Goal: Task Accomplishment & Management: Use online tool/utility

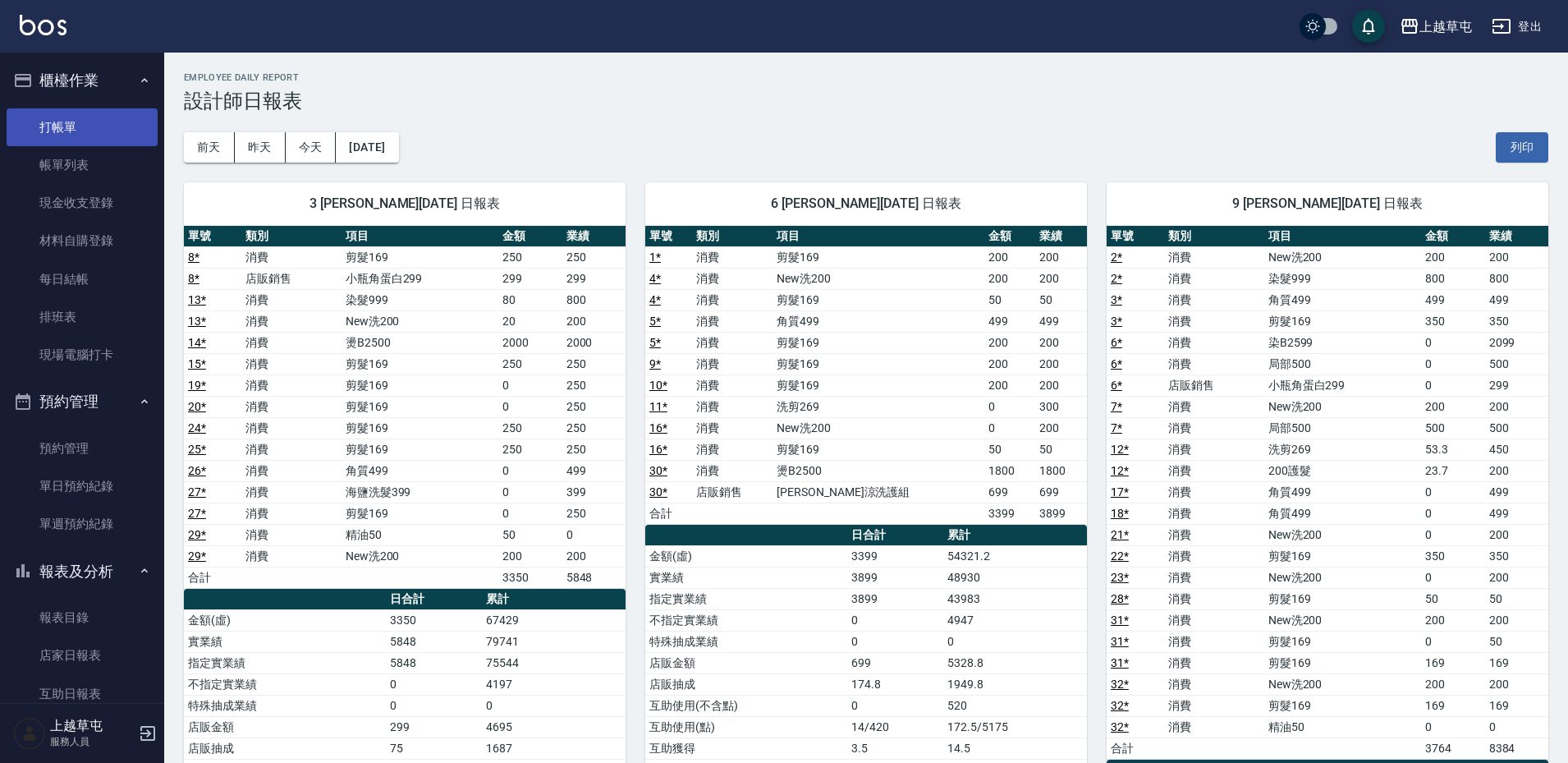
click at [86, 119] on link "打帳單" at bounding box center [82, 127] width 151 height 38
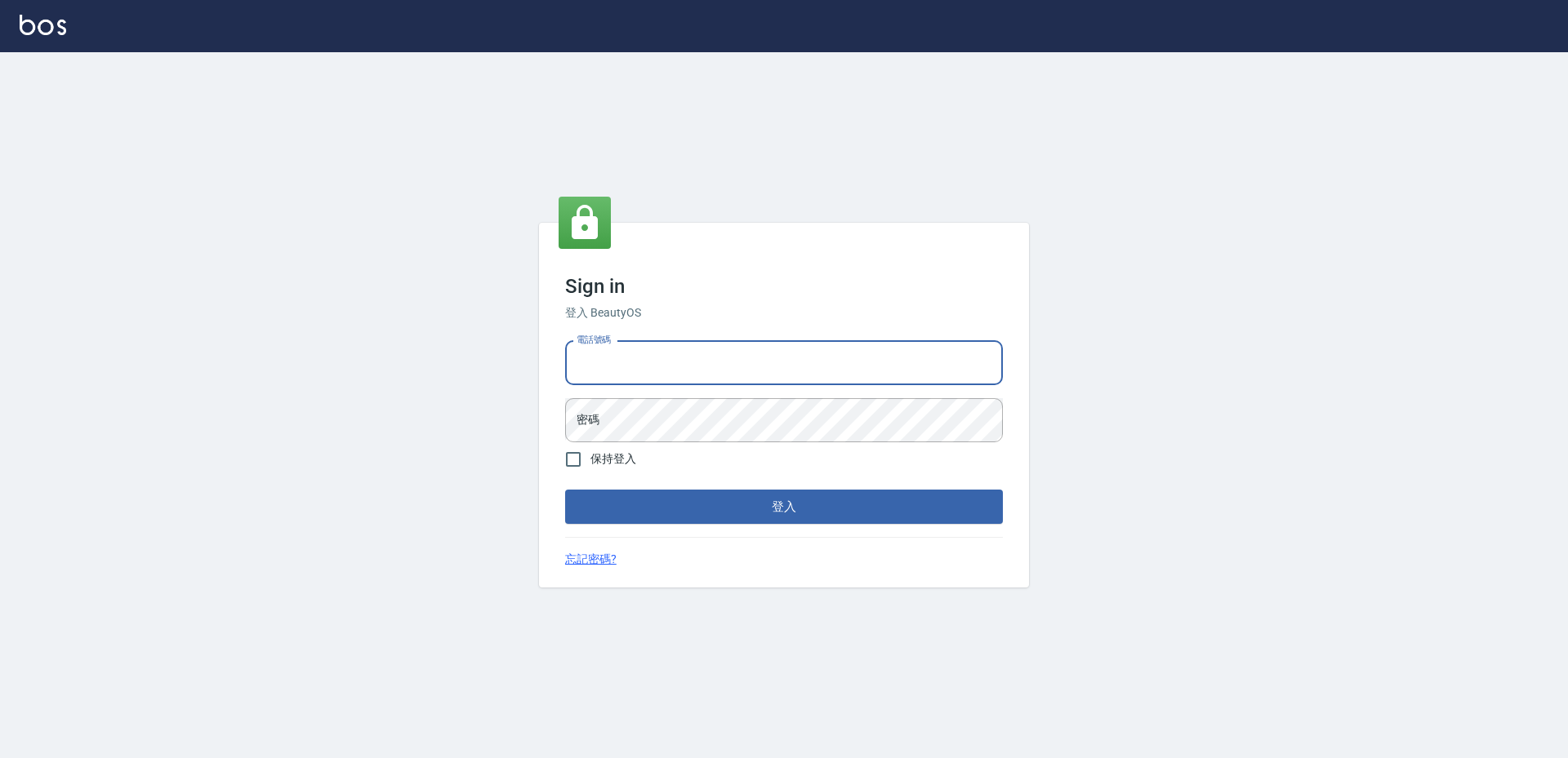
click at [674, 357] on input "電話號碼" at bounding box center [784, 363] width 438 height 44
type input "2380118"
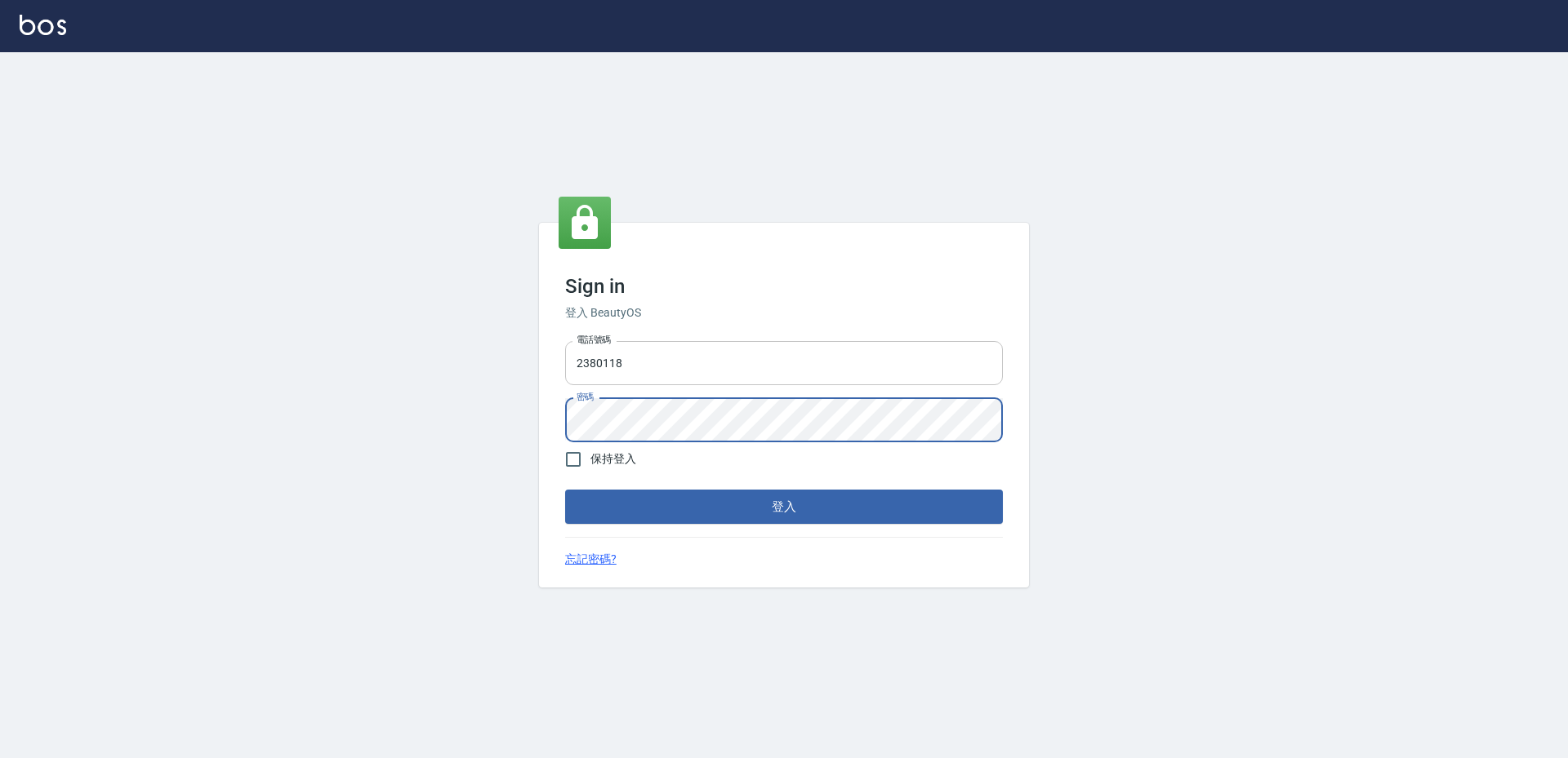
click at [565, 490] on button "登入" at bounding box center [784, 506] width 438 height 34
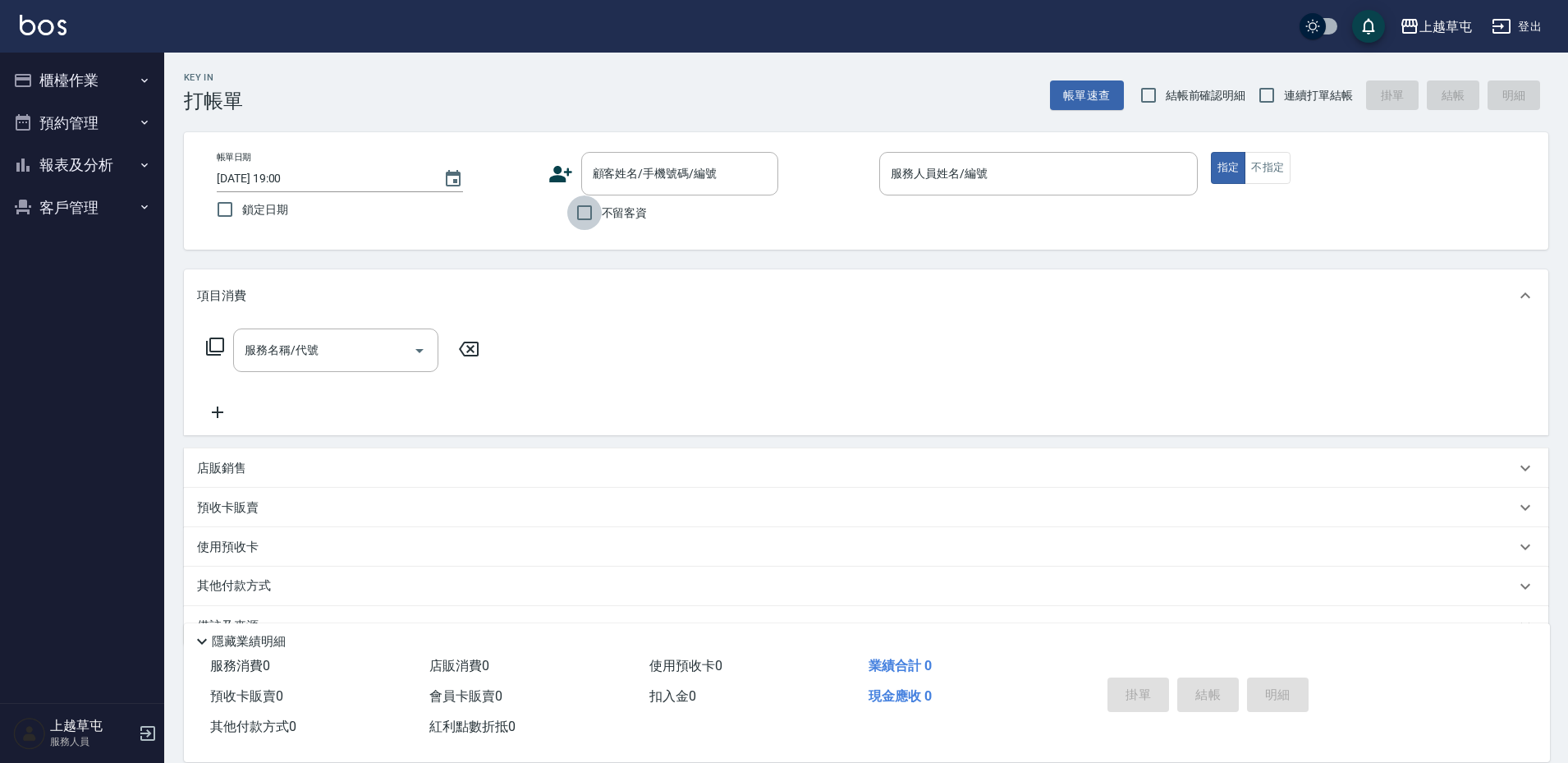
click at [586, 220] on input "不留客資" at bounding box center [584, 212] width 34 height 34
checkbox input "true"
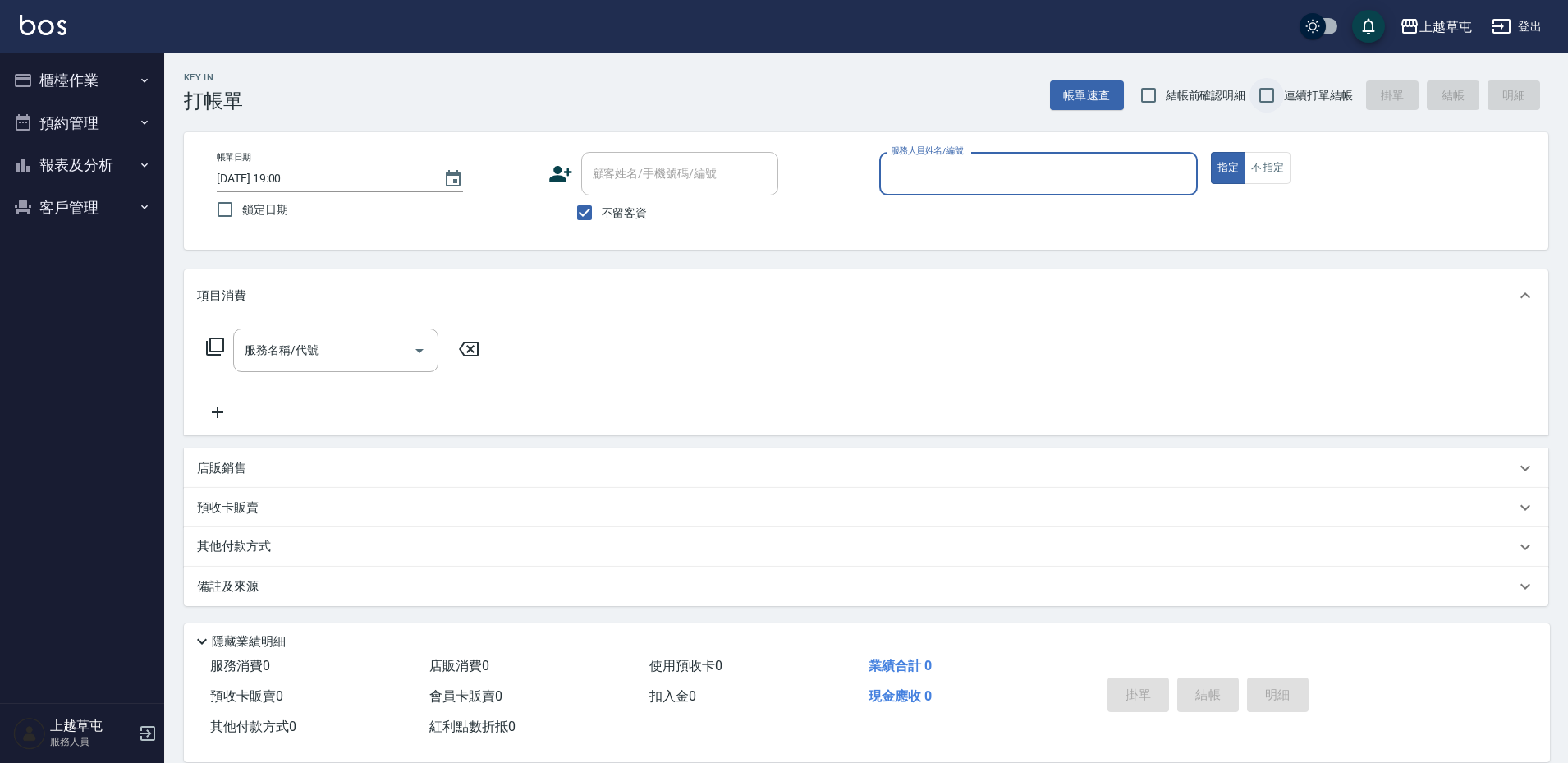
click at [1267, 89] on input "連續打單結帳" at bounding box center [1267, 95] width 34 height 34
checkbox input "true"
click at [1118, 152] on div "服務人員姓名/編號" at bounding box center [1039, 174] width 319 height 44
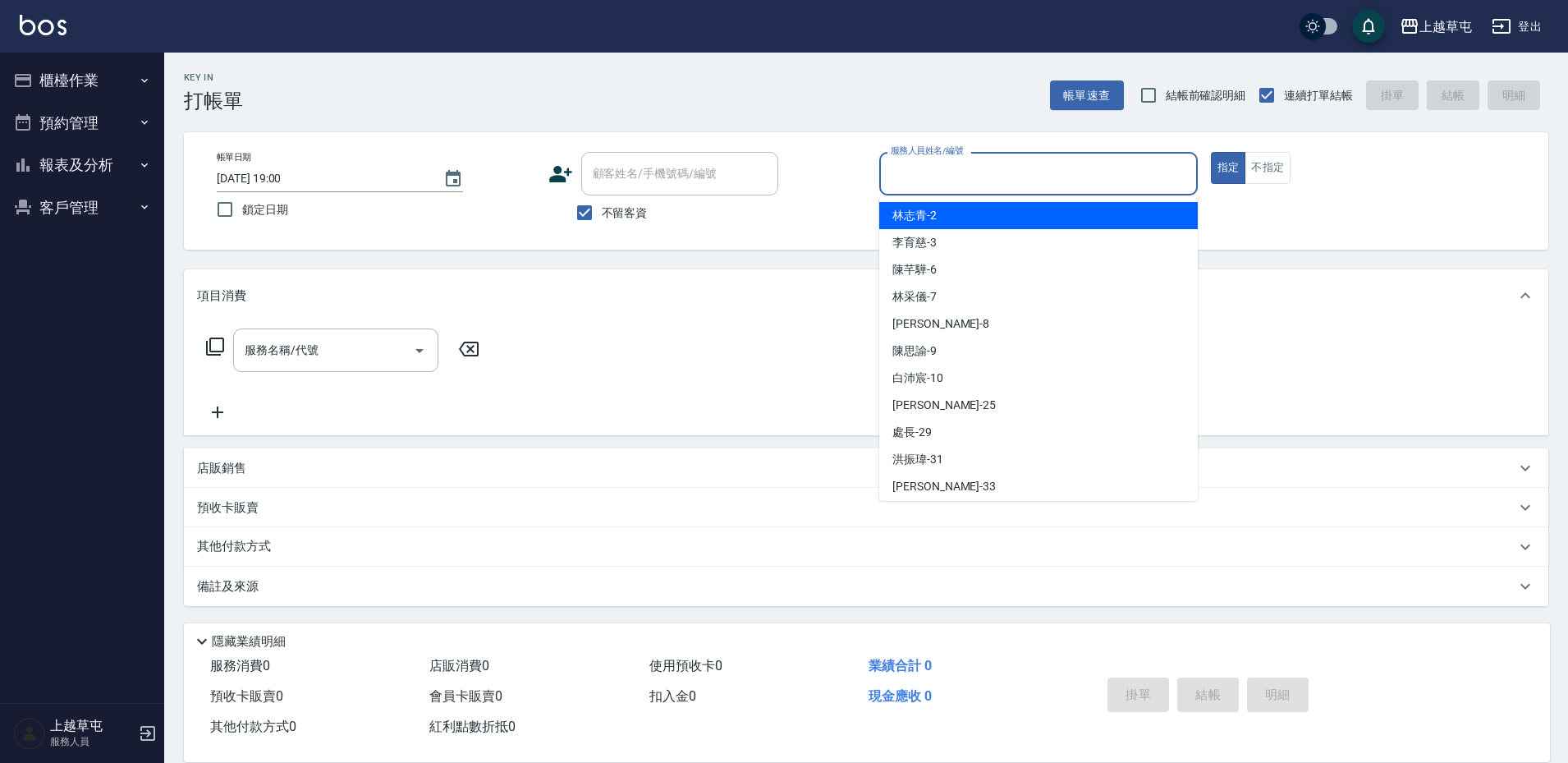
type input "3"
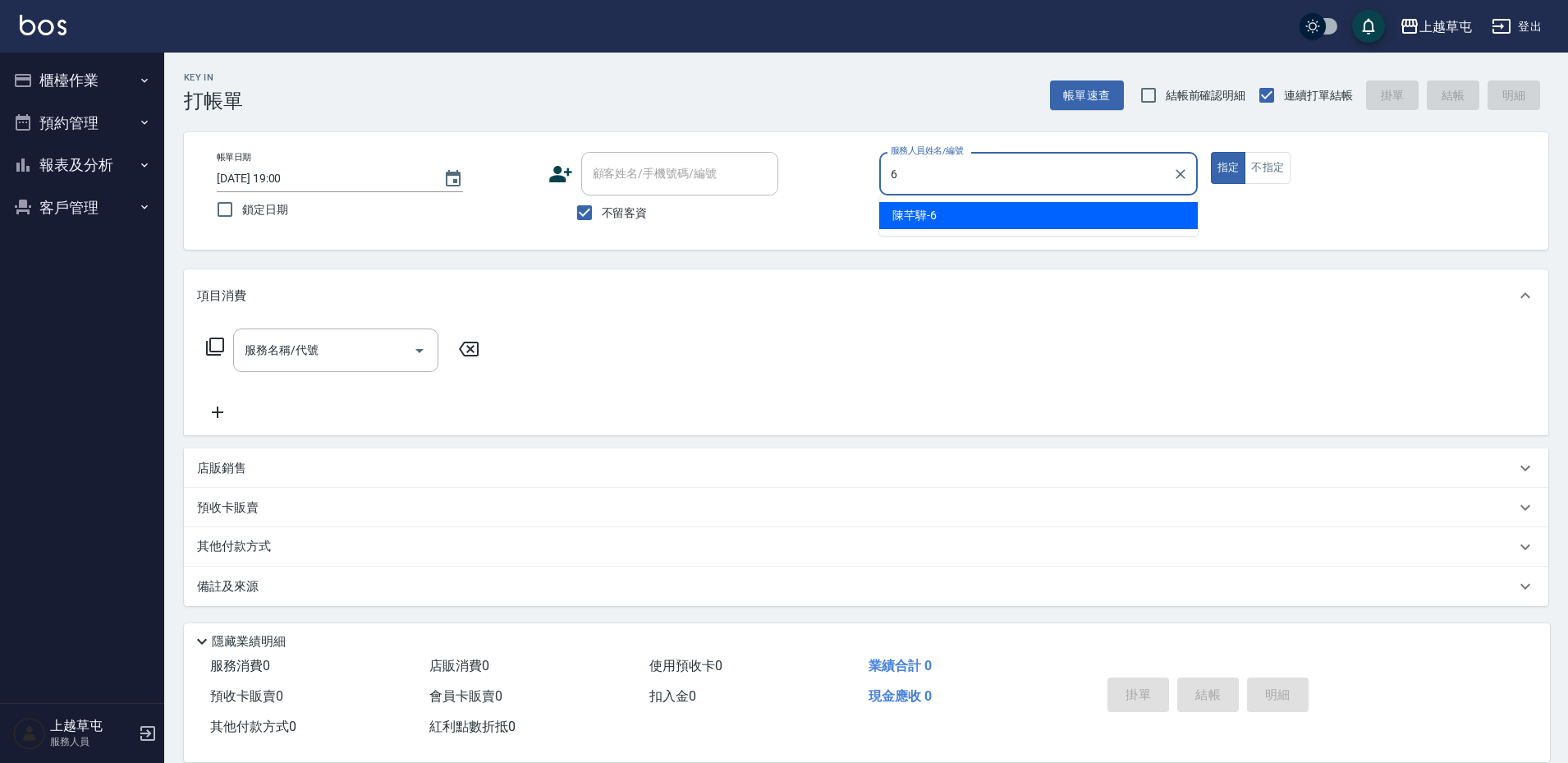
type input "[PERSON_NAME]-6"
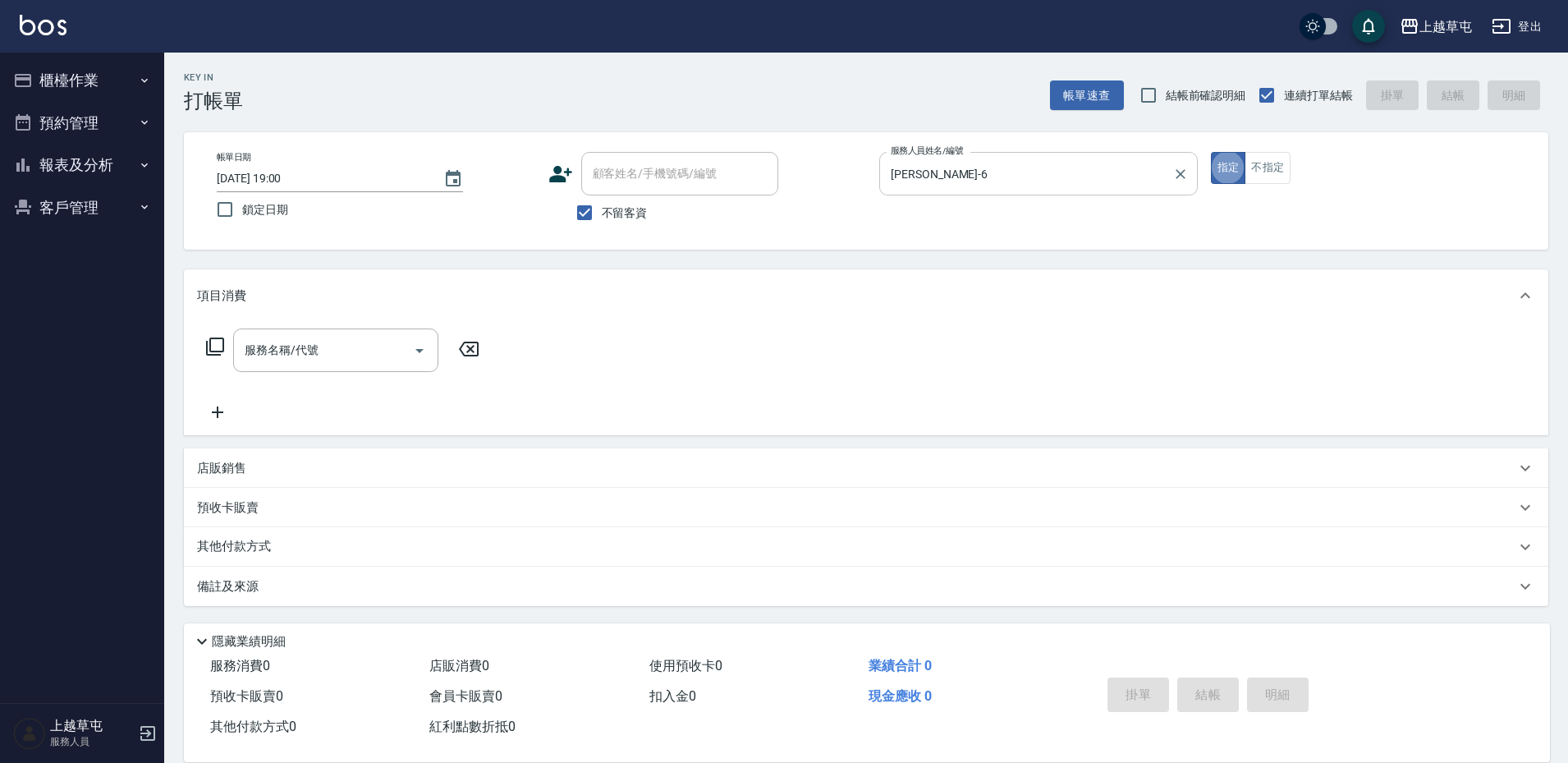
type button "true"
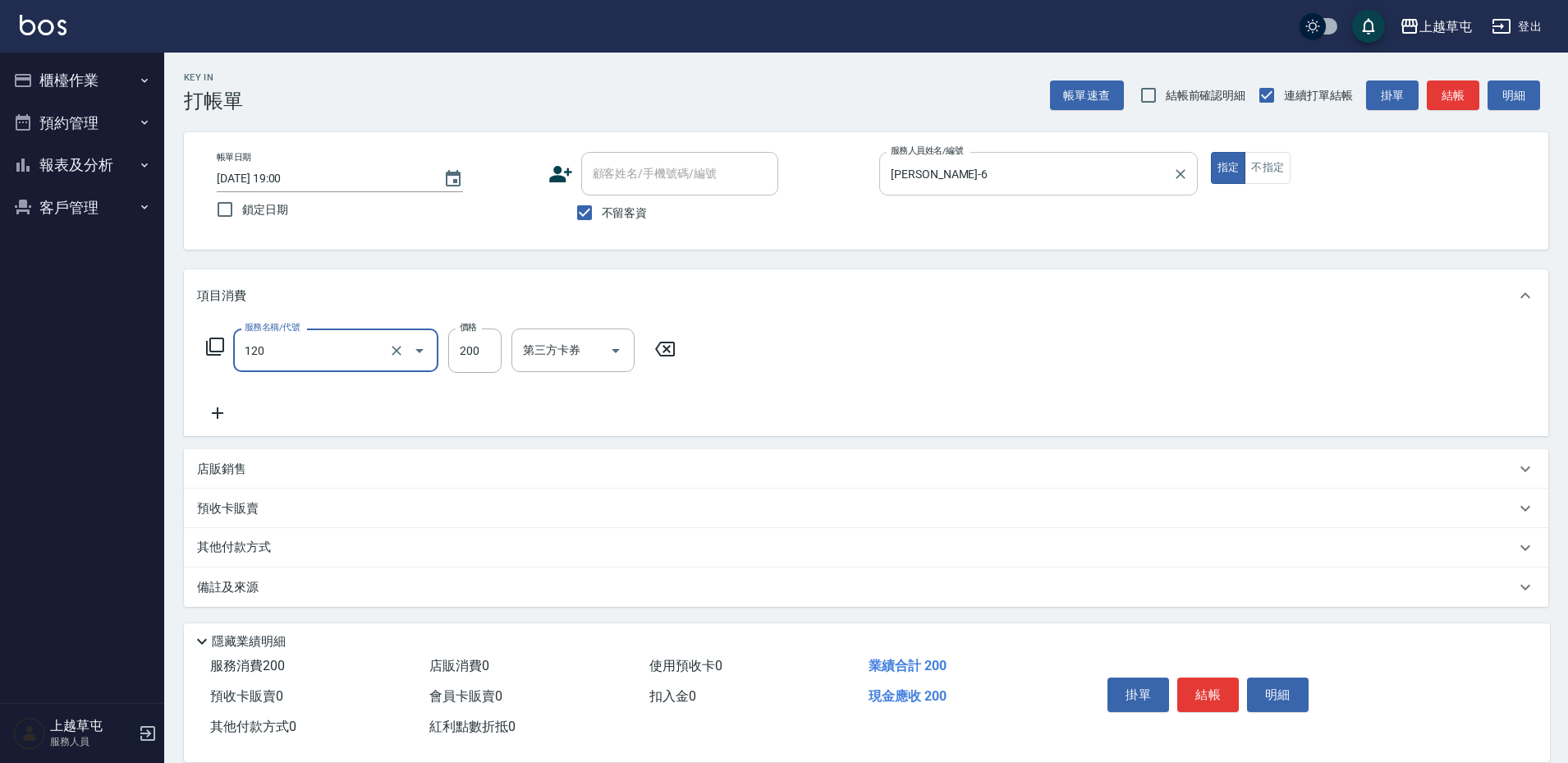
type input "New洗200(120)"
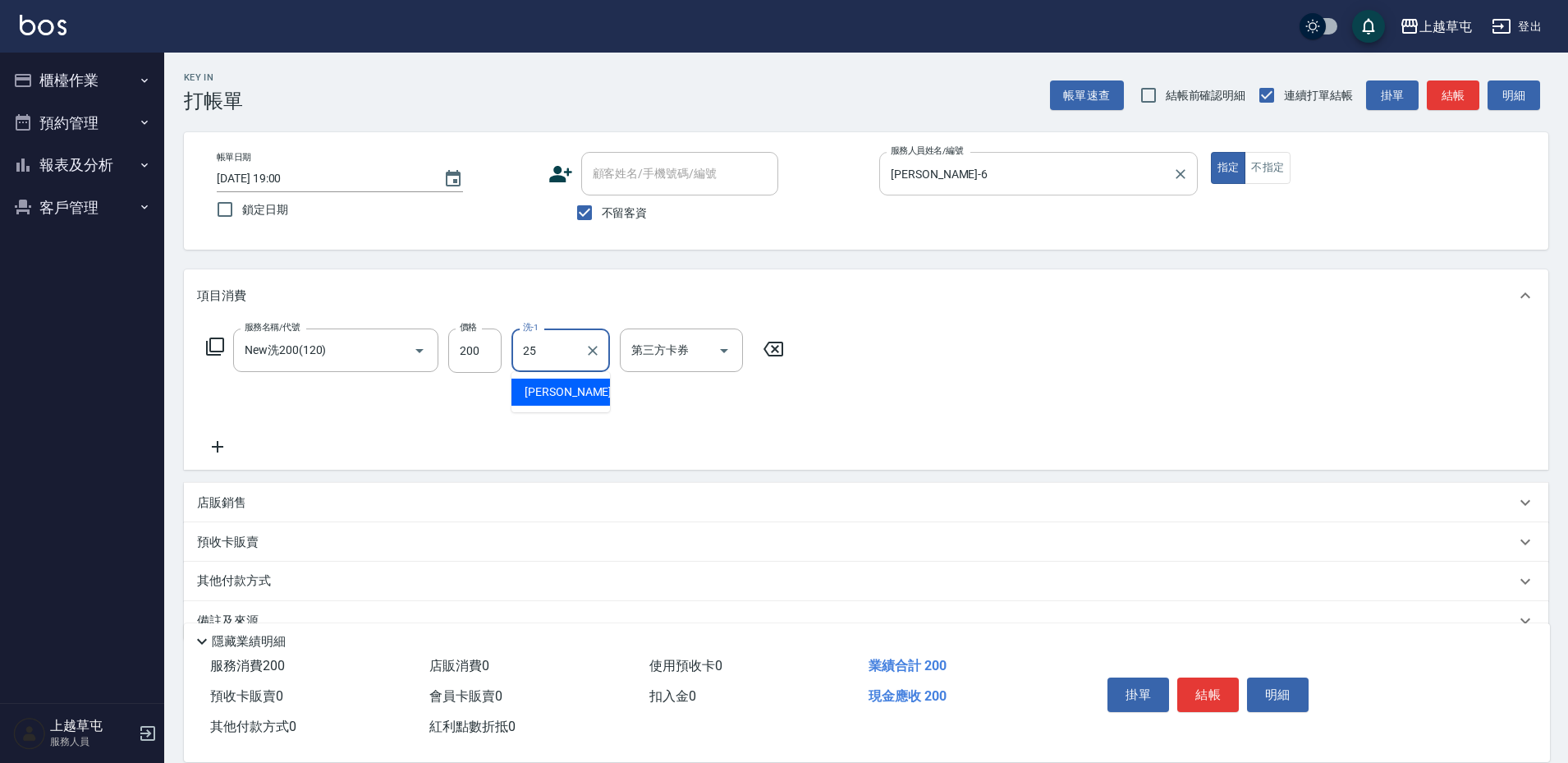
type input "[PERSON_NAME]25"
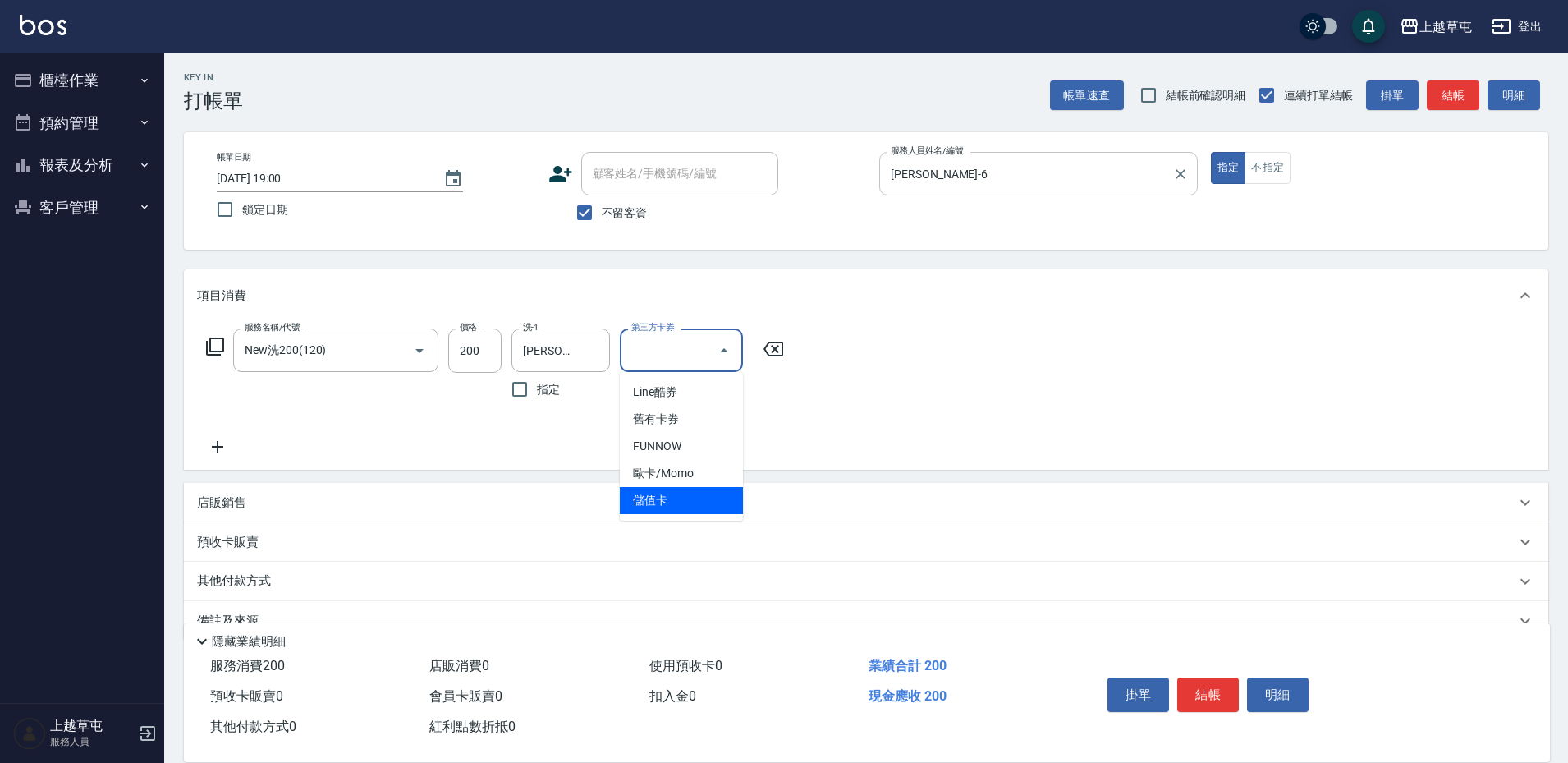
type input "儲值卡"
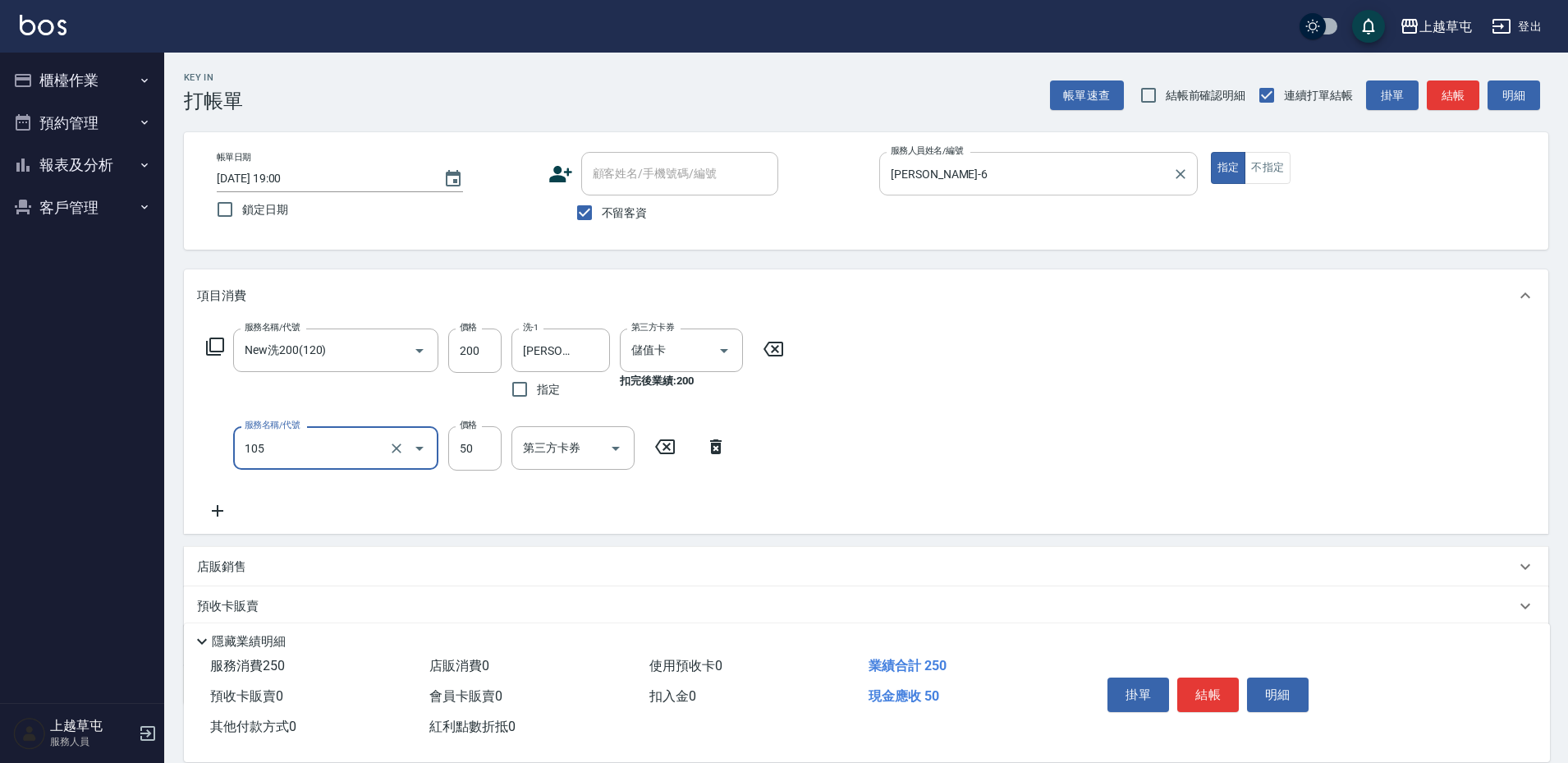
type input "精油50(105)"
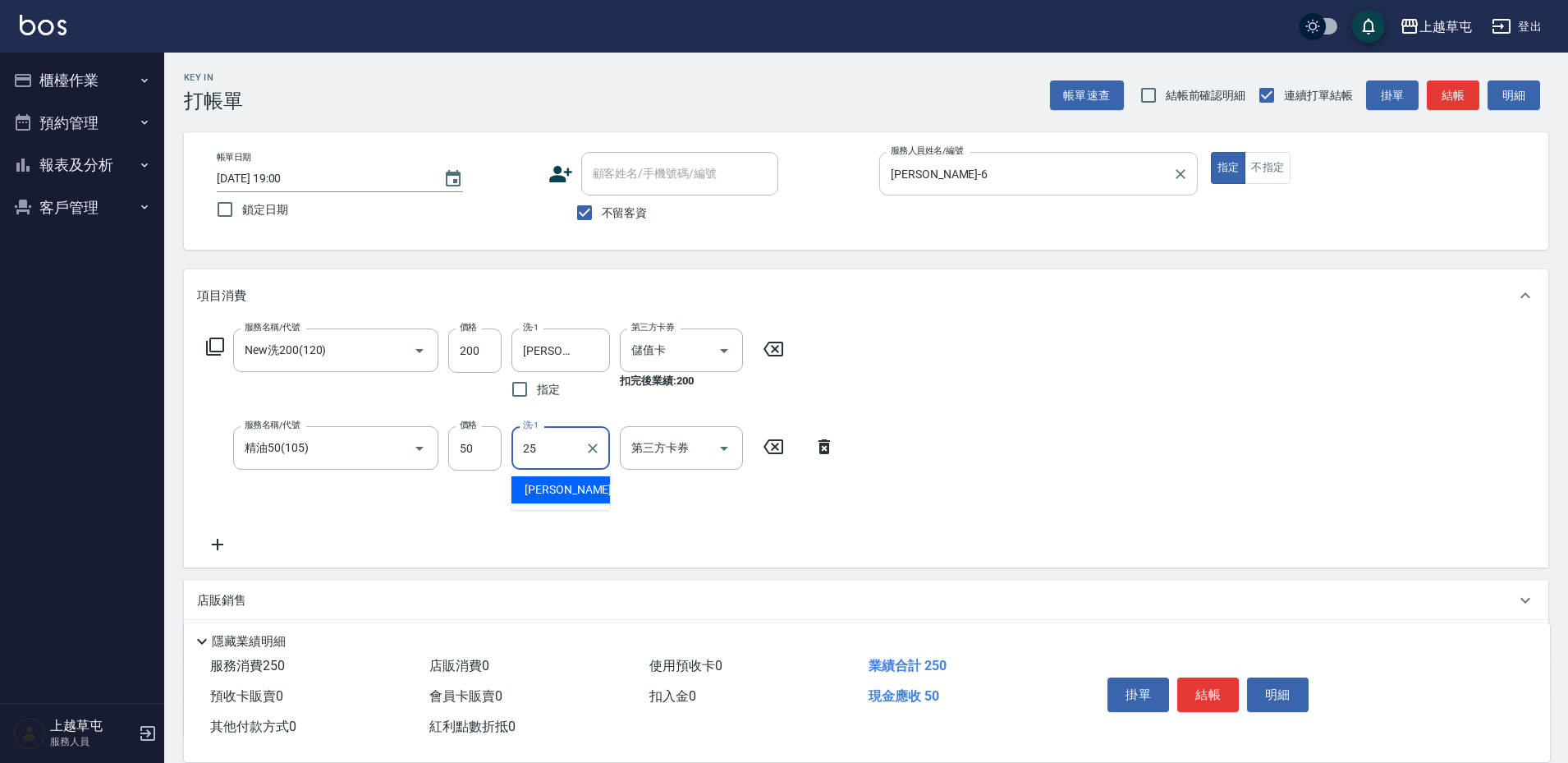
type input "[PERSON_NAME]25"
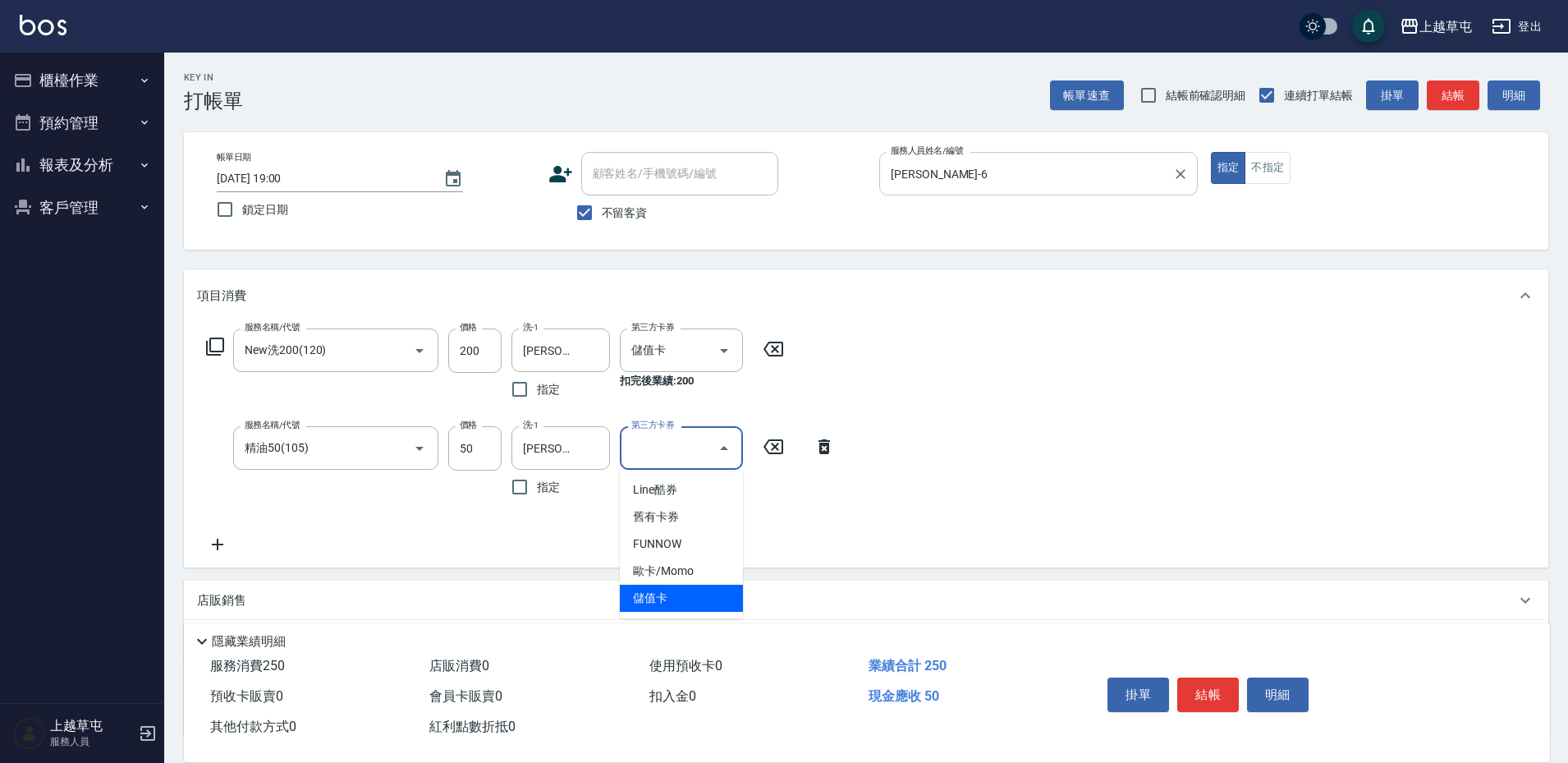
type input "儲值卡"
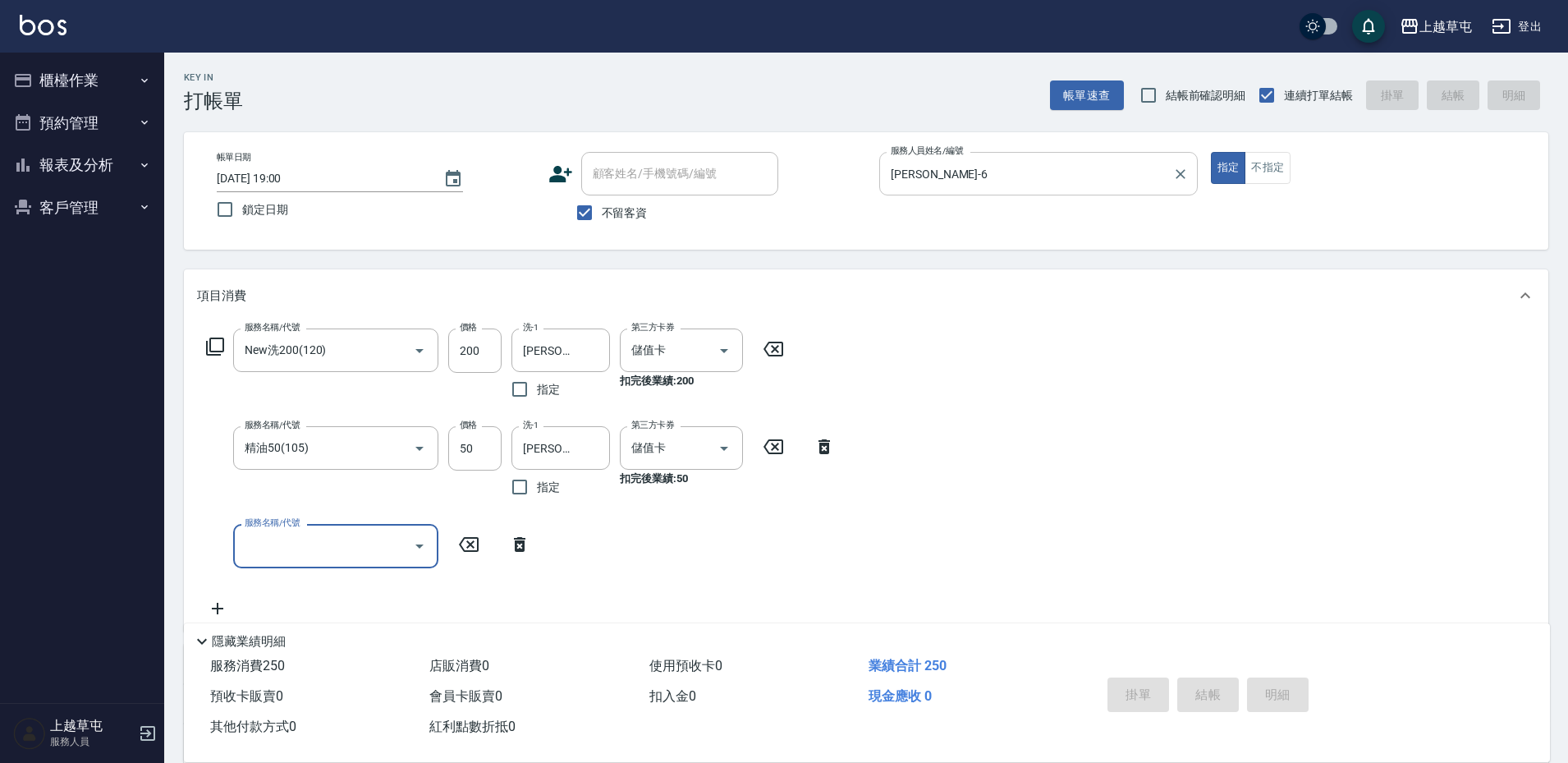
type input "[DATE] 19:01"
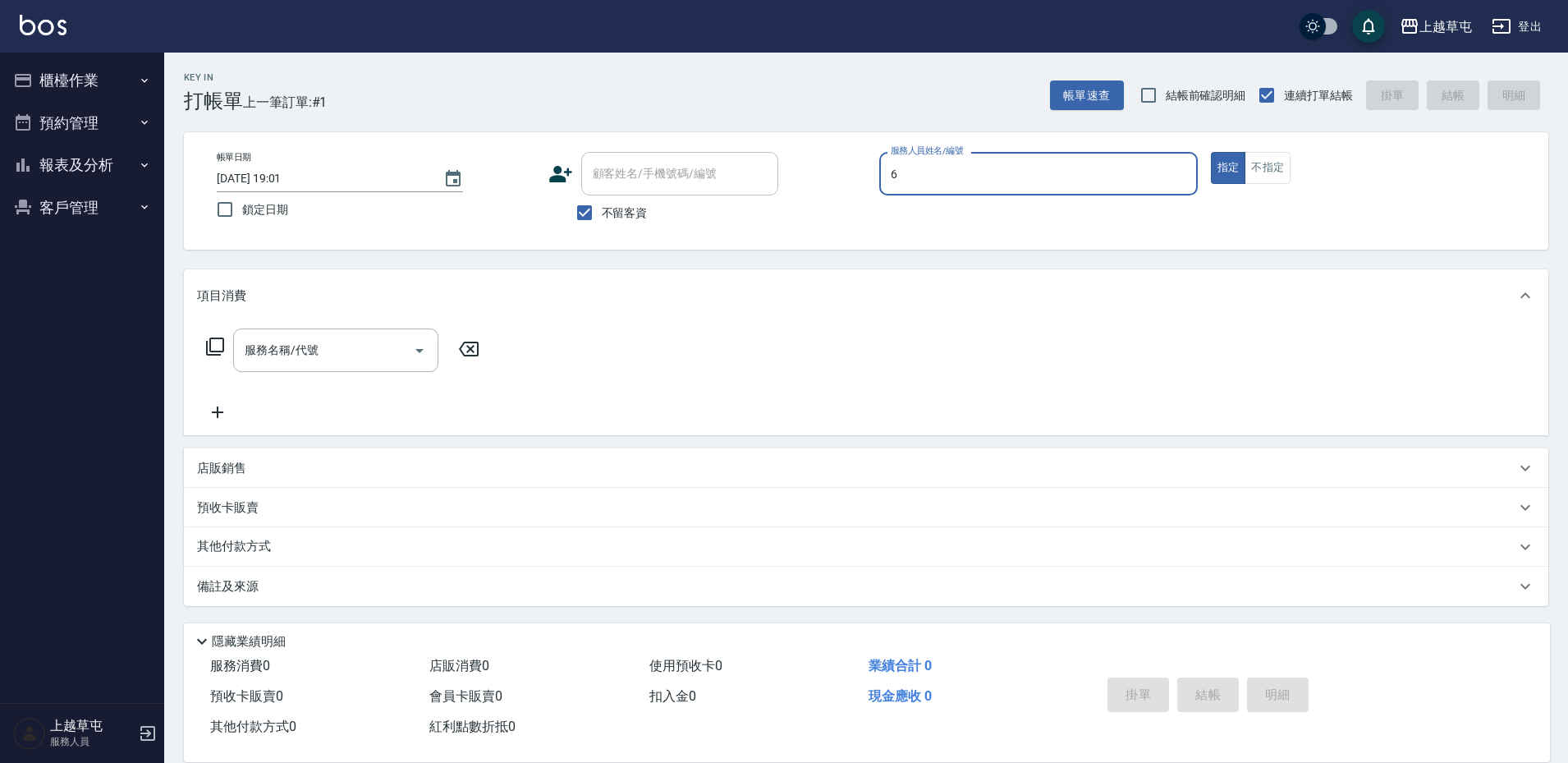
type input "[PERSON_NAME]-6"
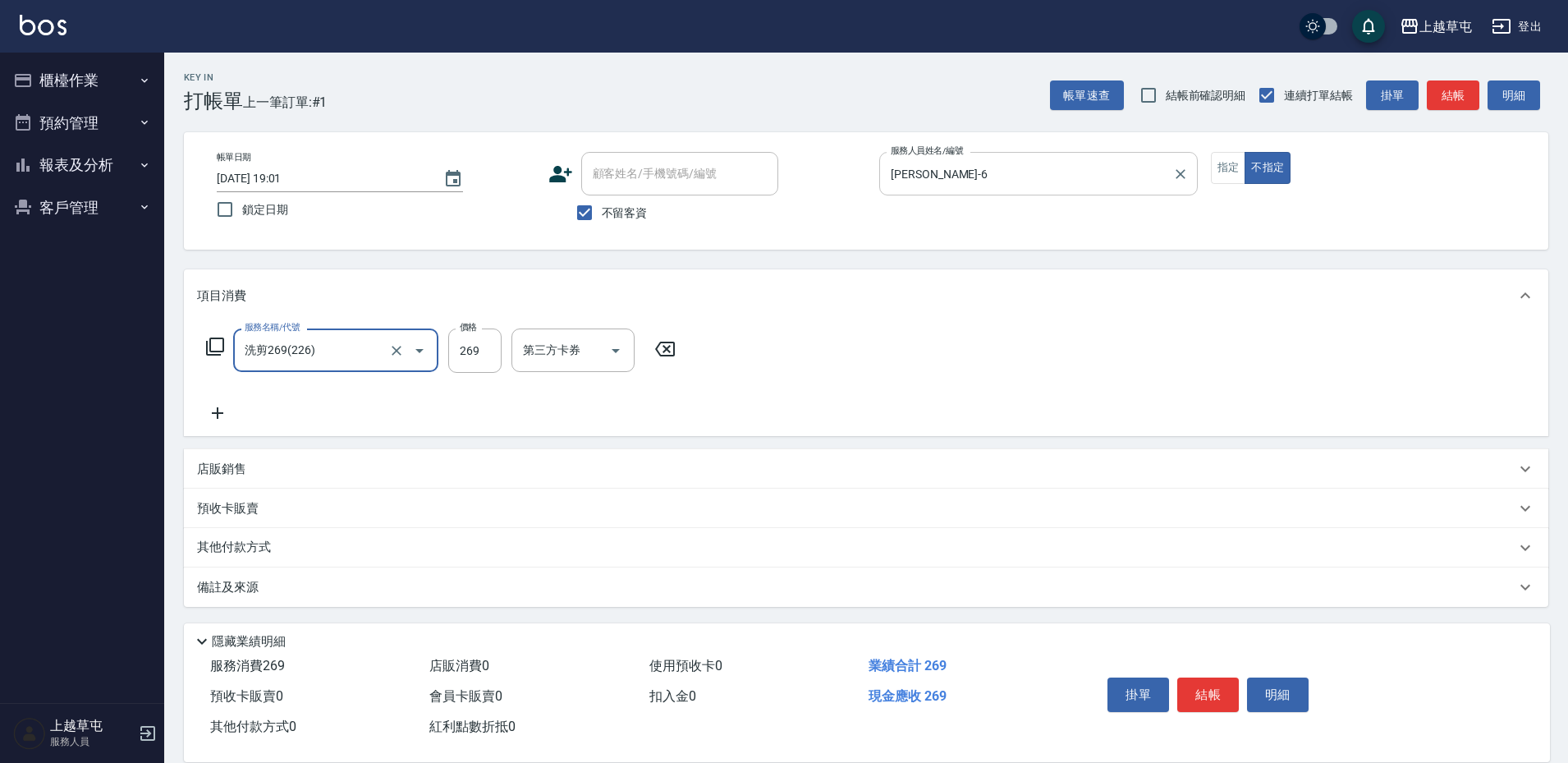
type input "洗剪269(226)"
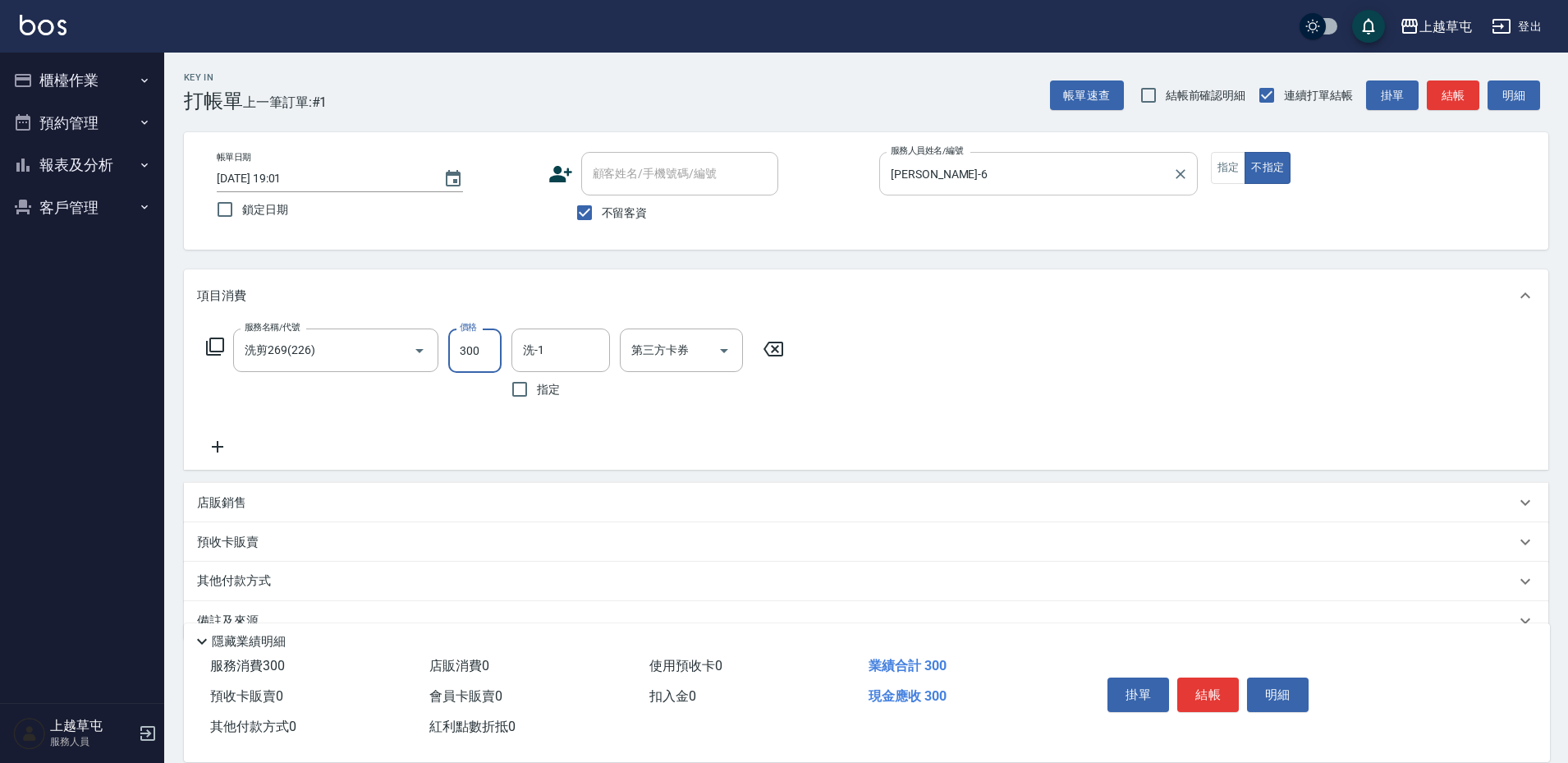
type input "300"
type input "[PERSON_NAME]-33"
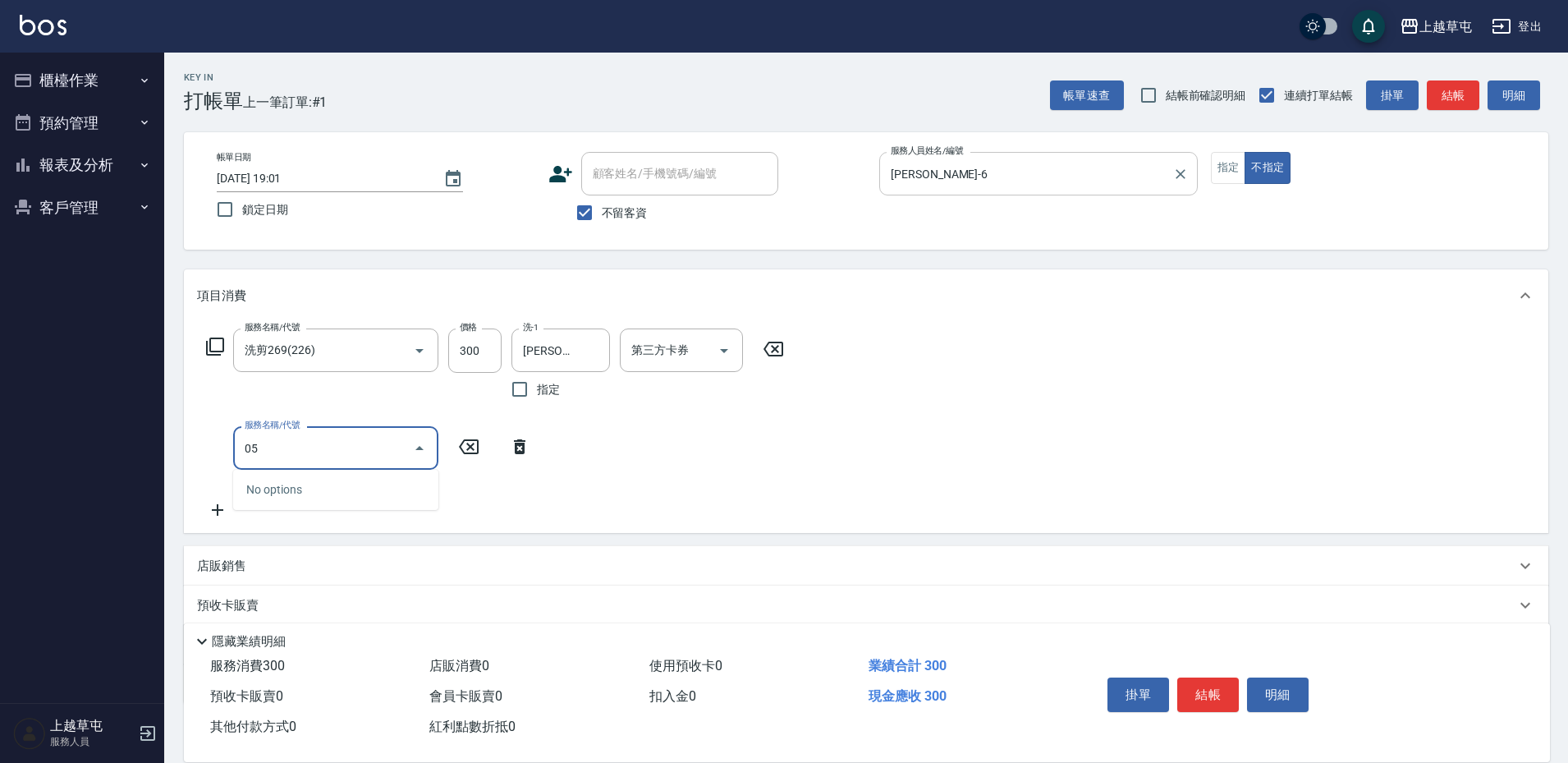
type input "05"
click at [362, 437] on input "05" at bounding box center [323, 448] width 165 height 29
type input "精油50(105)"
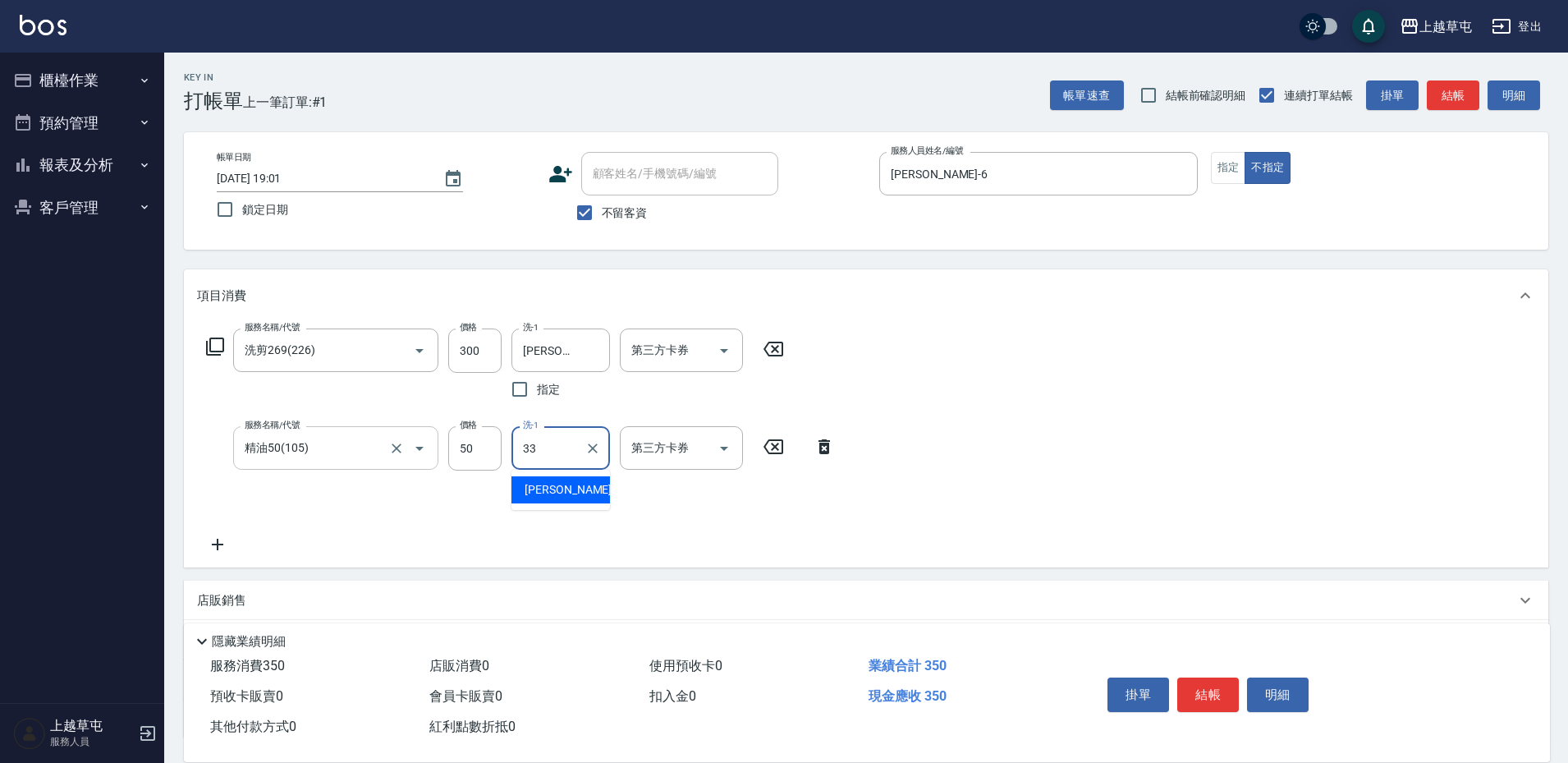
type input "[PERSON_NAME]-33"
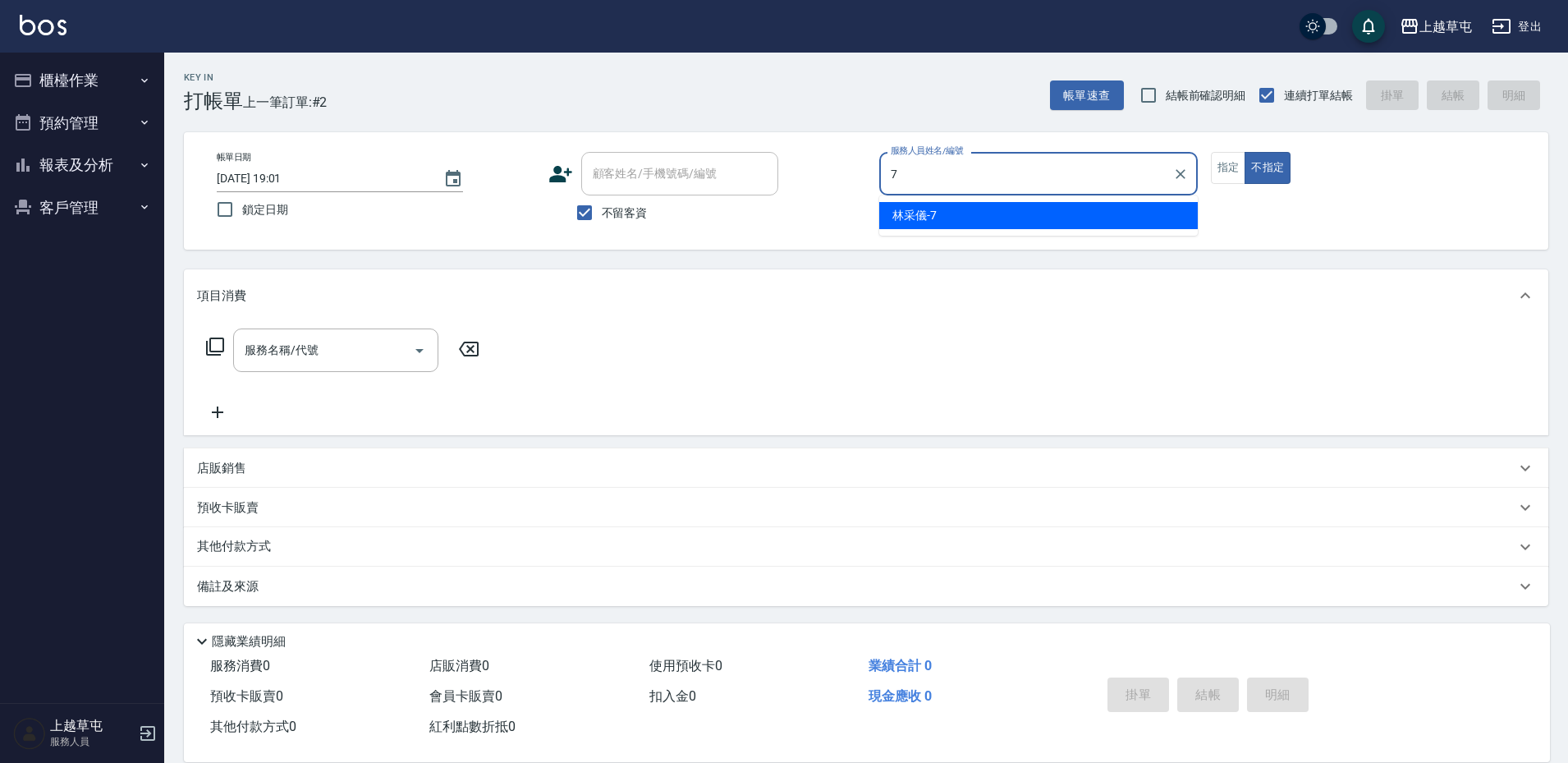
type input "[PERSON_NAME]-7"
type button "false"
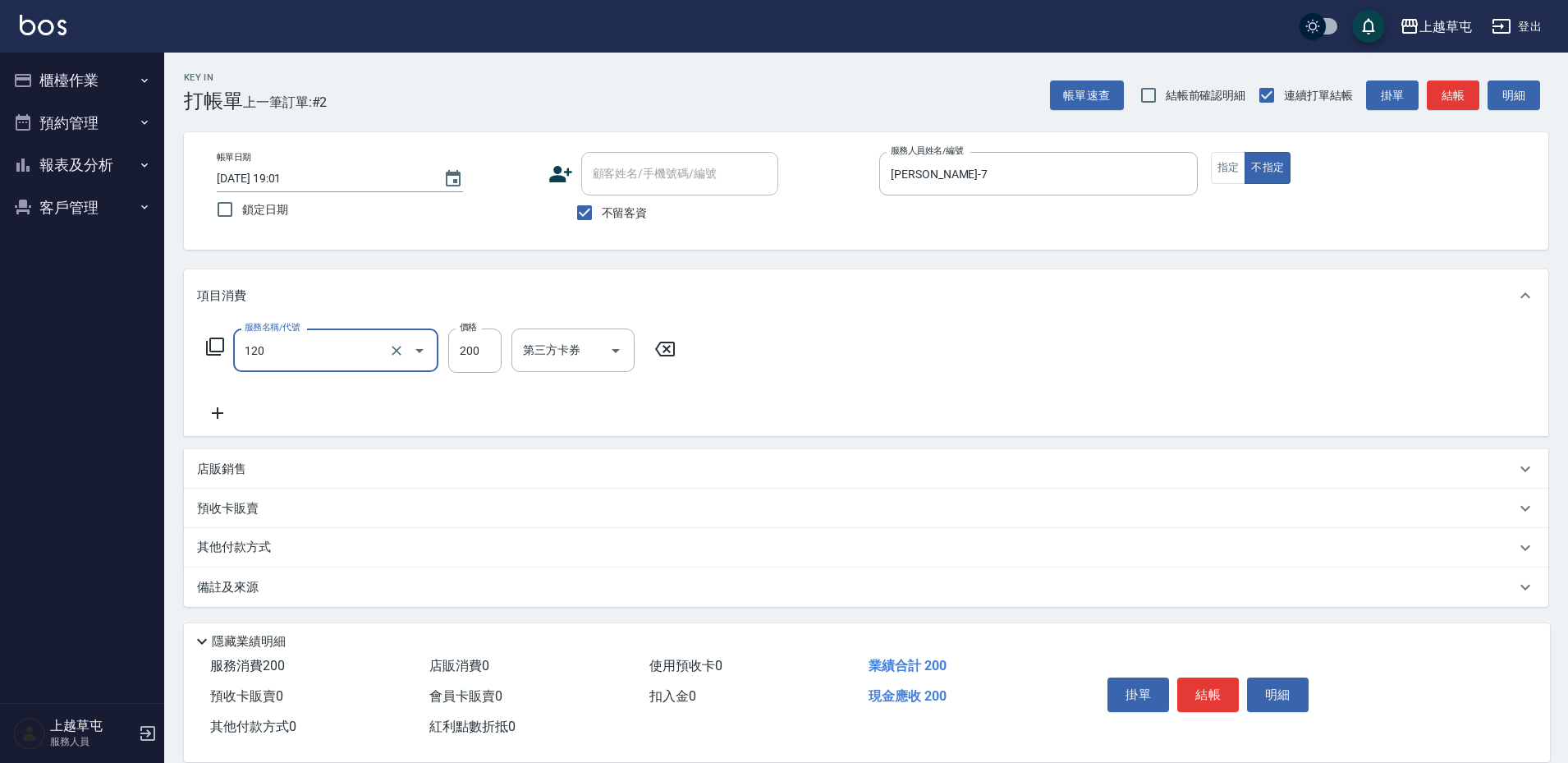
type input "New洗200(120)"
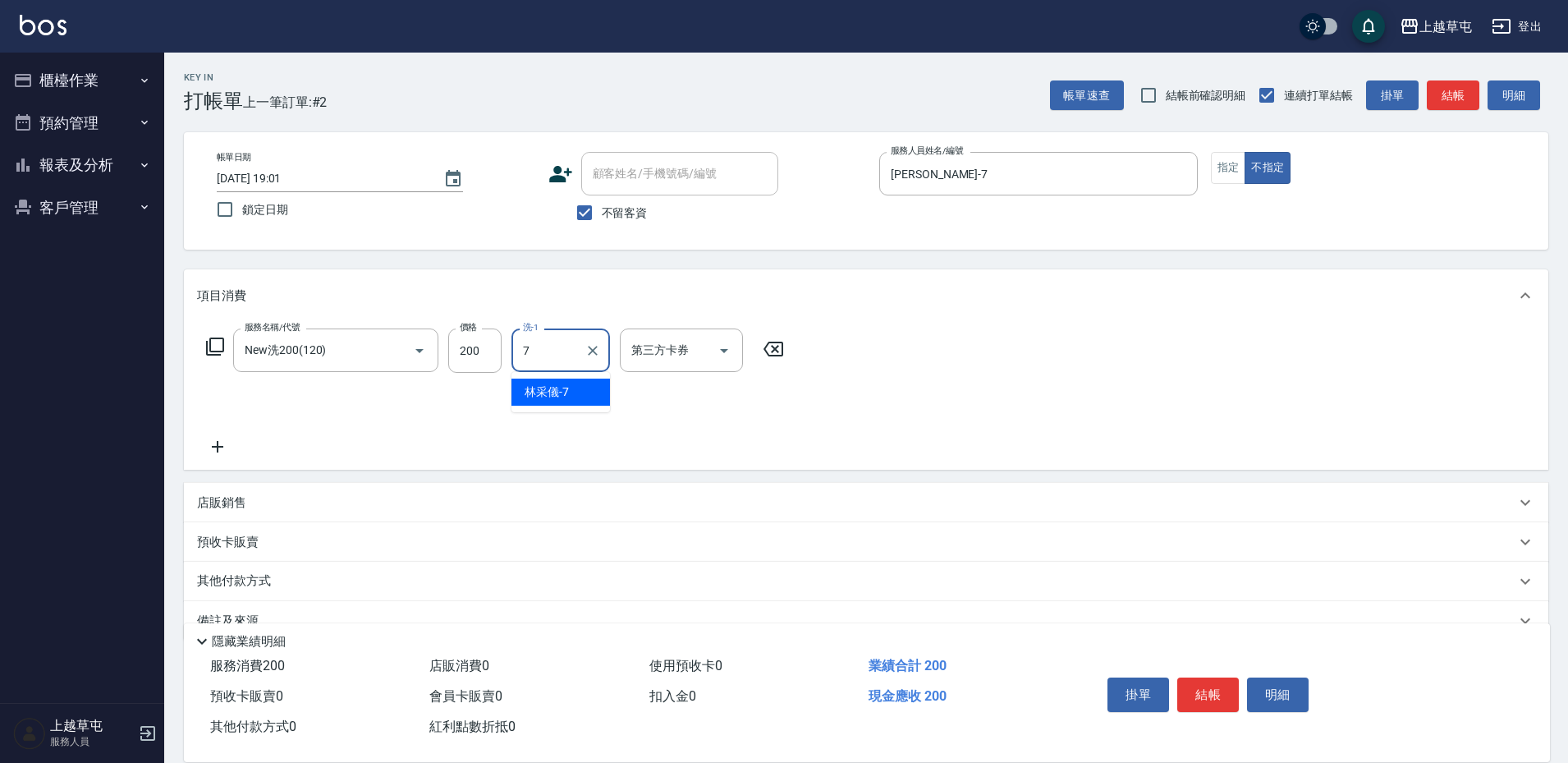
type input "[PERSON_NAME]-7"
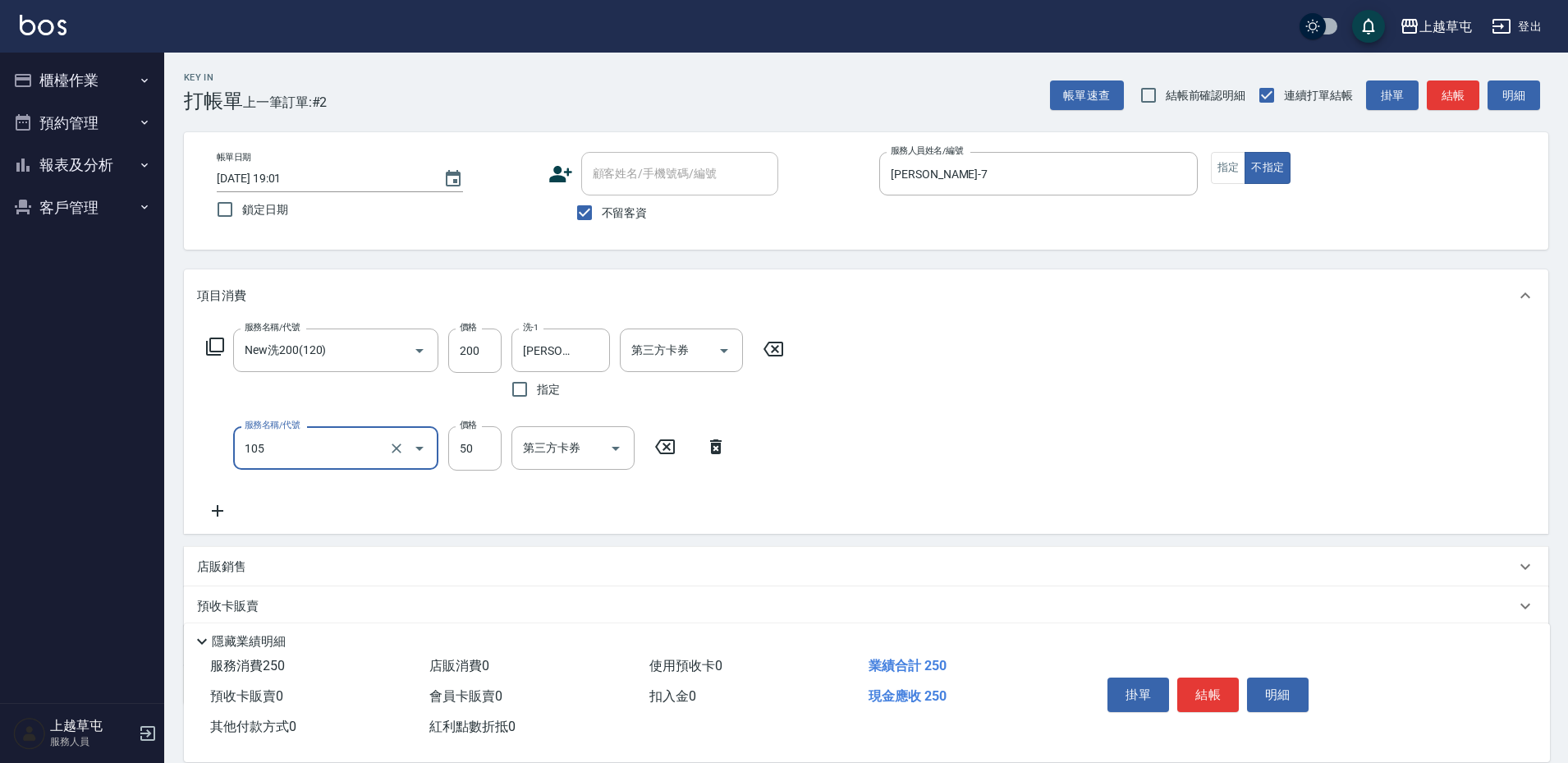
type input "精油50(105)"
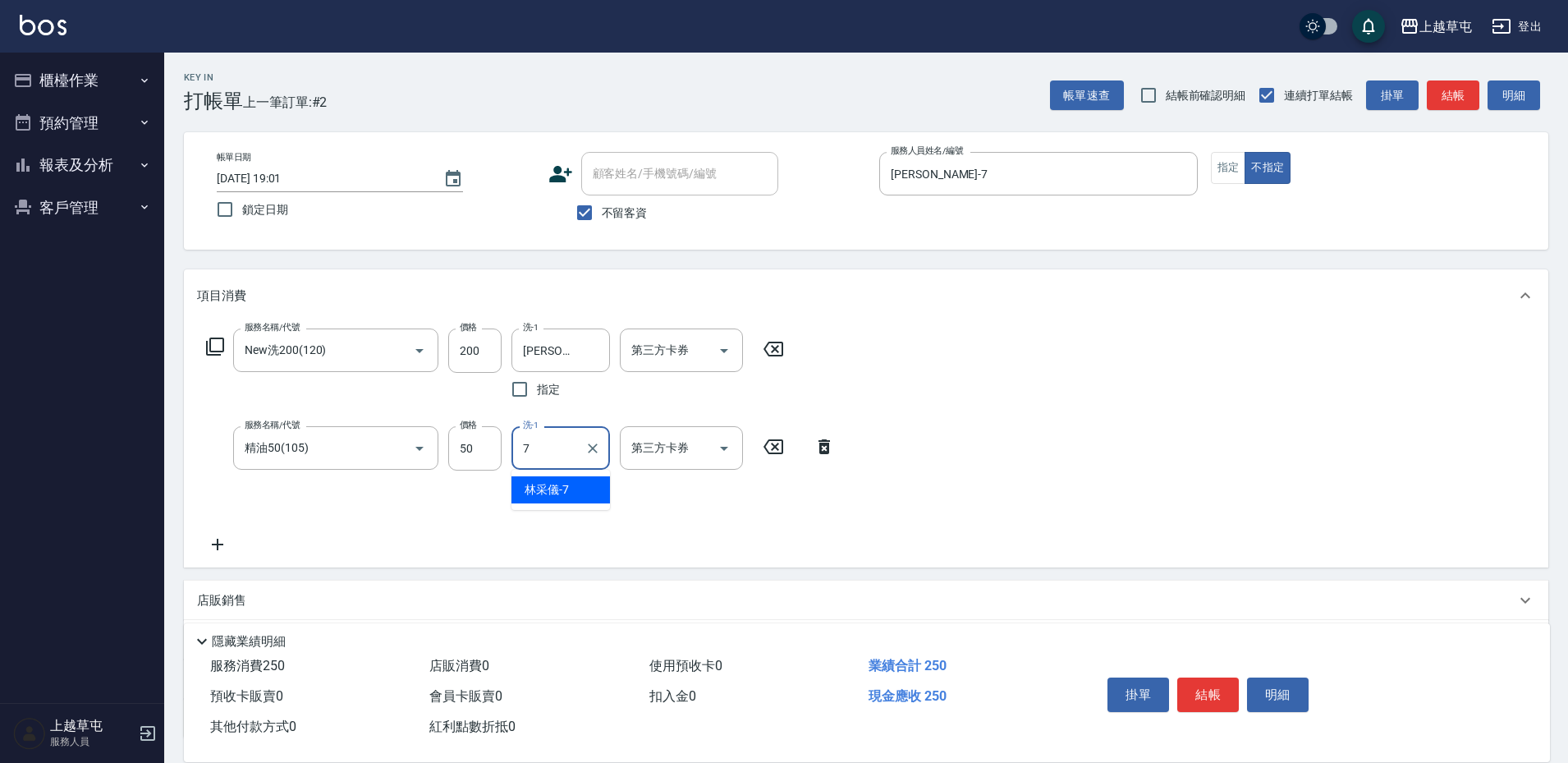
type input "[PERSON_NAME]-7"
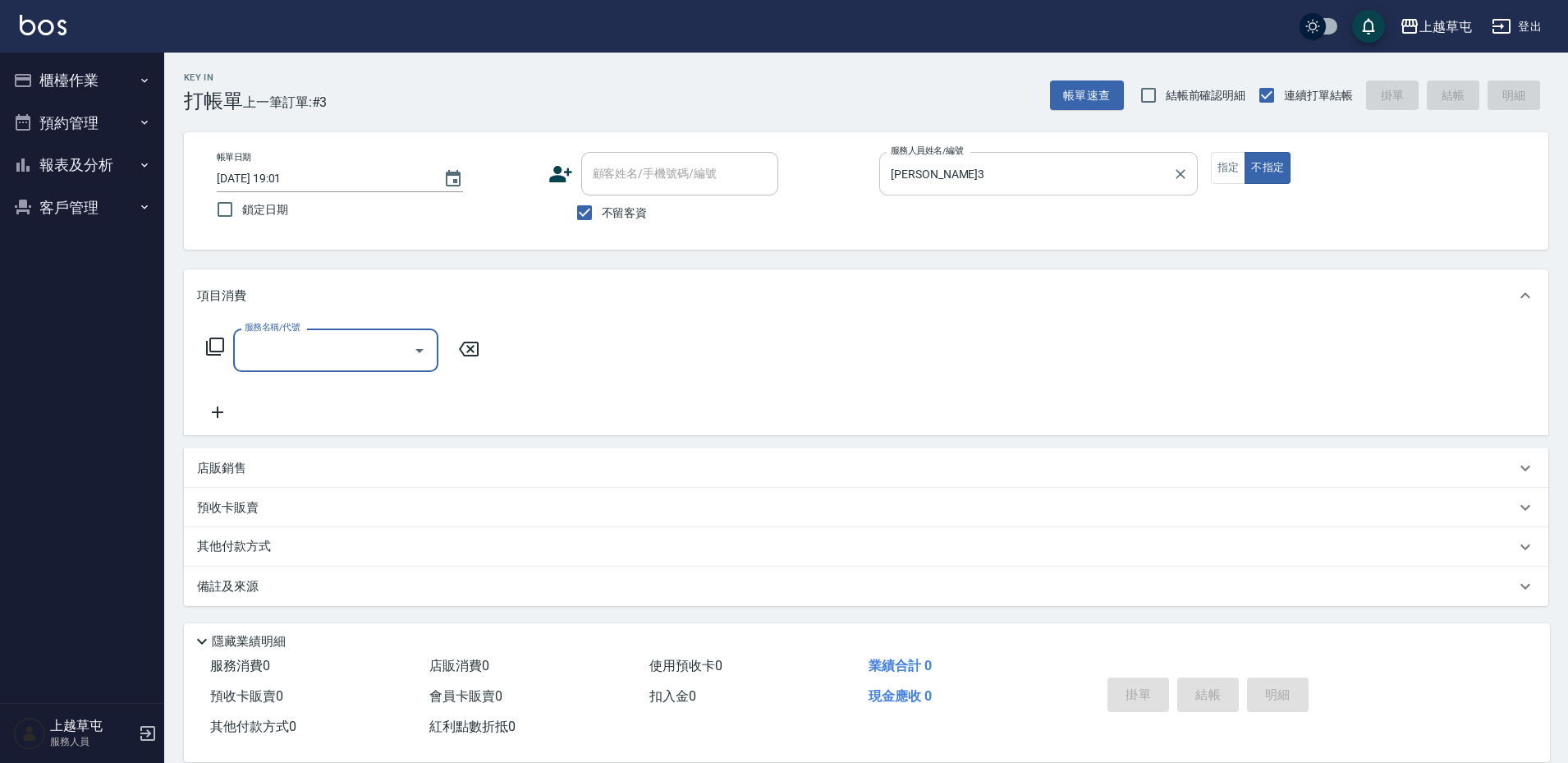
click at [1058, 190] on div "[PERSON_NAME]3 服務人員姓名/編號" at bounding box center [1039, 174] width 319 height 44
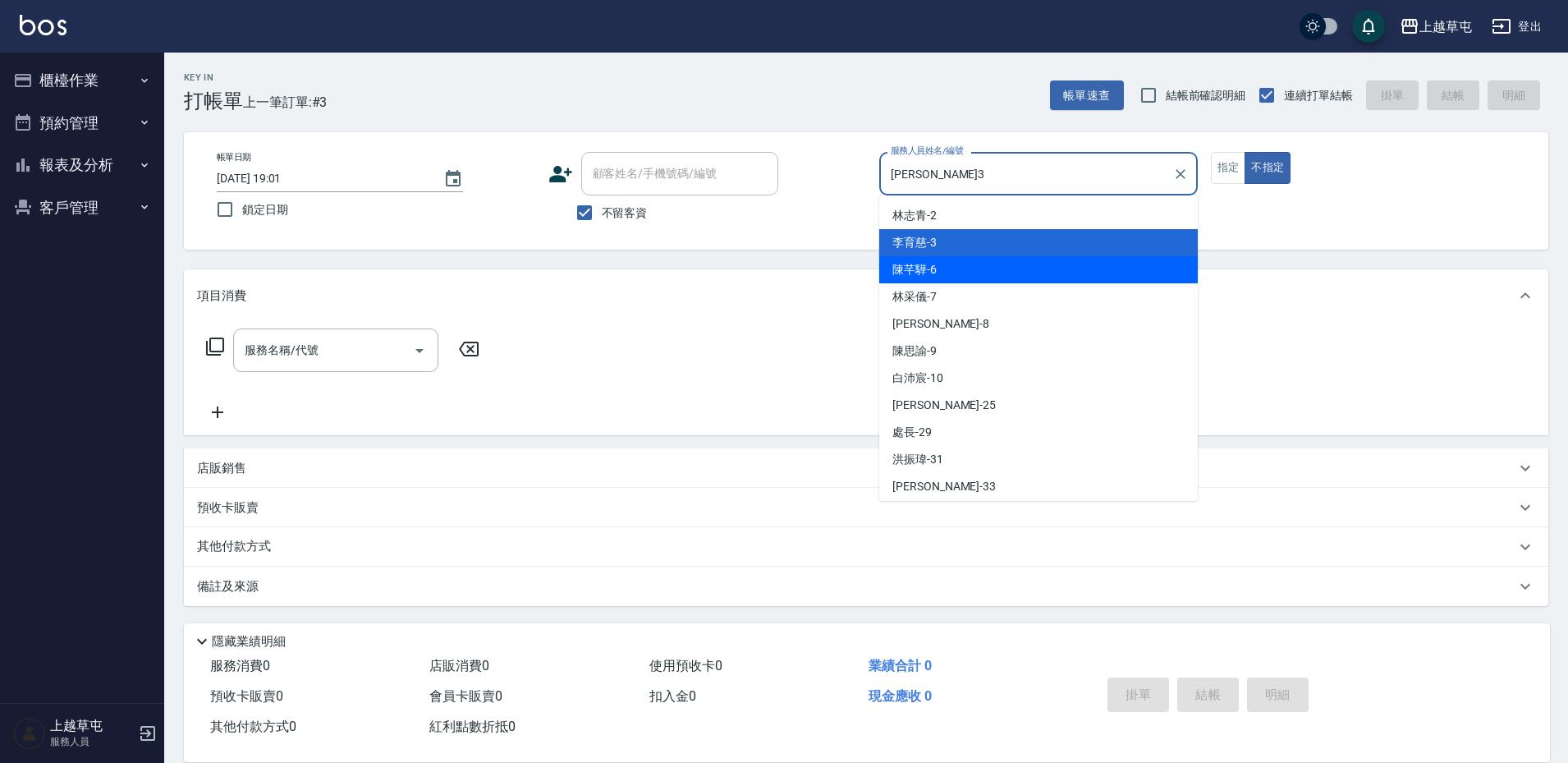
click at [1009, 273] on div "[PERSON_NAME]-6" at bounding box center [1039, 270] width 319 height 27
type input "[PERSON_NAME]-6"
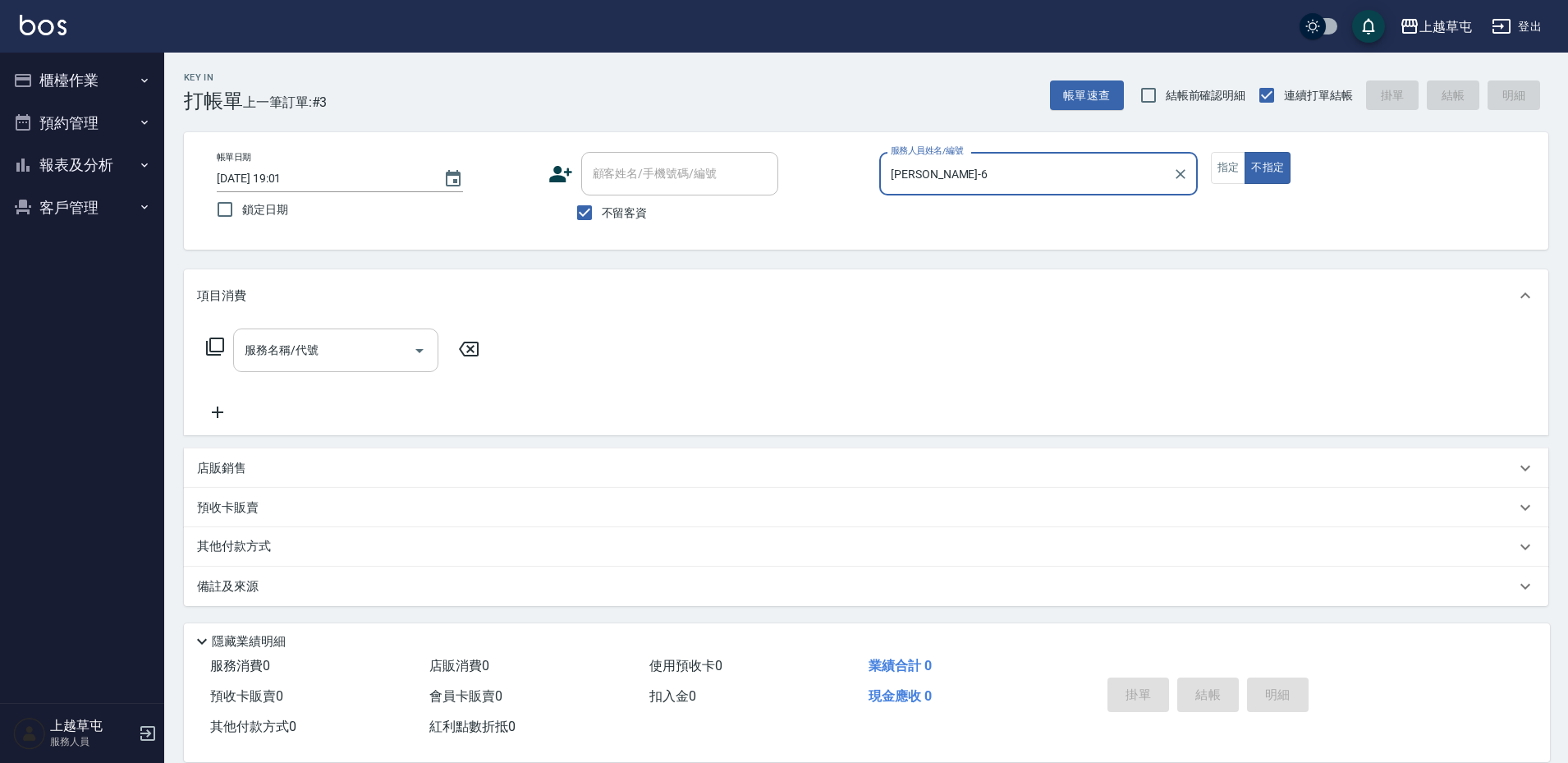
click at [377, 355] on input "服務名稱/代號" at bounding box center [323, 350] width 165 height 29
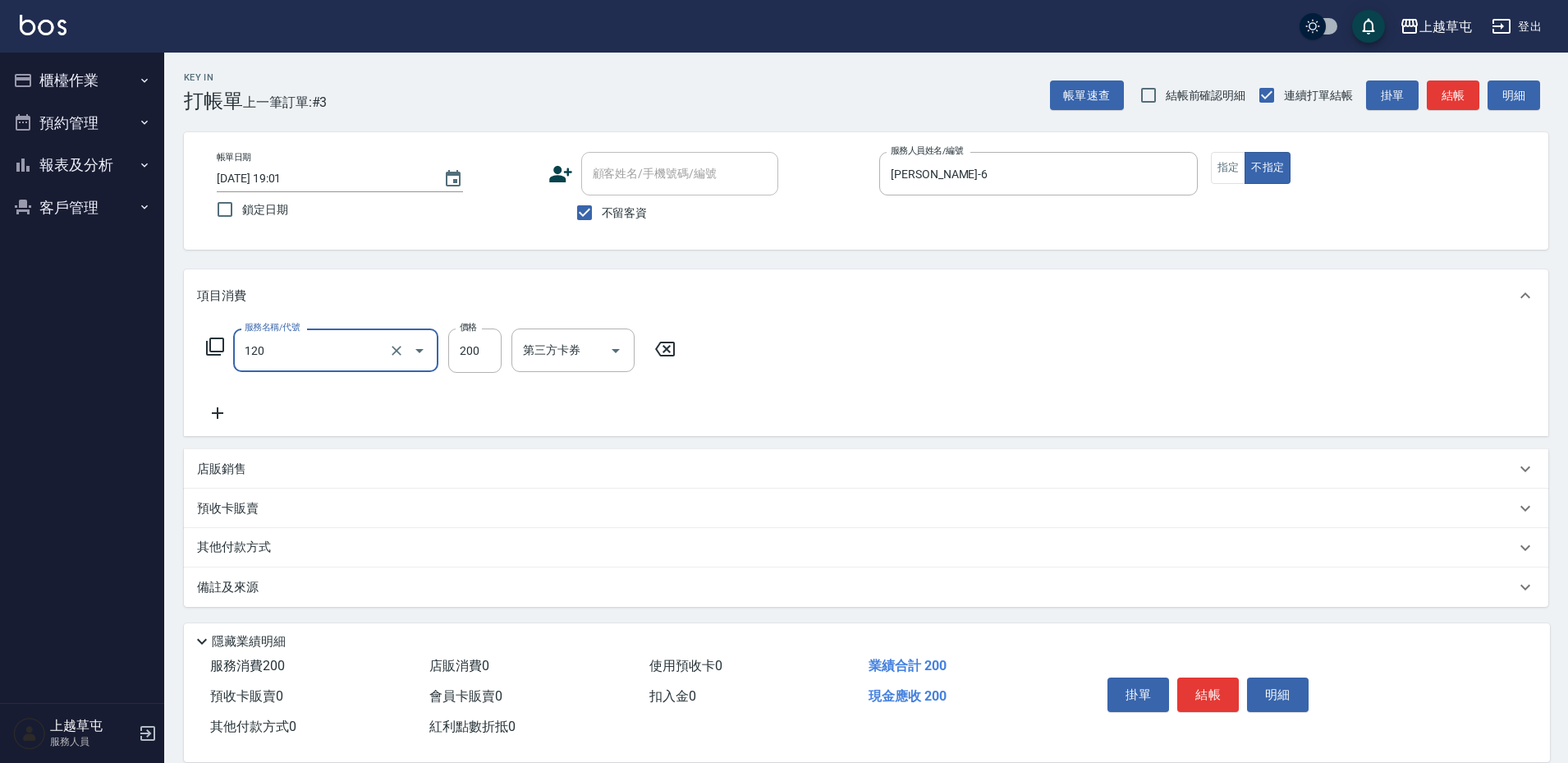
type input "New洗200(120)"
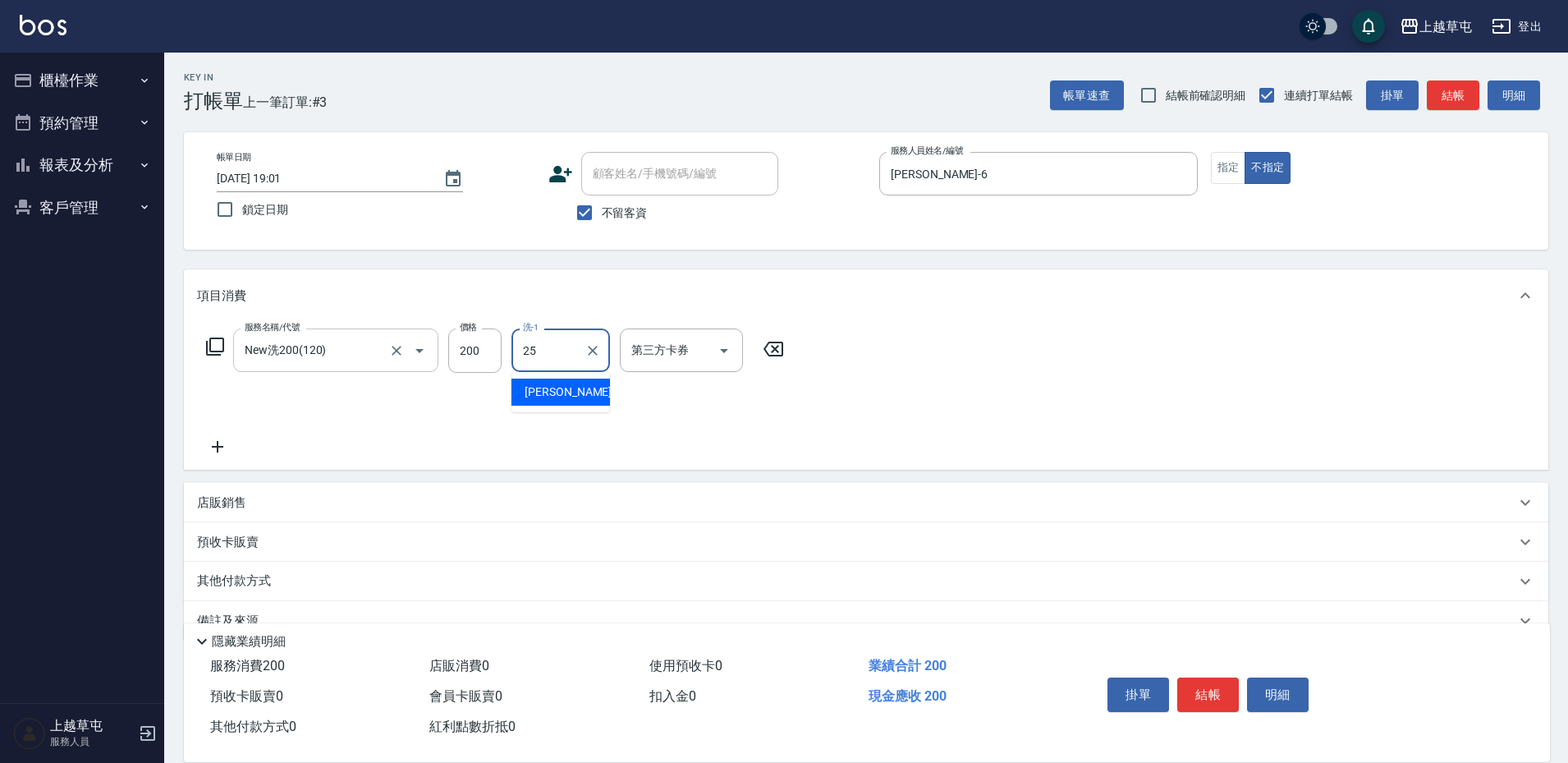
type input "[PERSON_NAME]25"
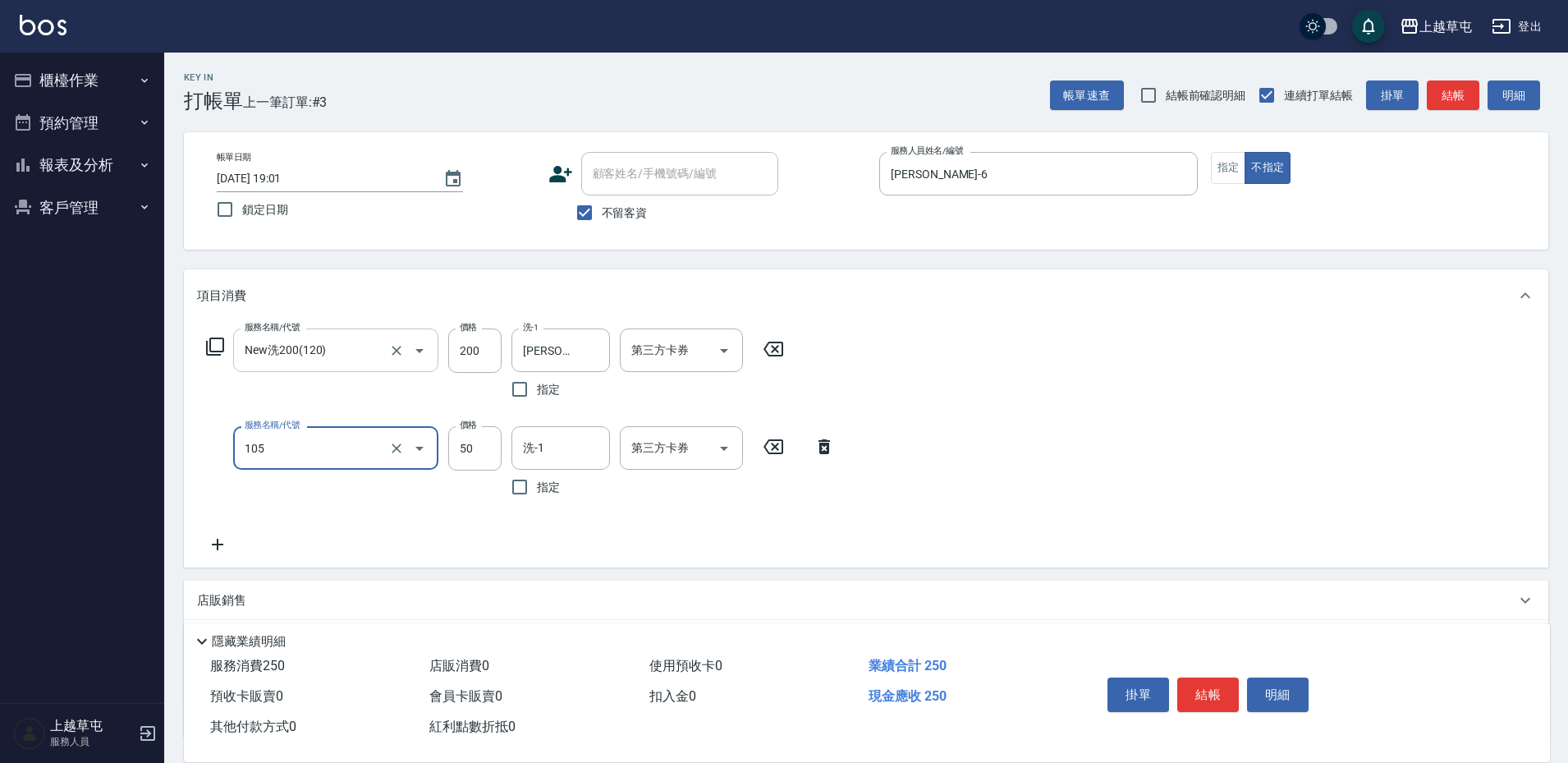
type input "精油50(105)"
type input "[PERSON_NAME]25"
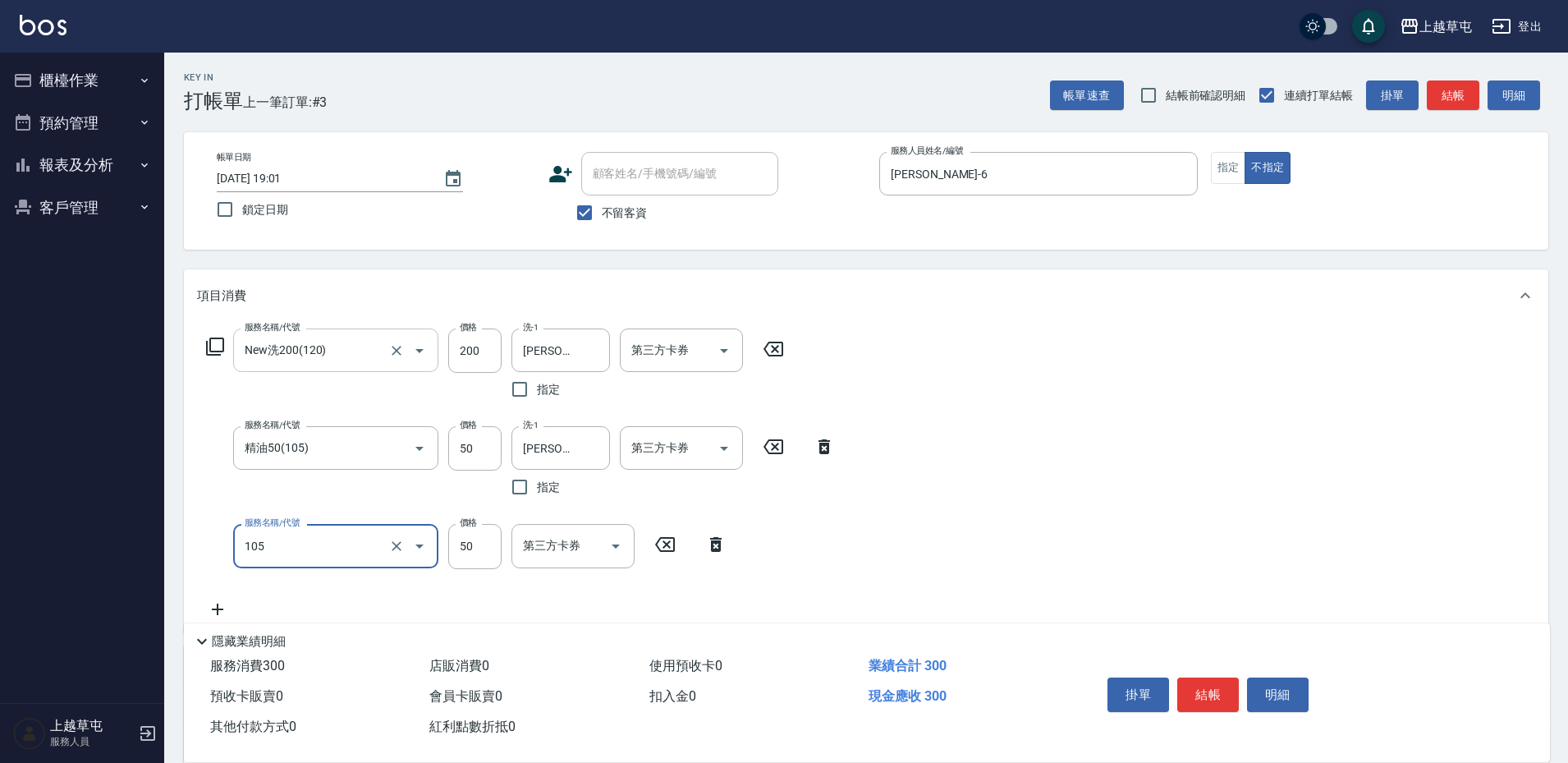
type input "精油50(105)"
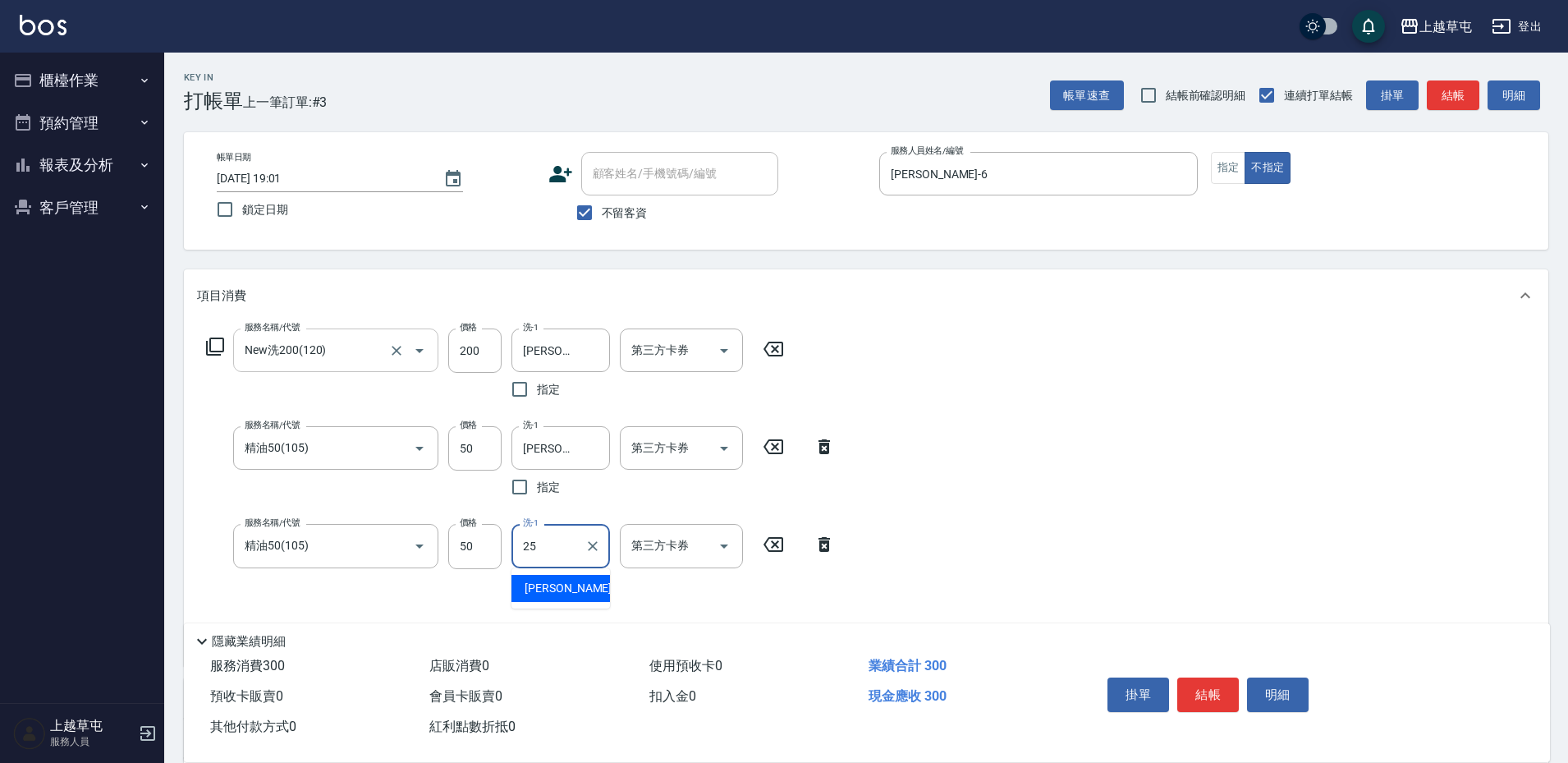
type input "[PERSON_NAME]25"
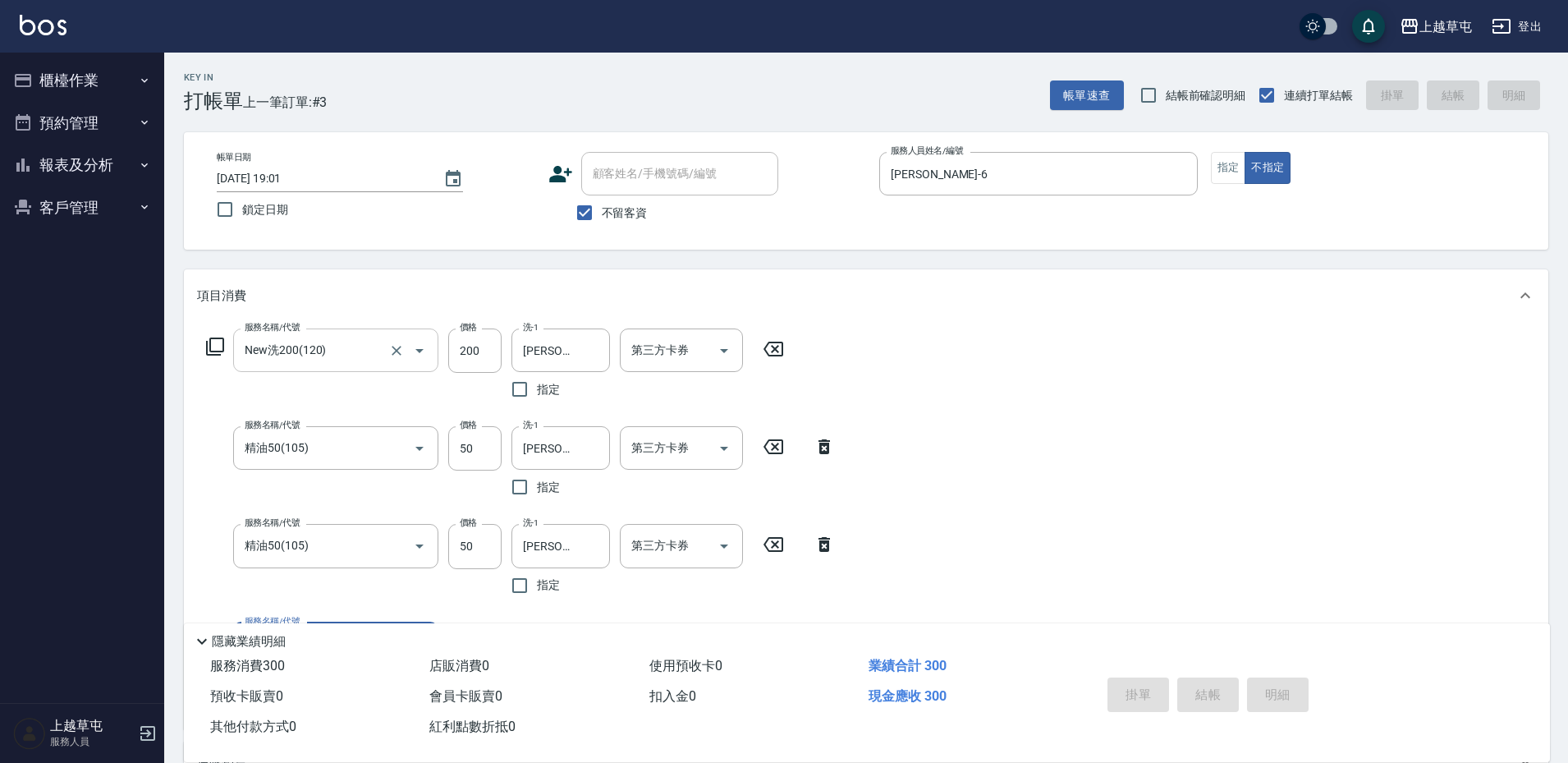
type input "[DATE] 19:02"
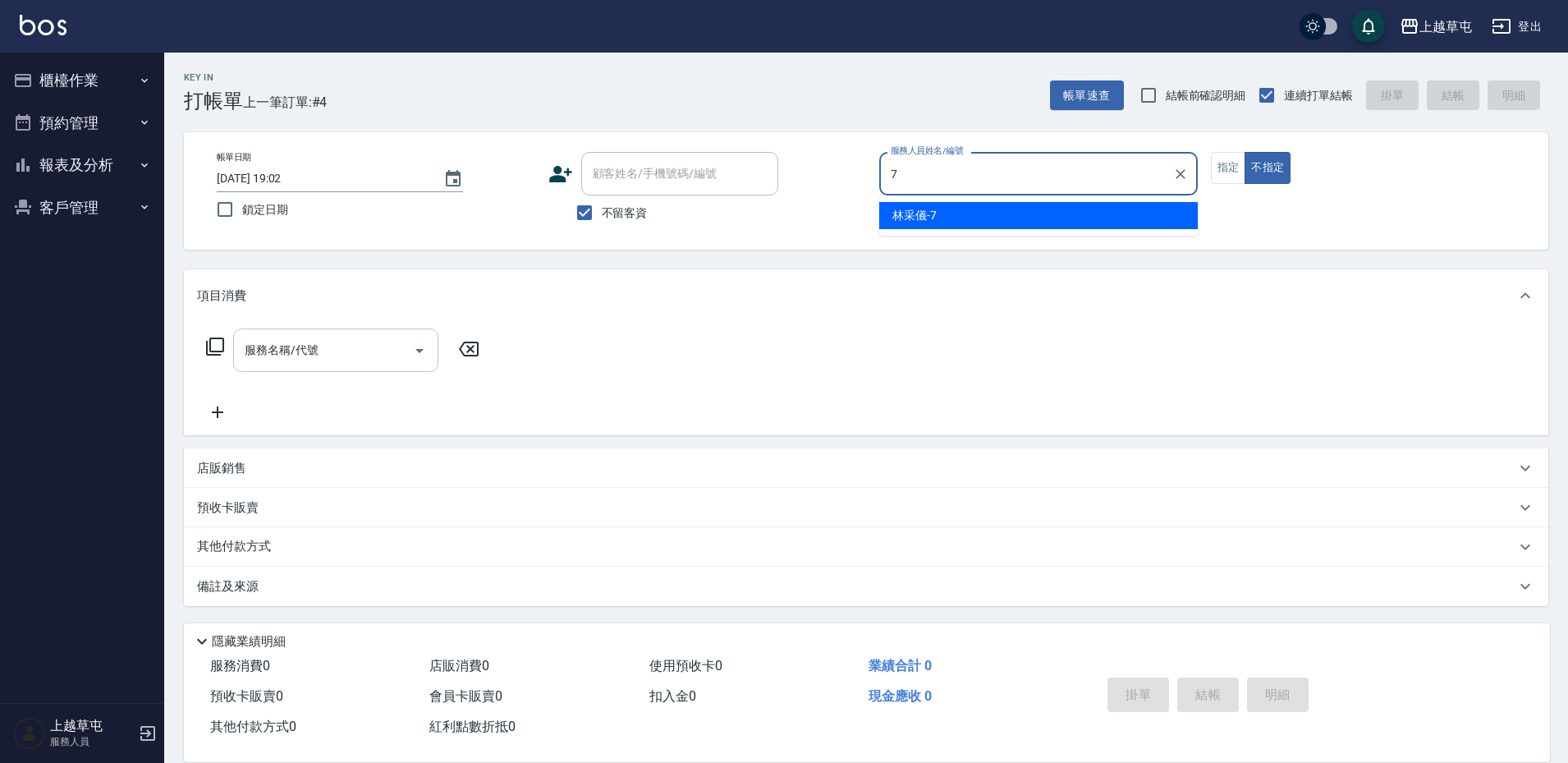
type input "[PERSON_NAME]-7"
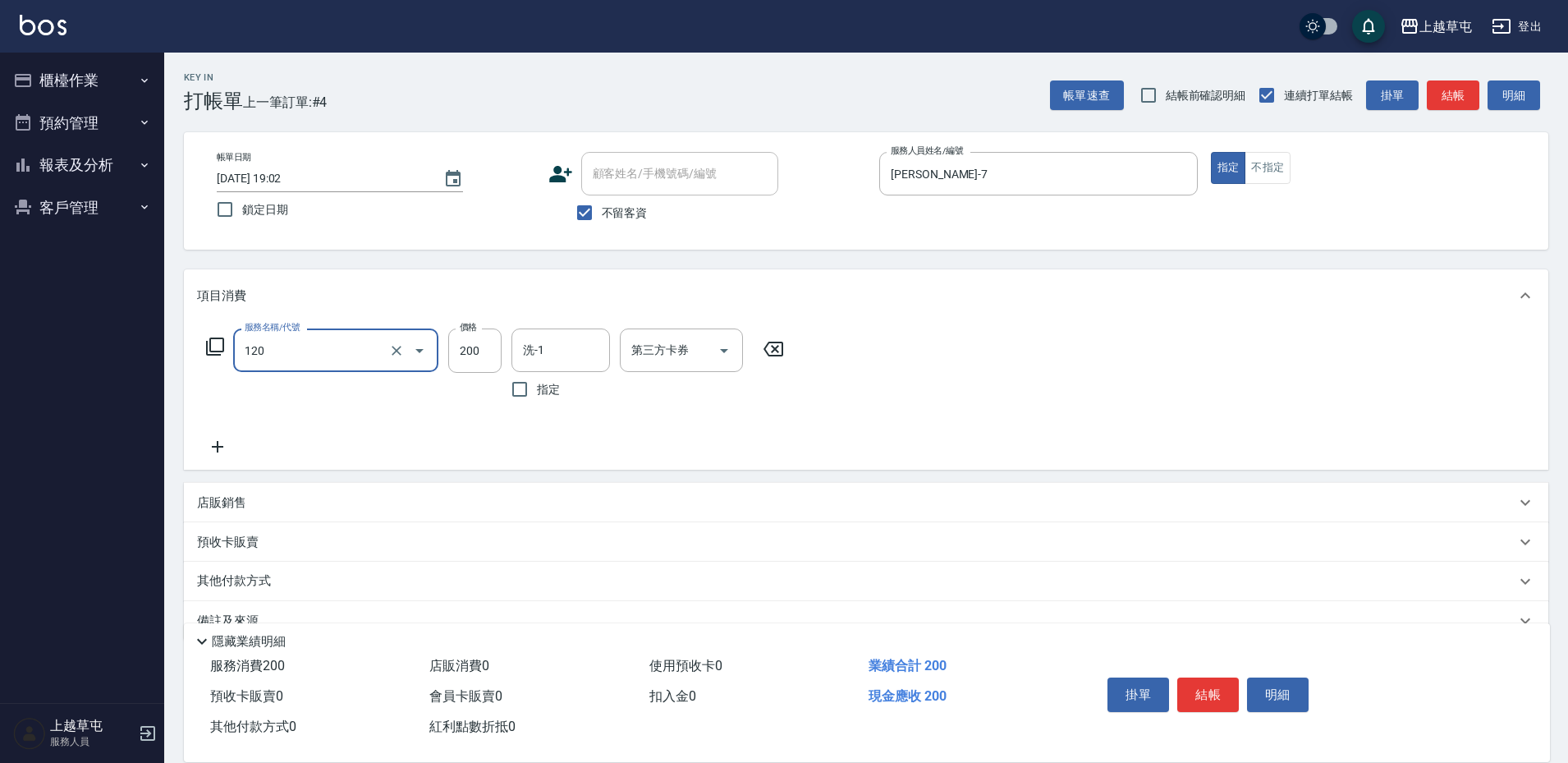
type input "New洗200(120)"
type input "[PERSON_NAME]-7"
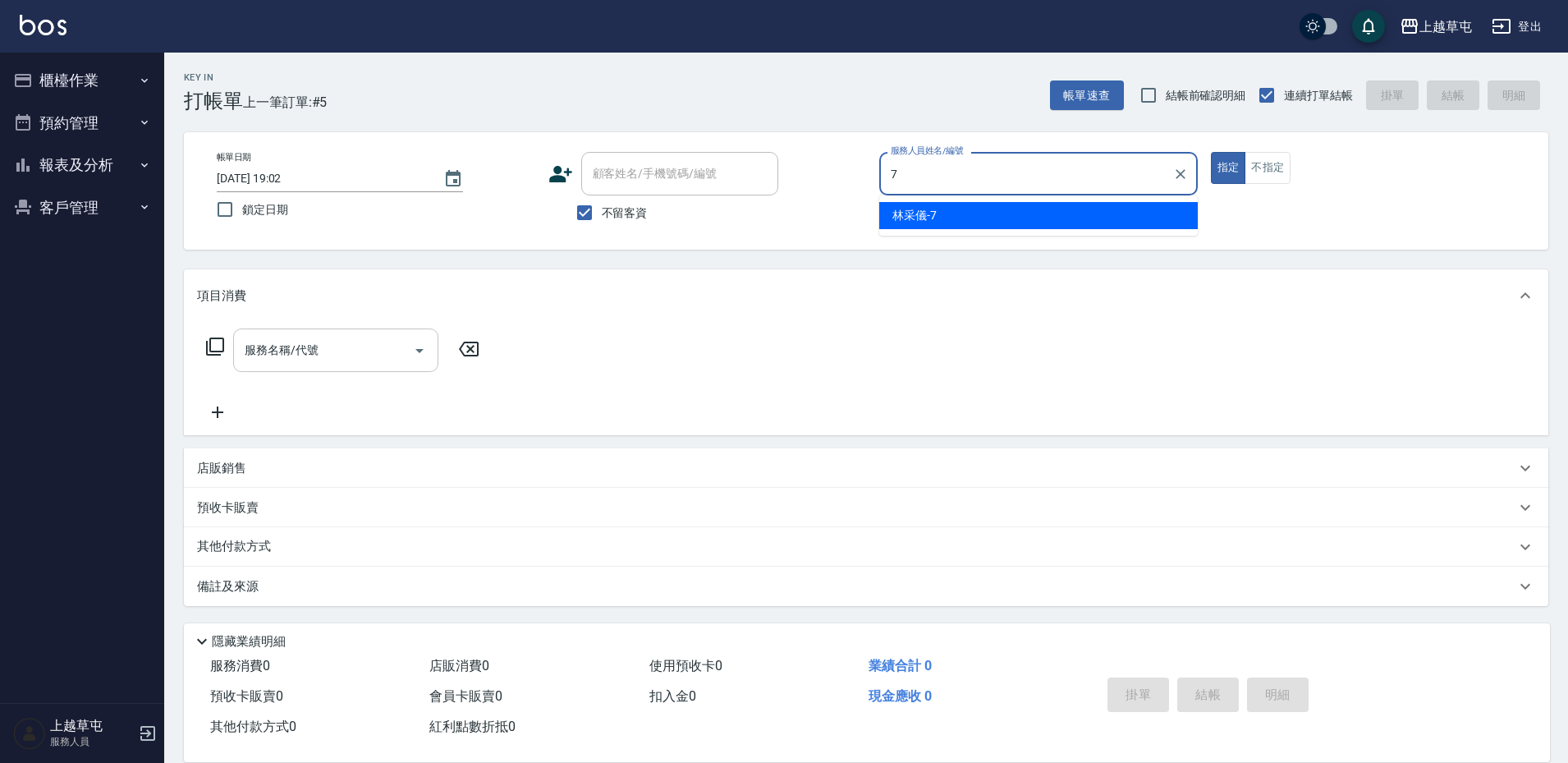
type input "[PERSON_NAME]-7"
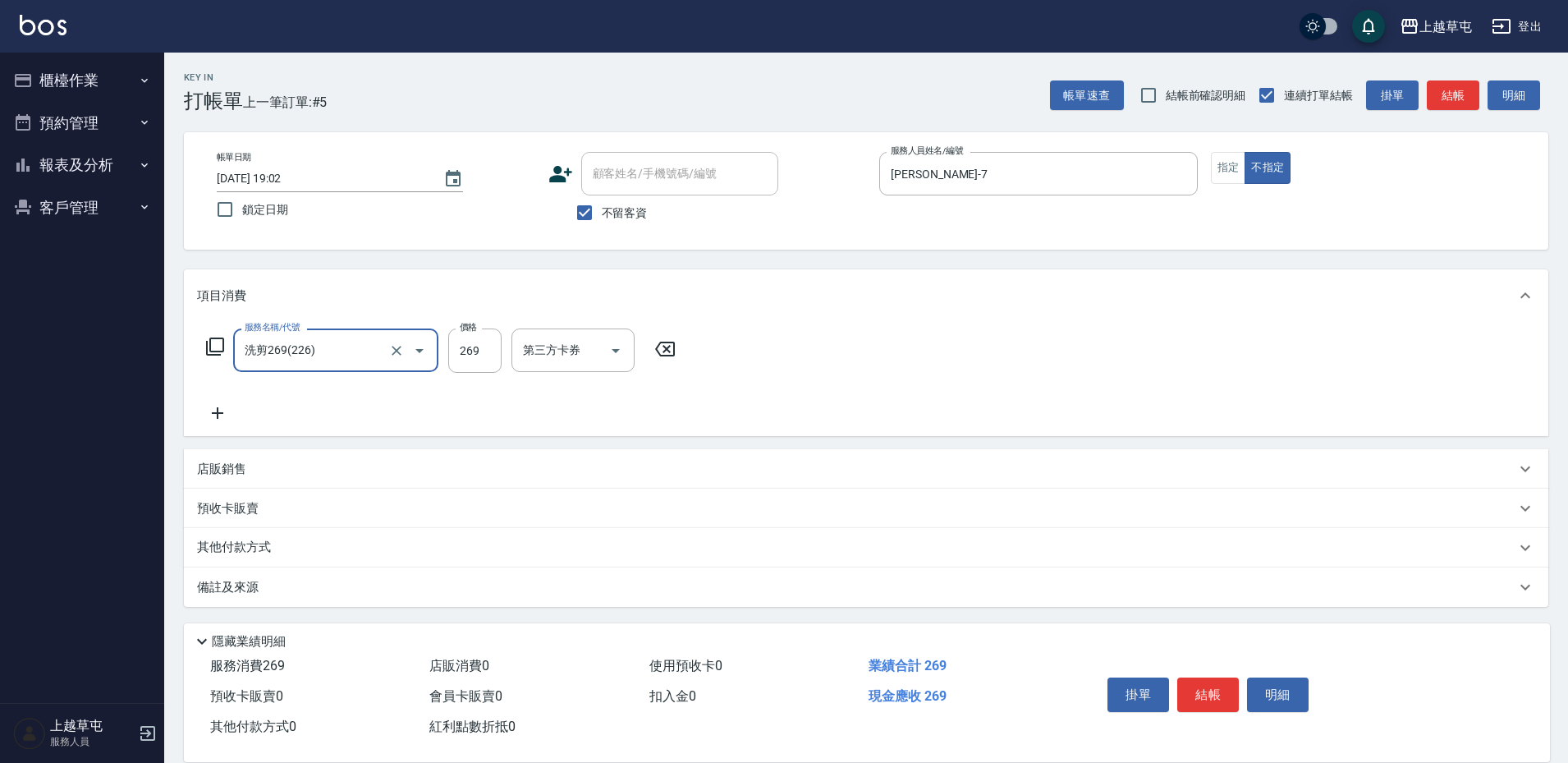
type input "洗剪269(226)"
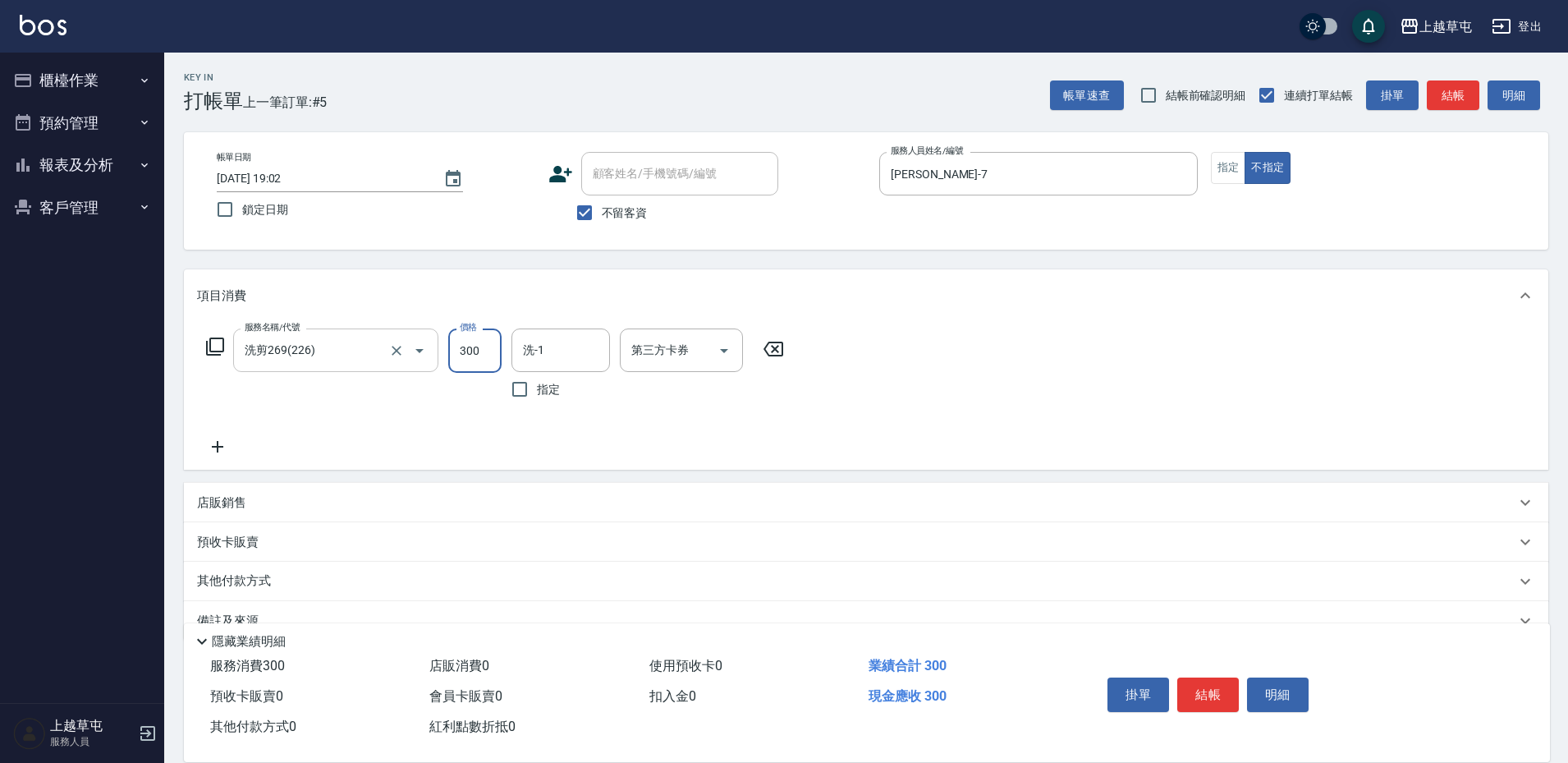
type input "300"
type input "[PERSON_NAME]-7"
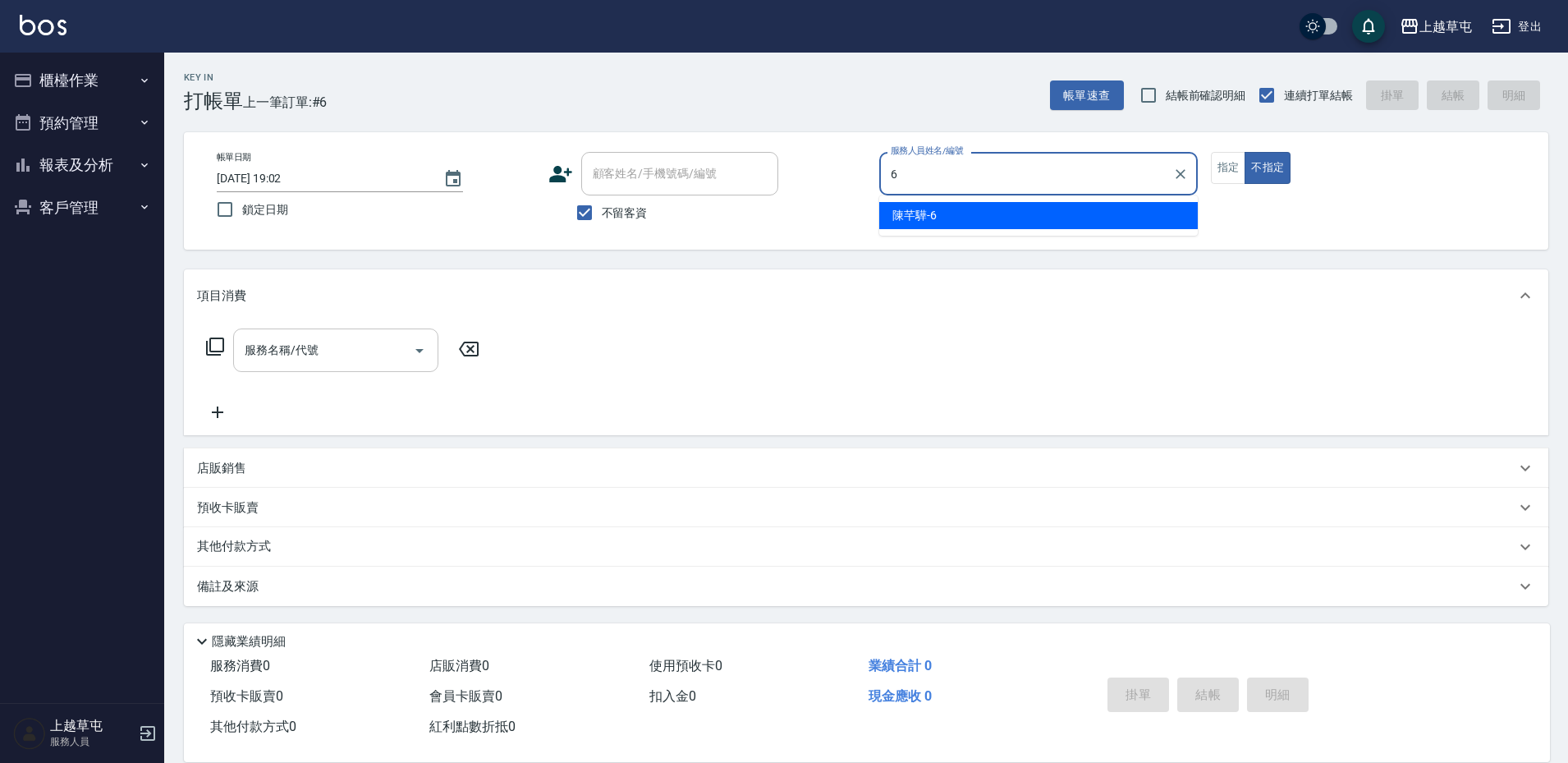
type input "[PERSON_NAME]-6"
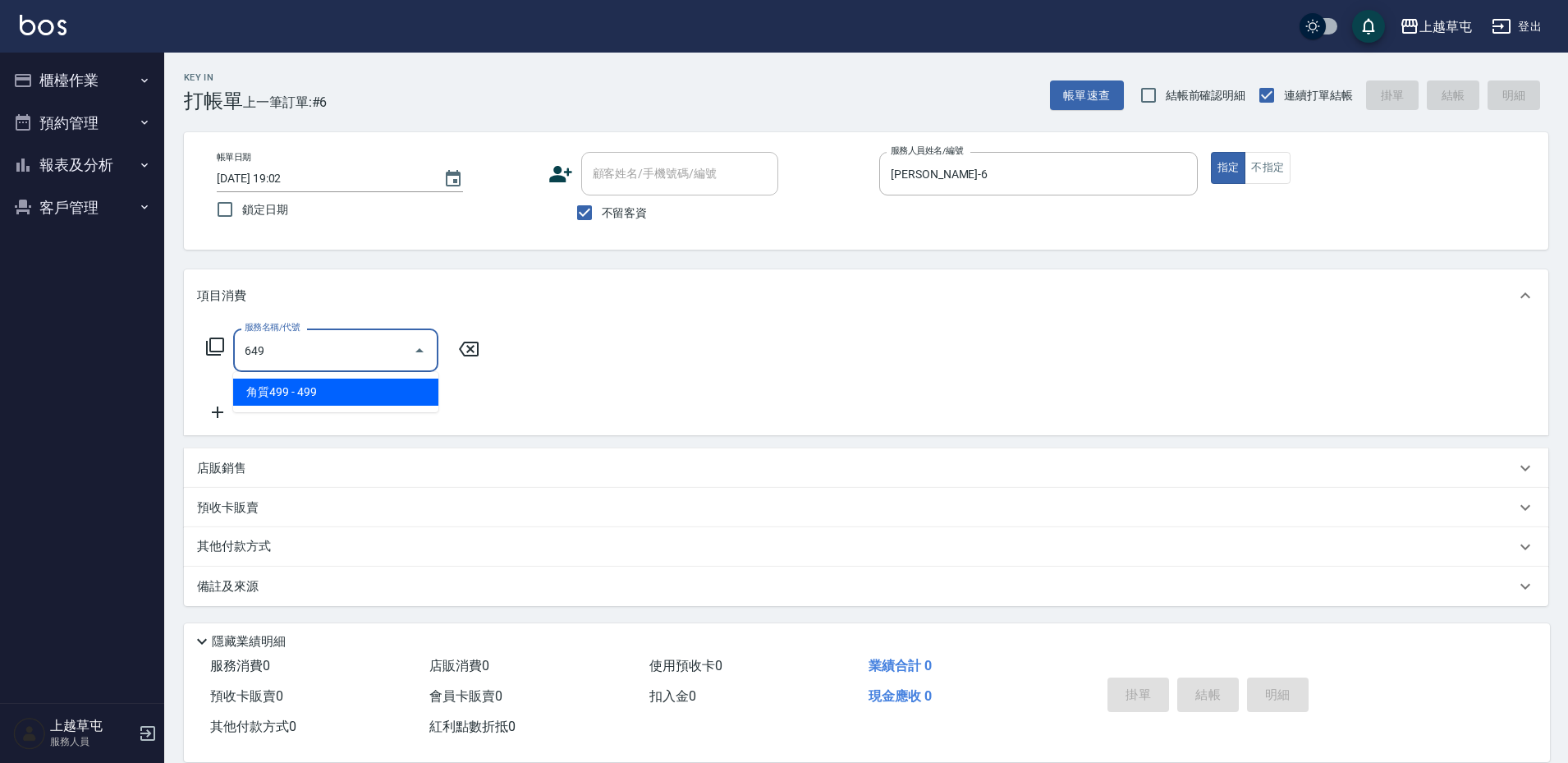
type input "角質499(649)"
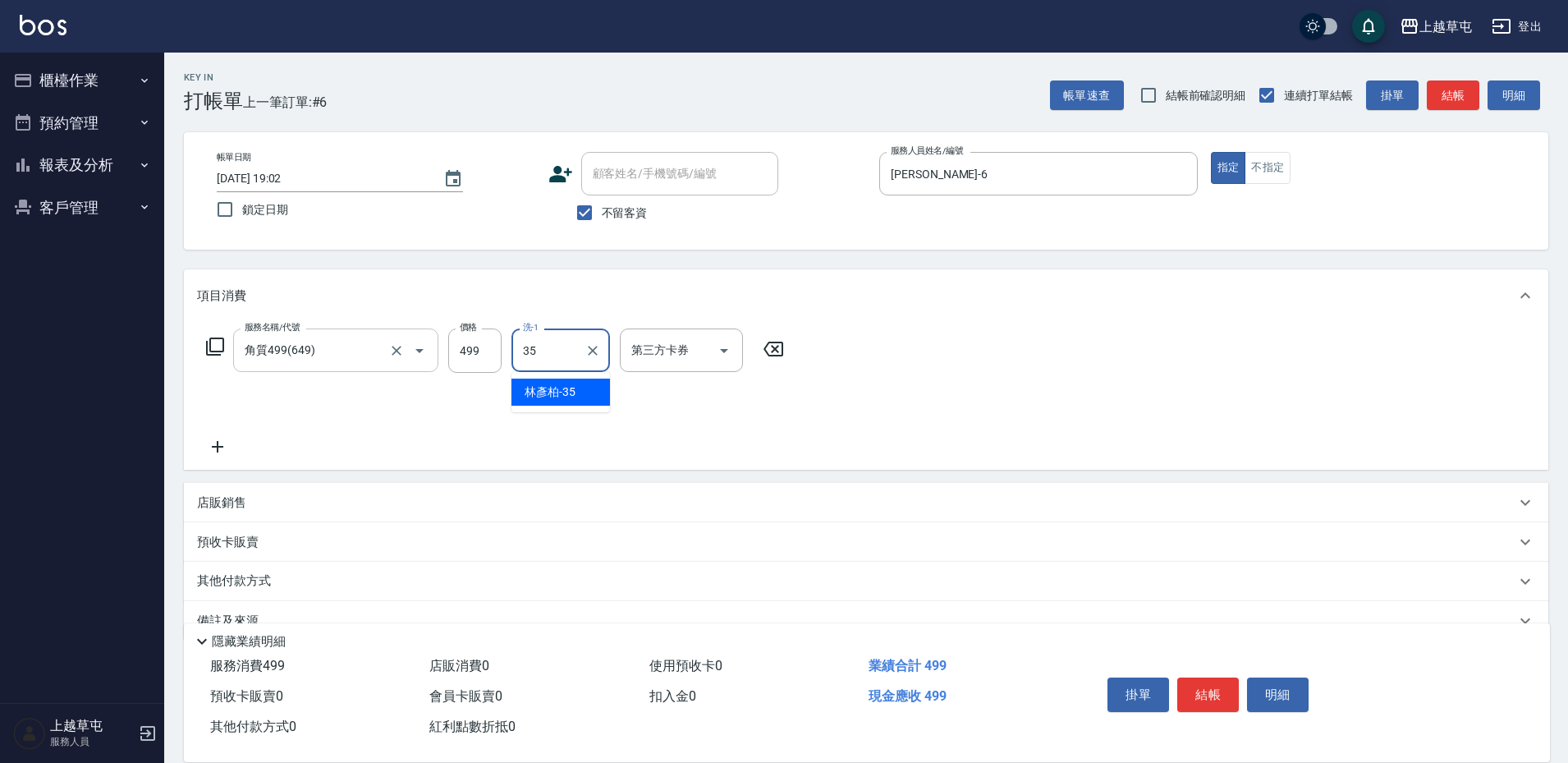
type input "[PERSON_NAME]-35"
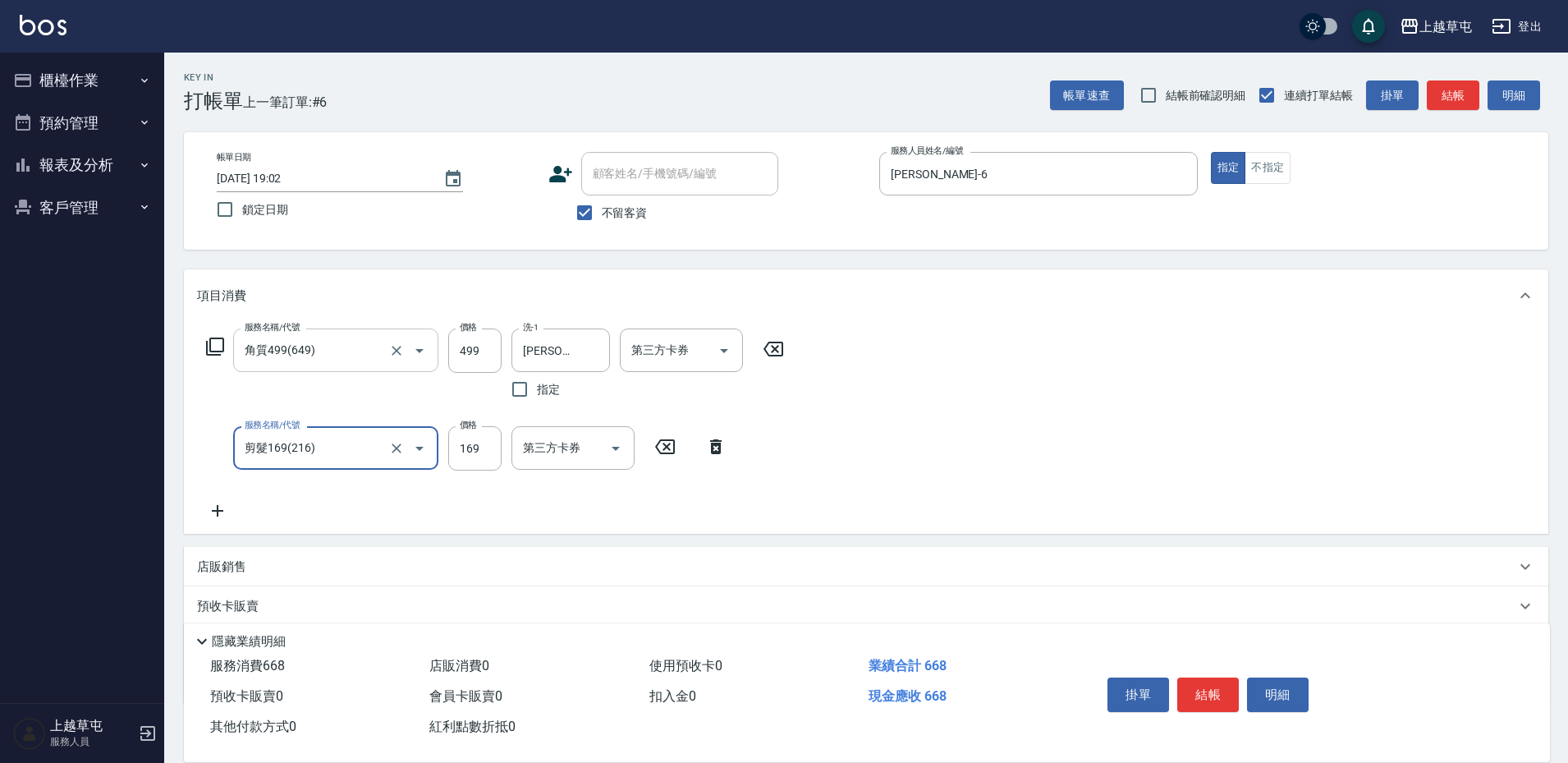
type input "剪髮169(216)"
type input "200"
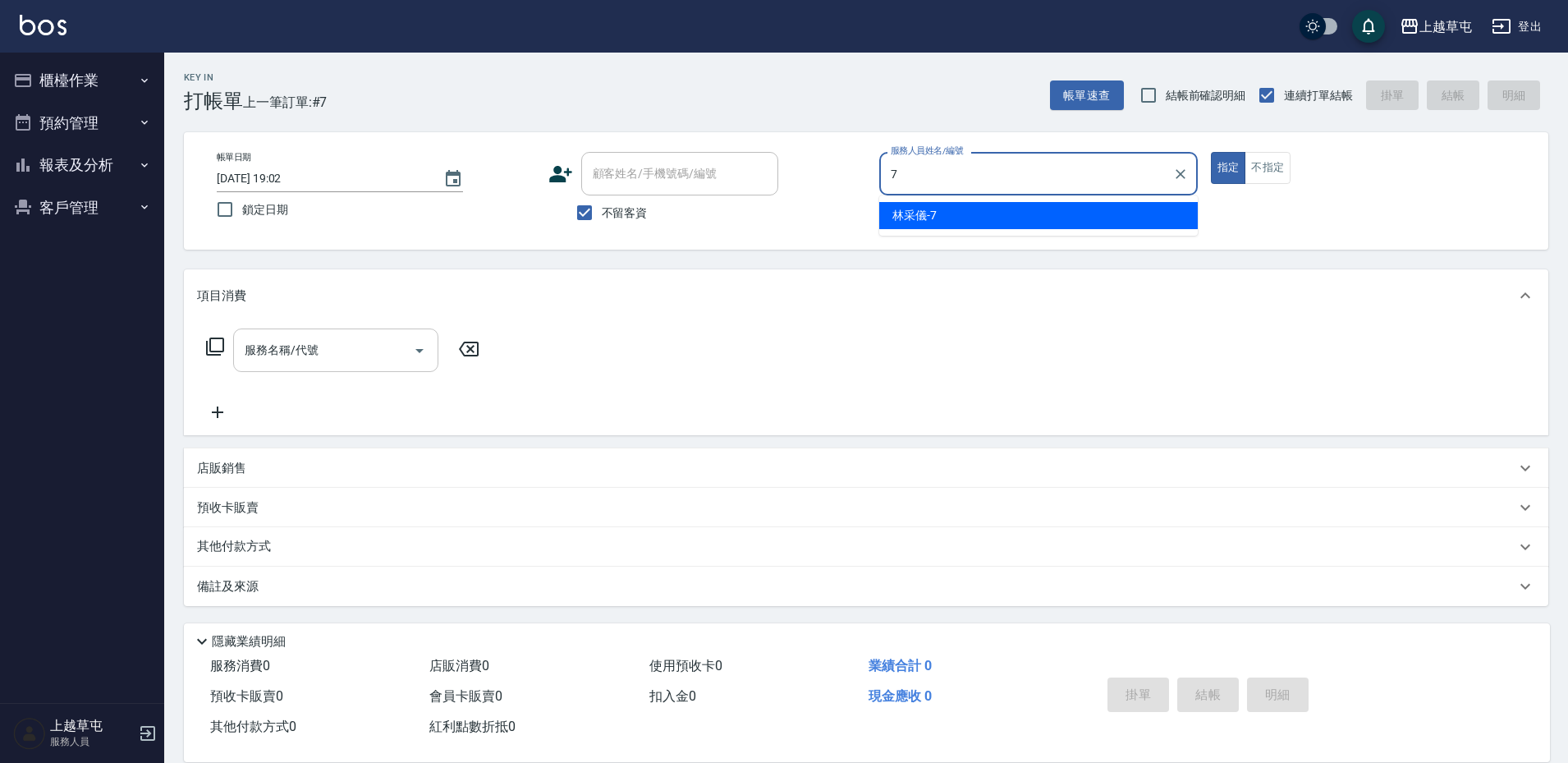
type input "[PERSON_NAME]-7"
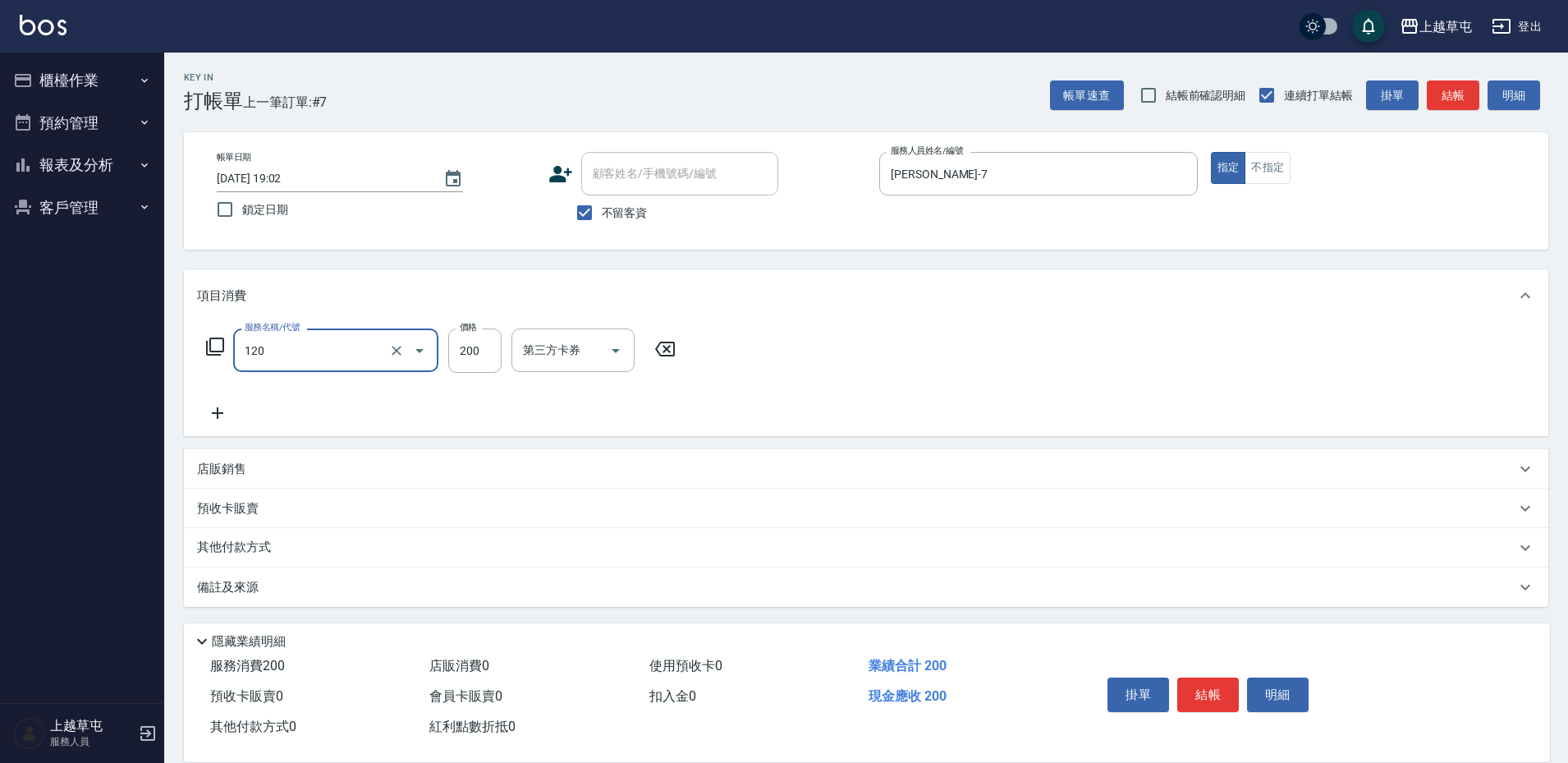
type input "New洗200(120)"
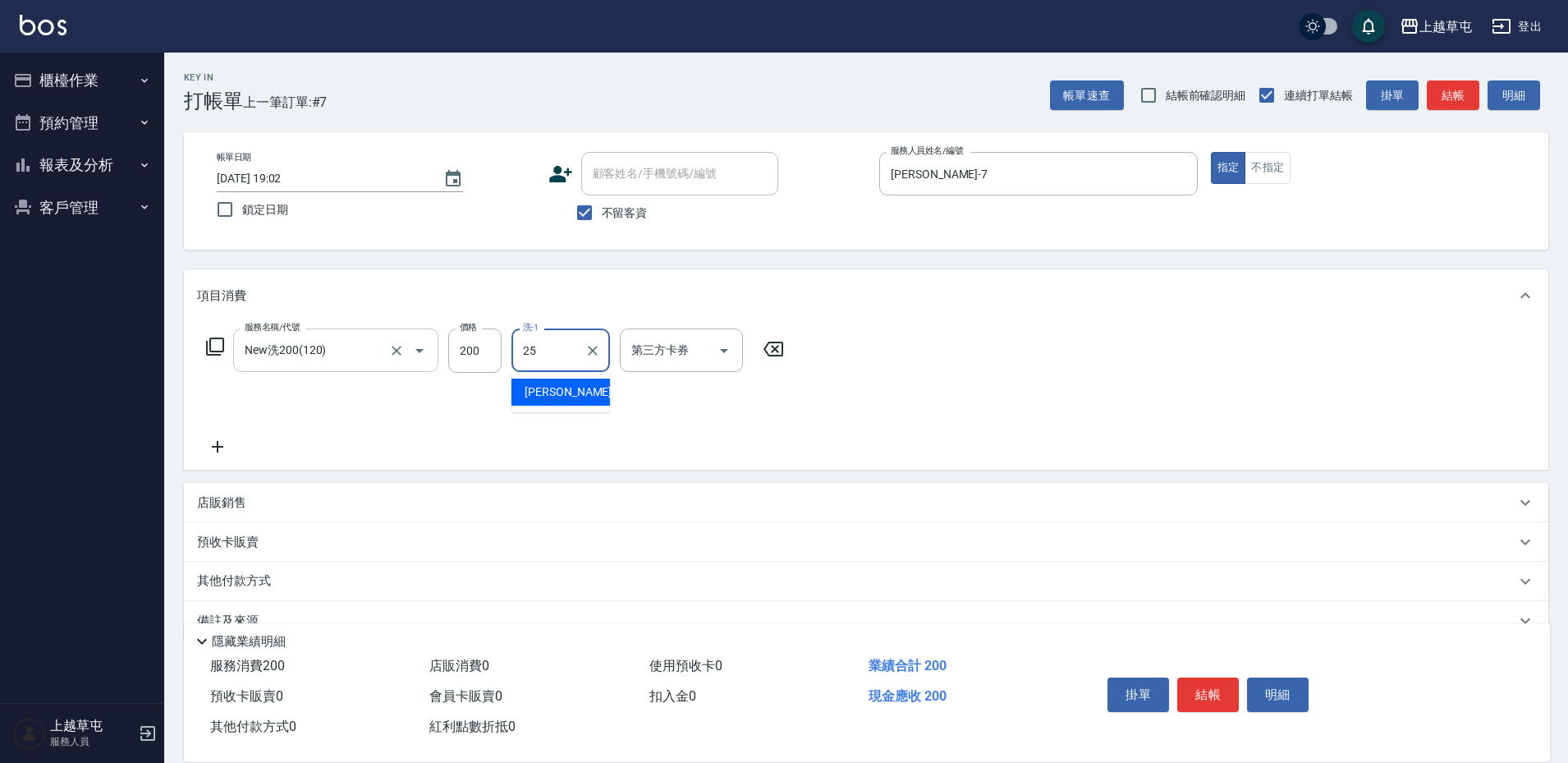
type input "[PERSON_NAME]25"
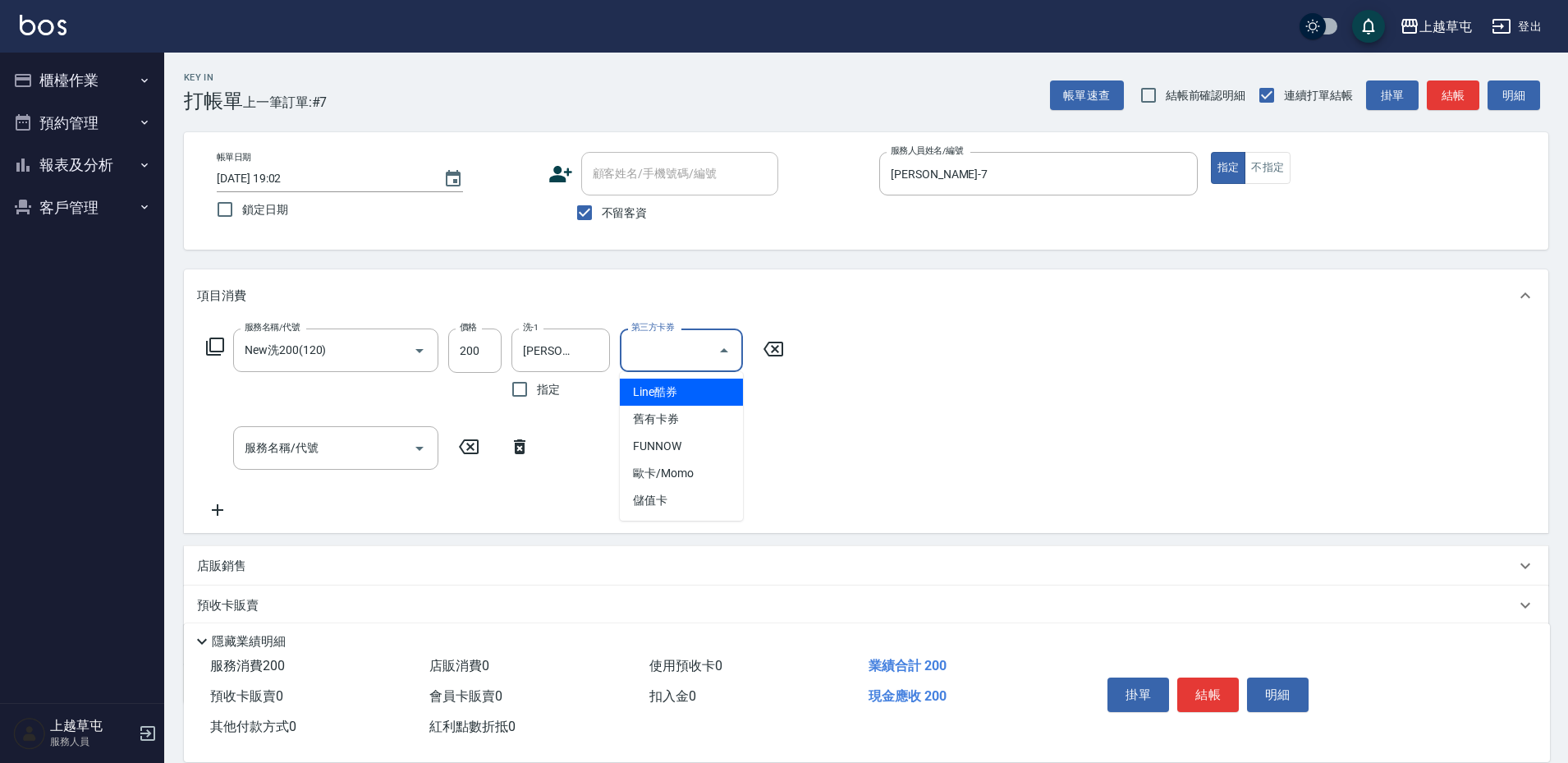
click at [671, 338] on div "第三方卡券 第三方卡券" at bounding box center [681, 350] width 123 height 44
click at [664, 504] on span "儲值卡" at bounding box center [681, 500] width 123 height 27
type input "儲值卡"
click at [709, 486] on div "服務名稱/代號 New洗200(120) 服務名稱/代號 價格 200 價格 洗-1 [PERSON_NAME]-25 洗-1 指定 第三方卡券 儲值卡 第三…" at bounding box center [496, 424] width 597 height 192
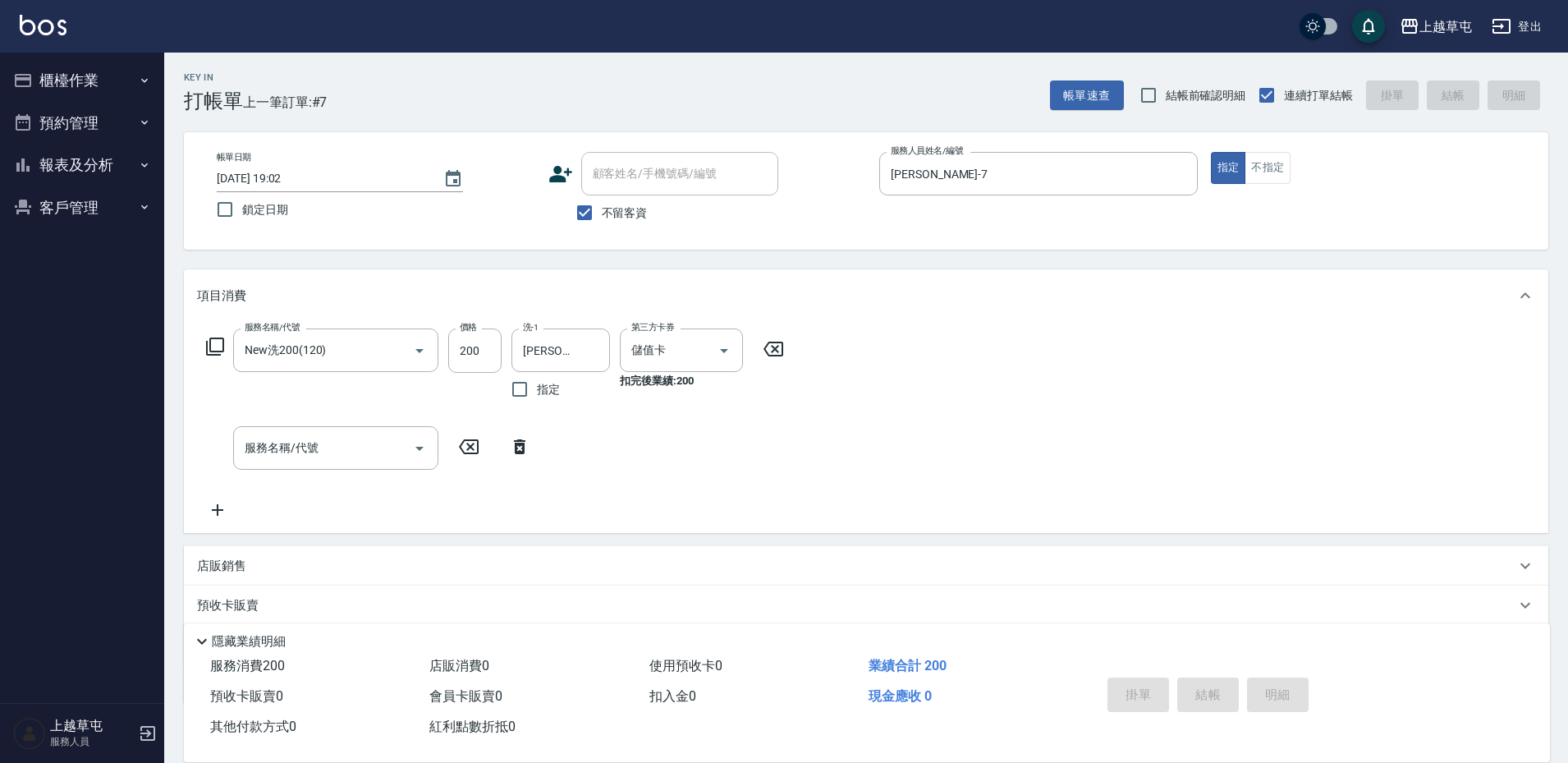
type input "[DATE] 19:03"
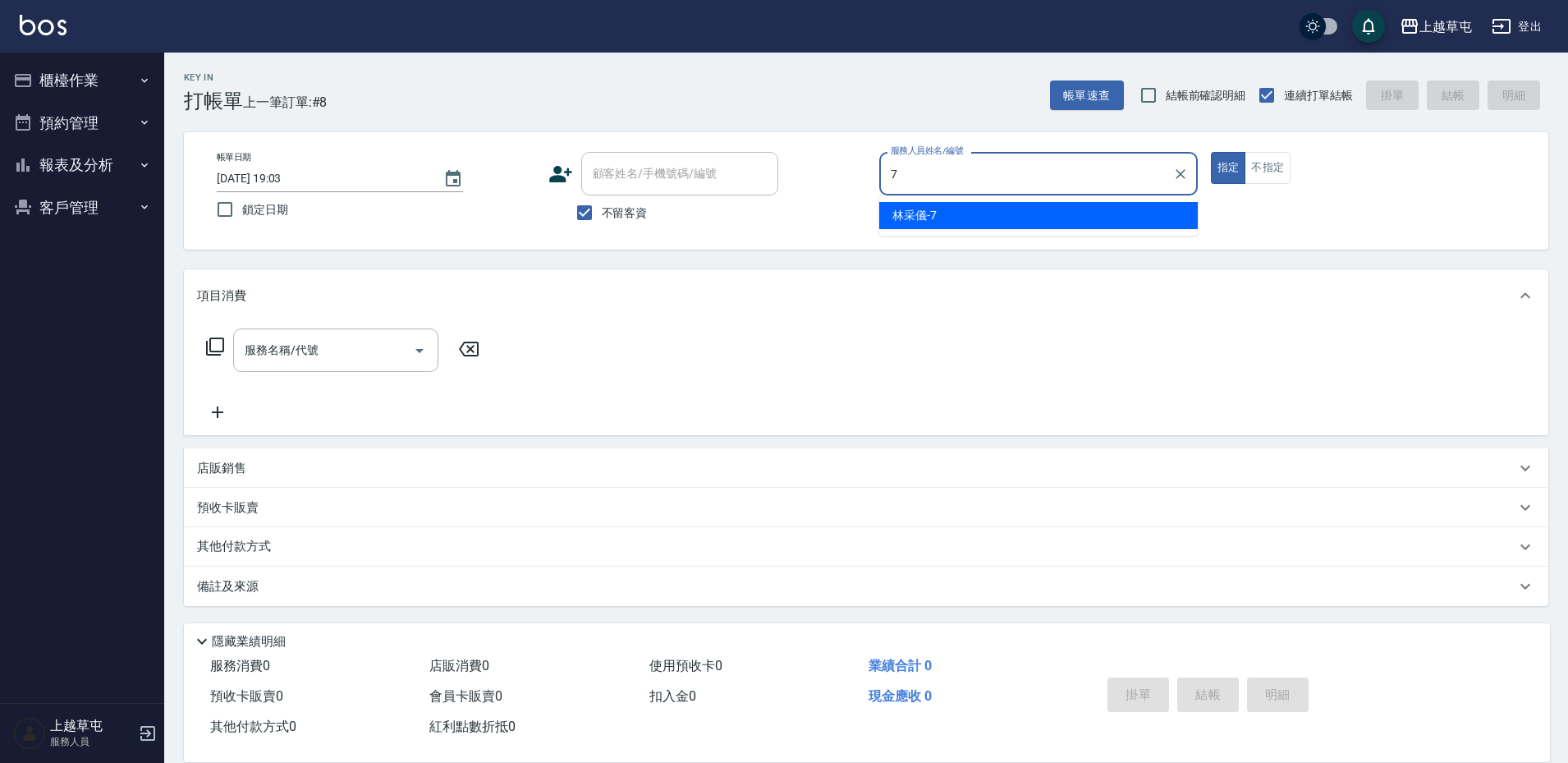
type input "[PERSON_NAME]-7"
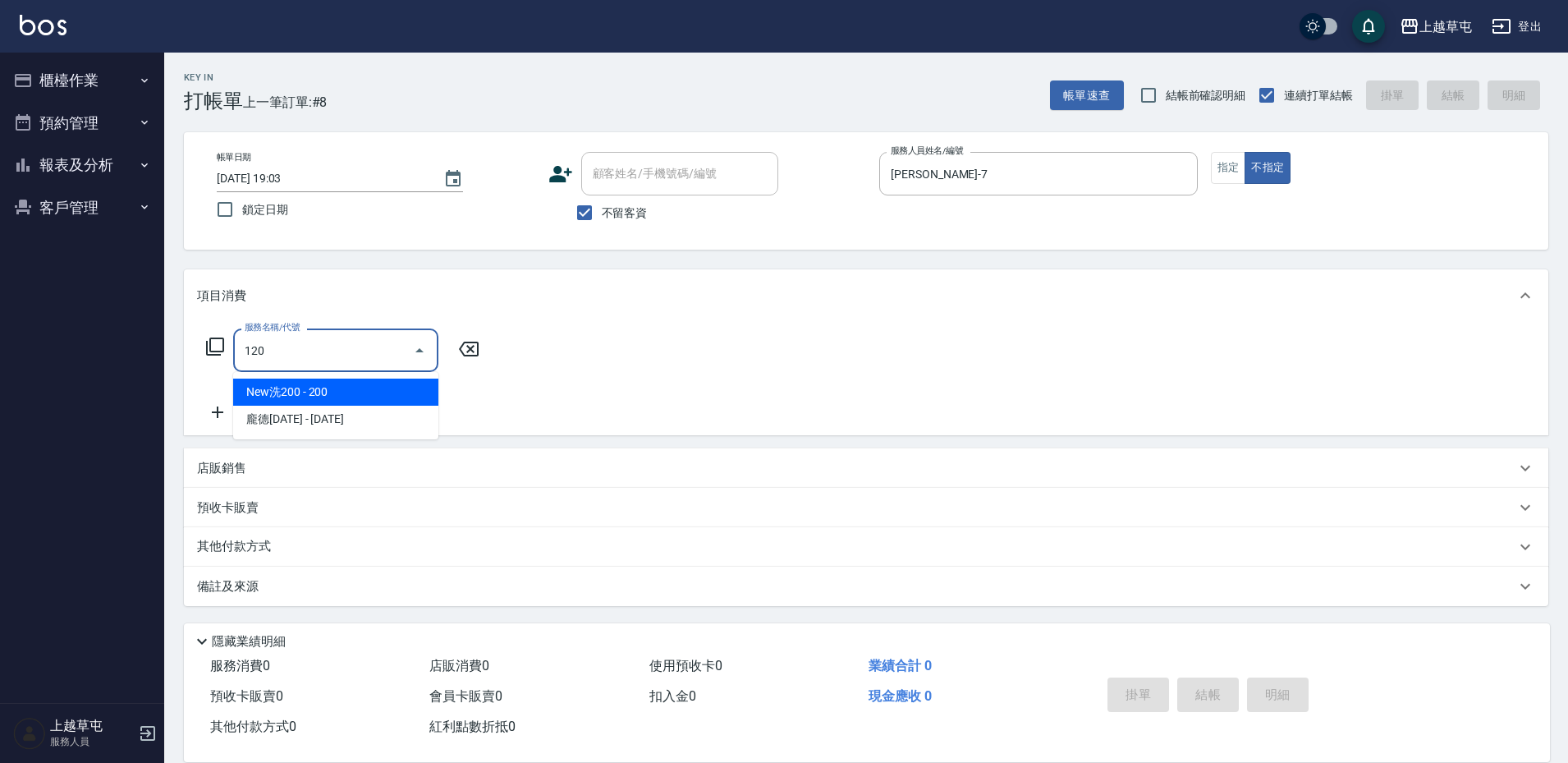
type input "New洗200(120)"
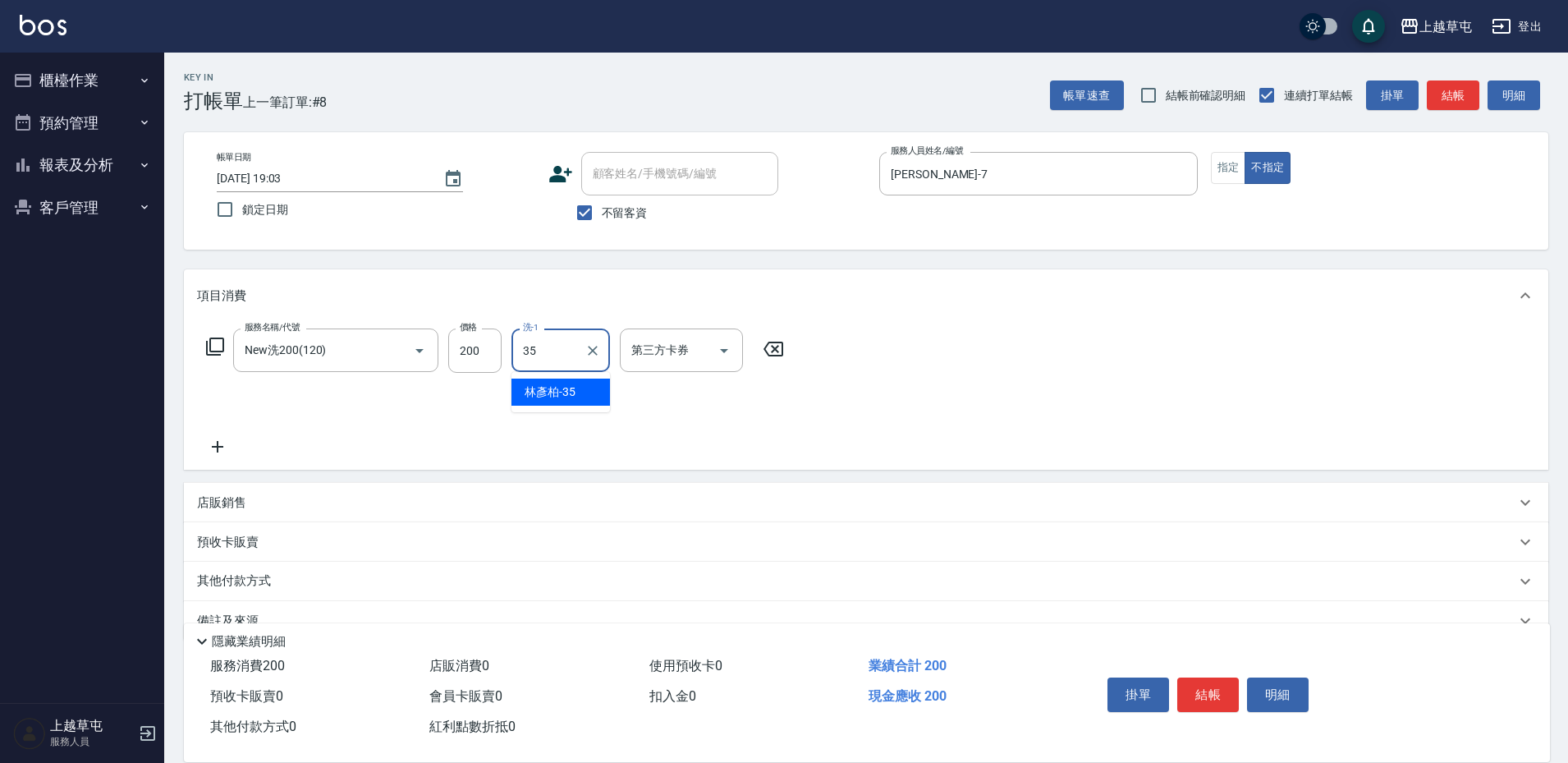
type input "[PERSON_NAME]-35"
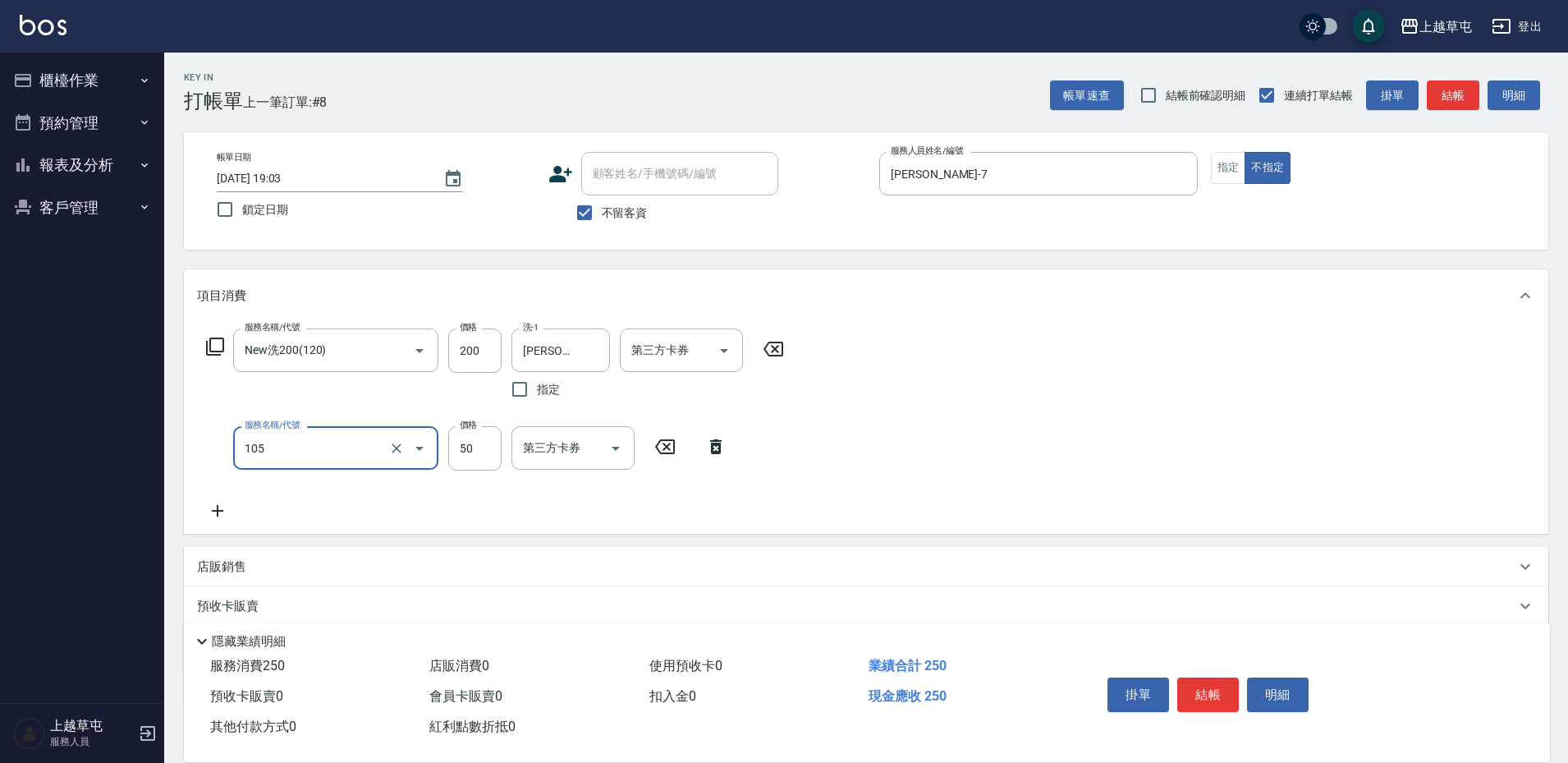
type input "精油50(105)"
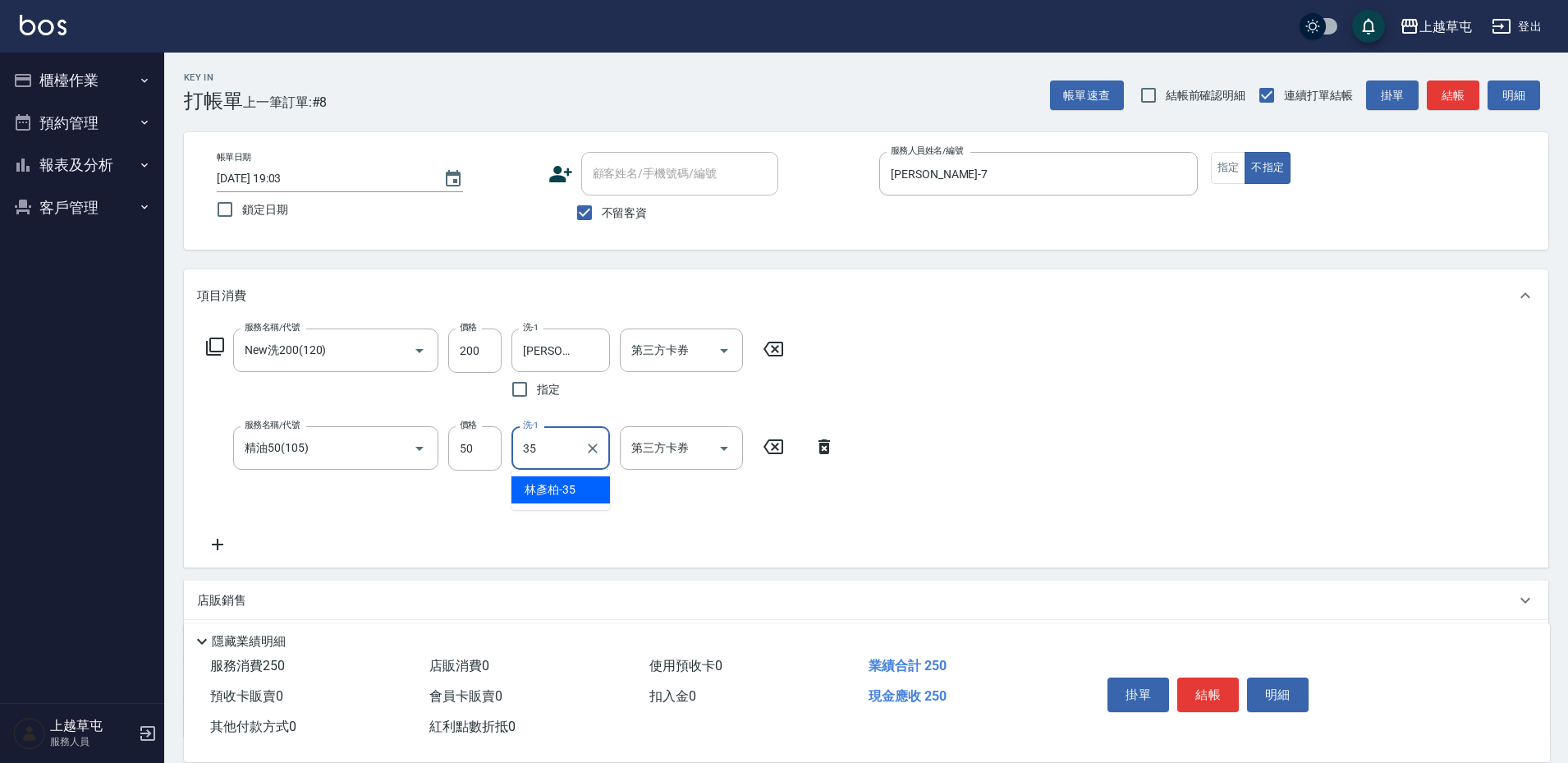
type input "[PERSON_NAME]-35"
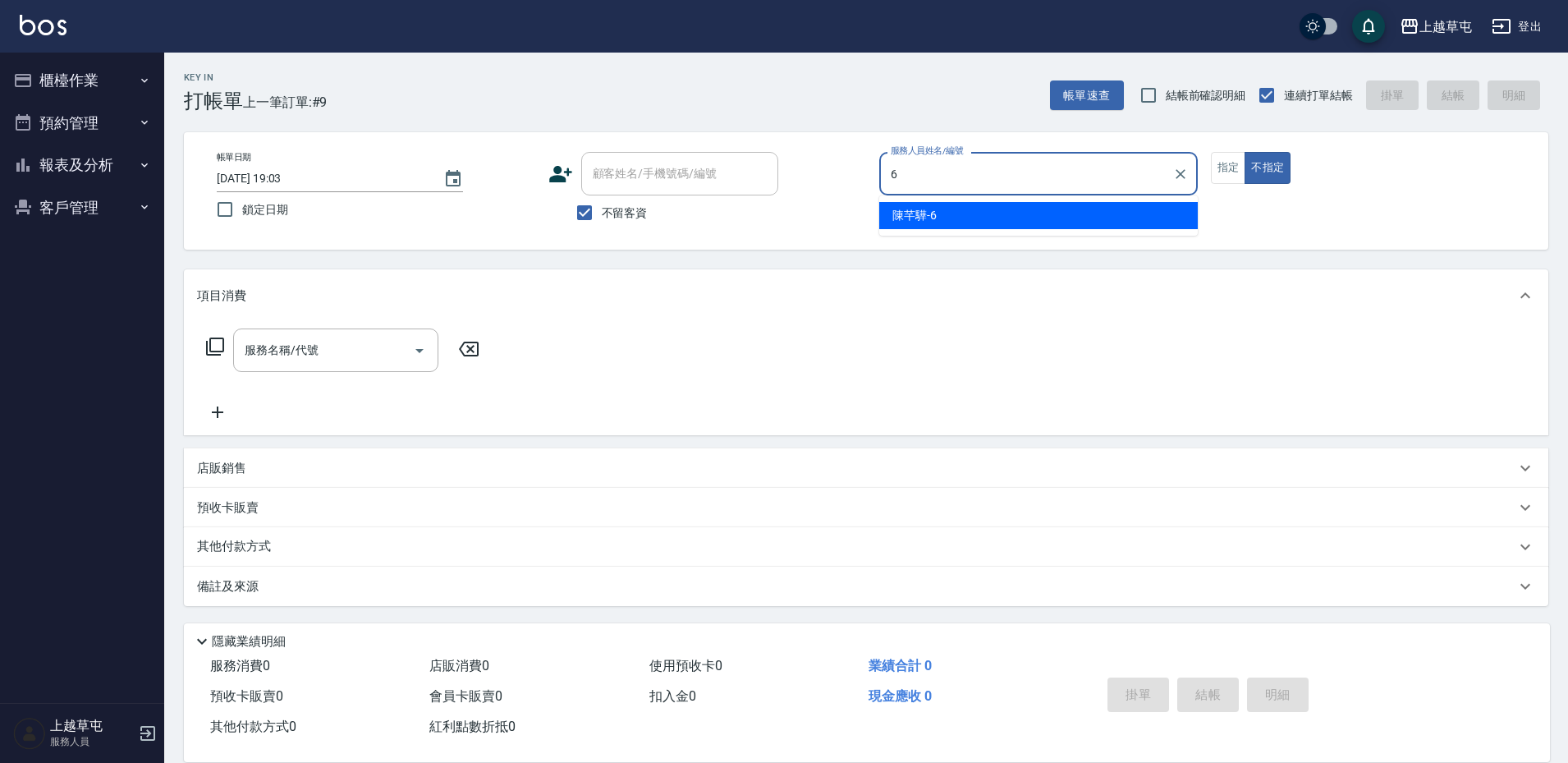
type input "[PERSON_NAME]-6"
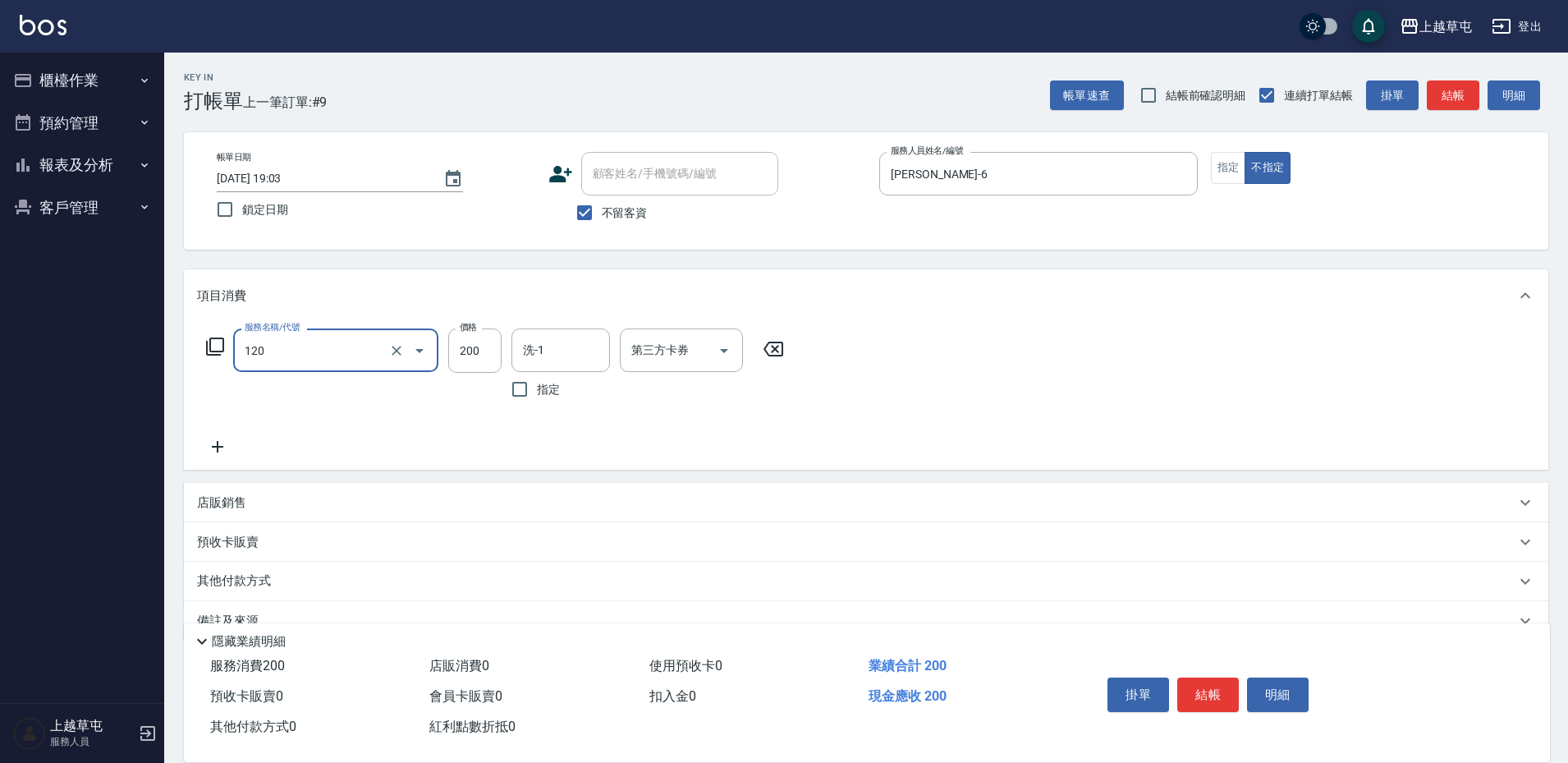
type input "New洗200(120)"
type input "[PERSON_NAME]25"
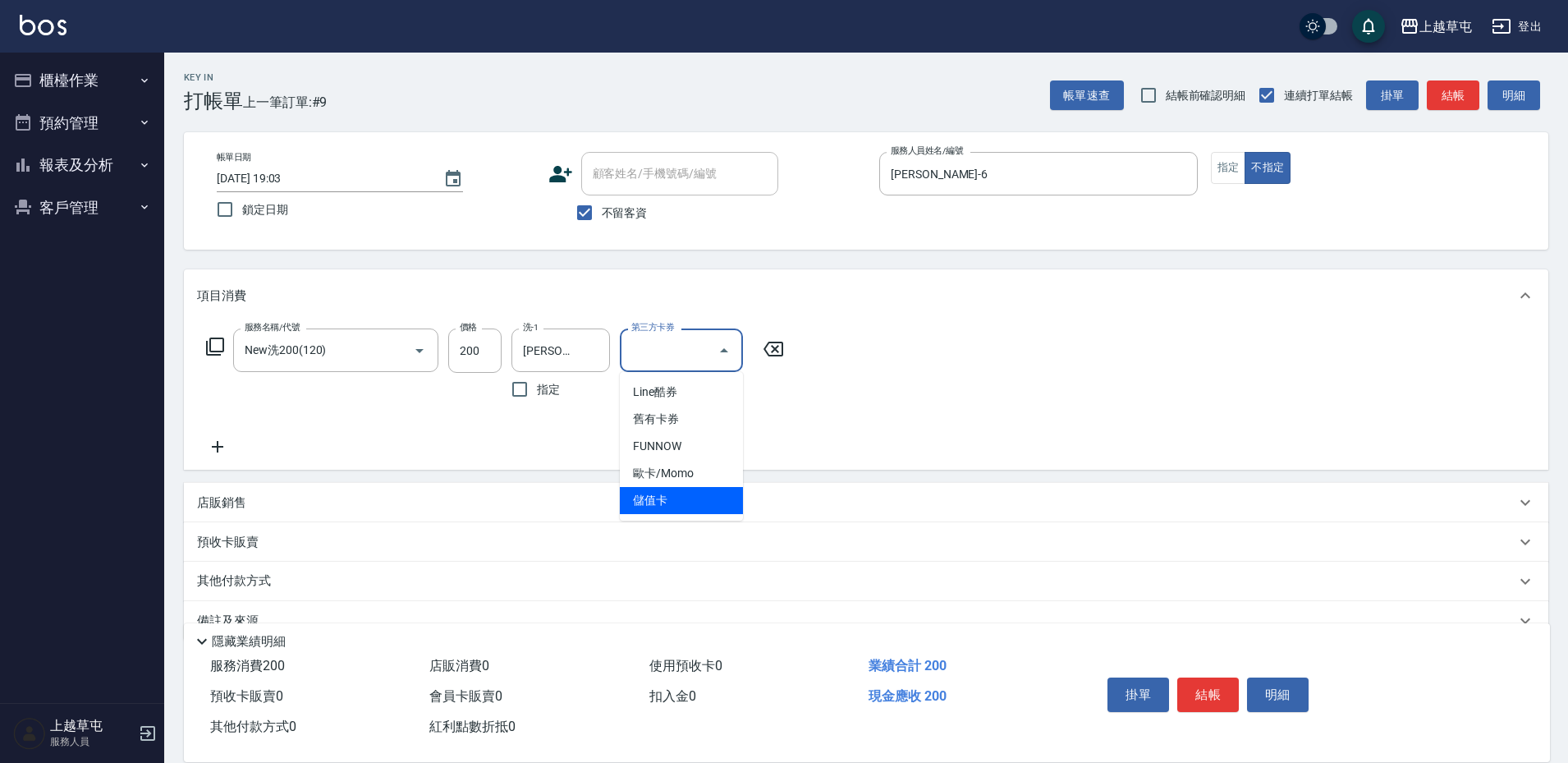
type input "儲值卡"
click at [692, 346] on button "Clear" at bounding box center [701, 350] width 23 height 23
click at [703, 430] on div "服務名稱/代號 New洗200(120) 服務名稱/代號 價格 200 價格 洗-1 [PERSON_NAME]-25 洗-1 指定 第三方卡券 第三方卡券" at bounding box center [496, 392] width 597 height 128
click at [655, 350] on input "第三方卡券" at bounding box center [670, 350] width 84 height 29
type input "Line酷券"
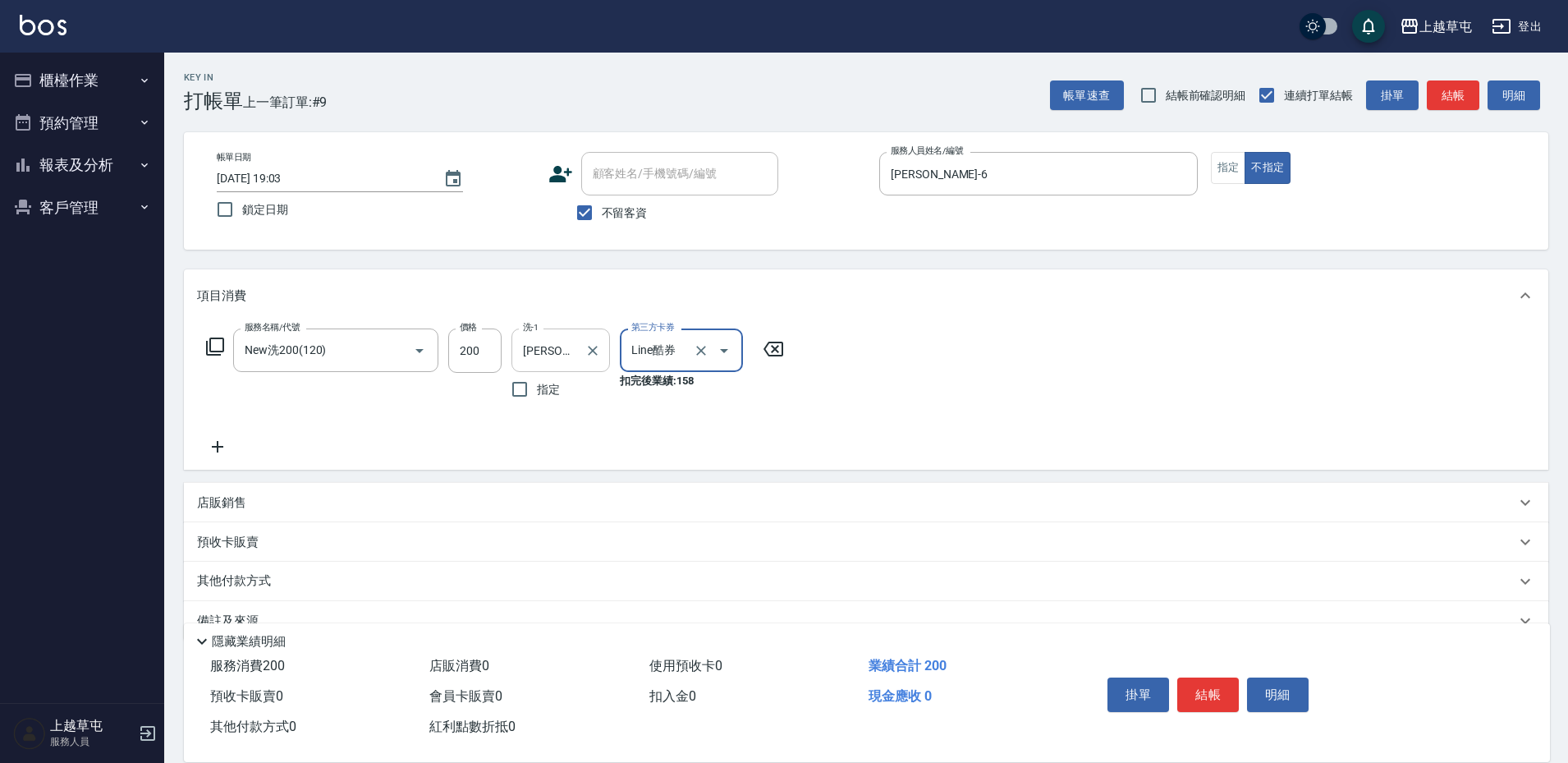
click at [608, 364] on div "[PERSON_NAME]-25 洗-1" at bounding box center [560, 350] width 99 height 44
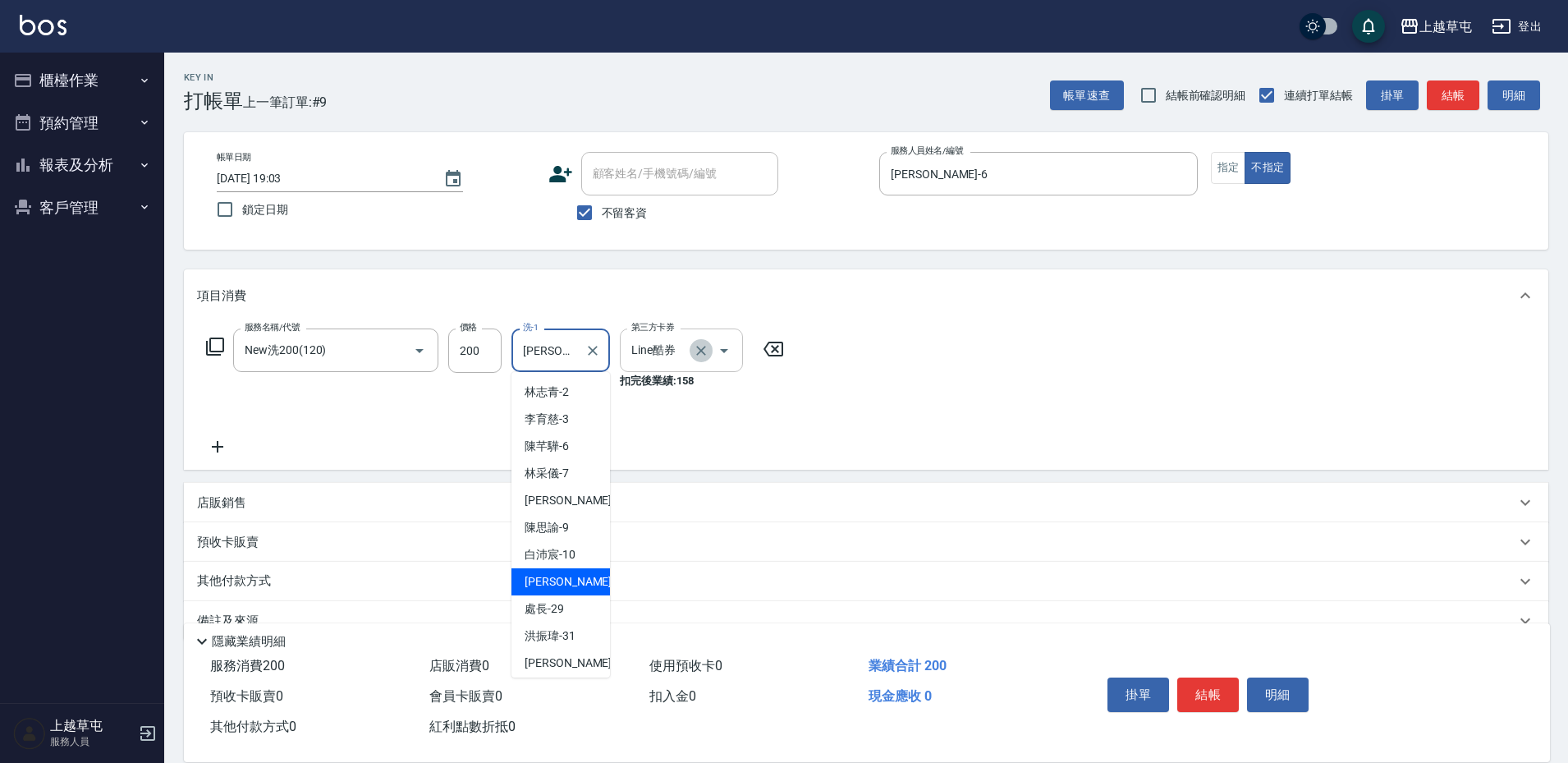
click at [705, 356] on icon "Clear" at bounding box center [701, 350] width 17 height 17
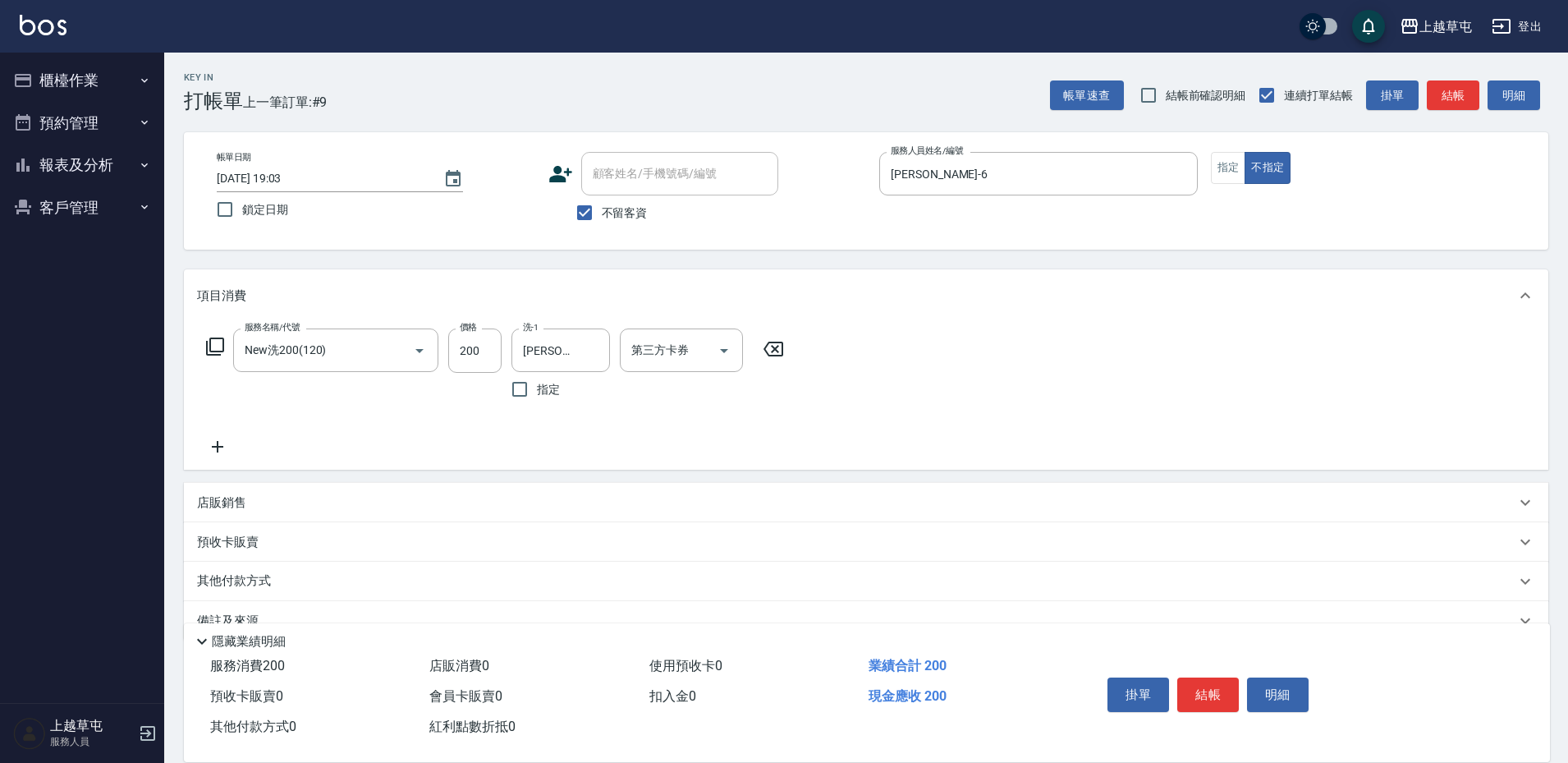
click at [720, 401] on div "第三方卡券 第三方卡券" at bounding box center [686, 367] width 133 height 78
click at [481, 355] on input "200" at bounding box center [475, 350] width 53 height 45
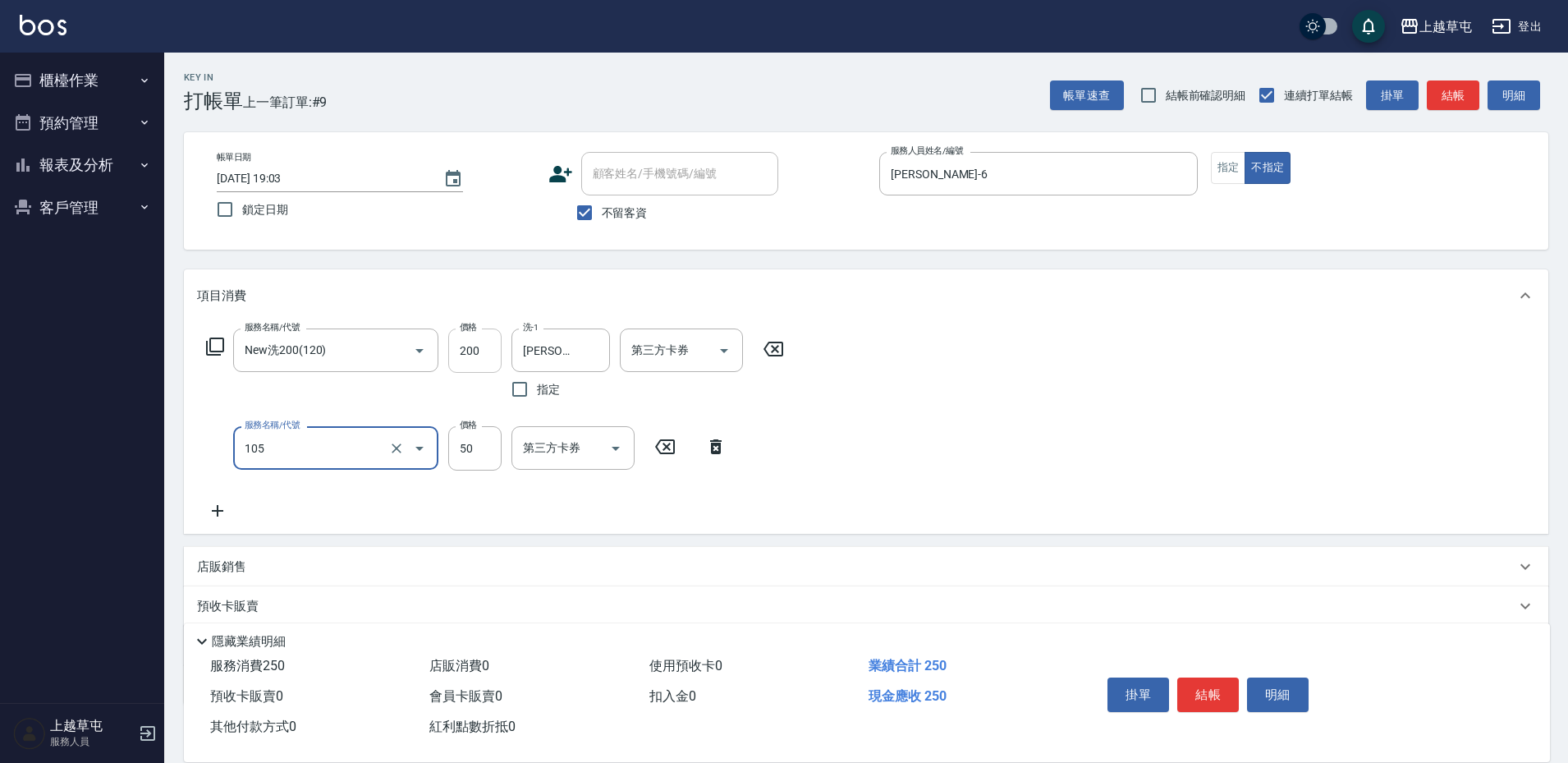
type input "精油50(105)"
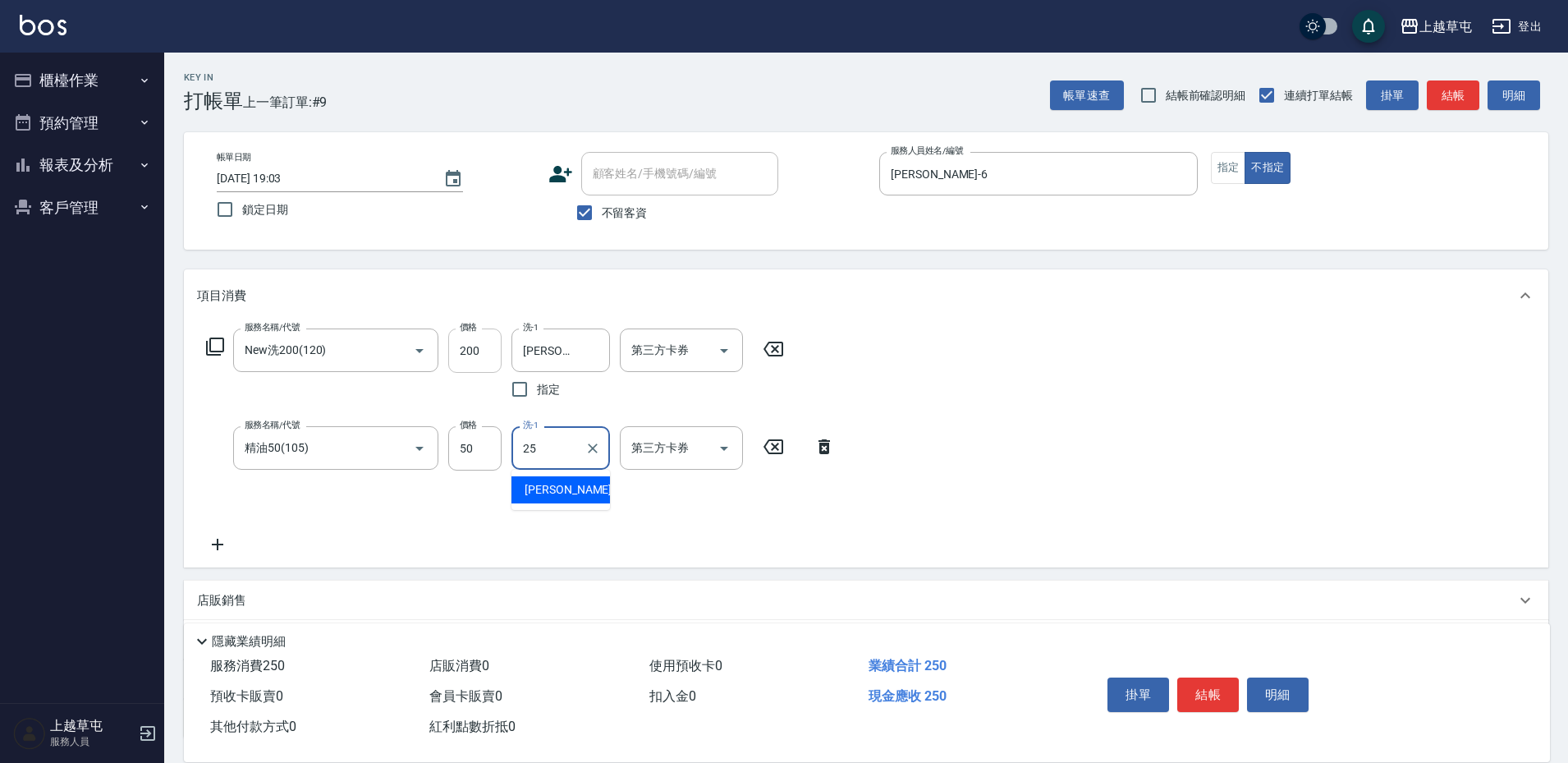
type input "[PERSON_NAME]25"
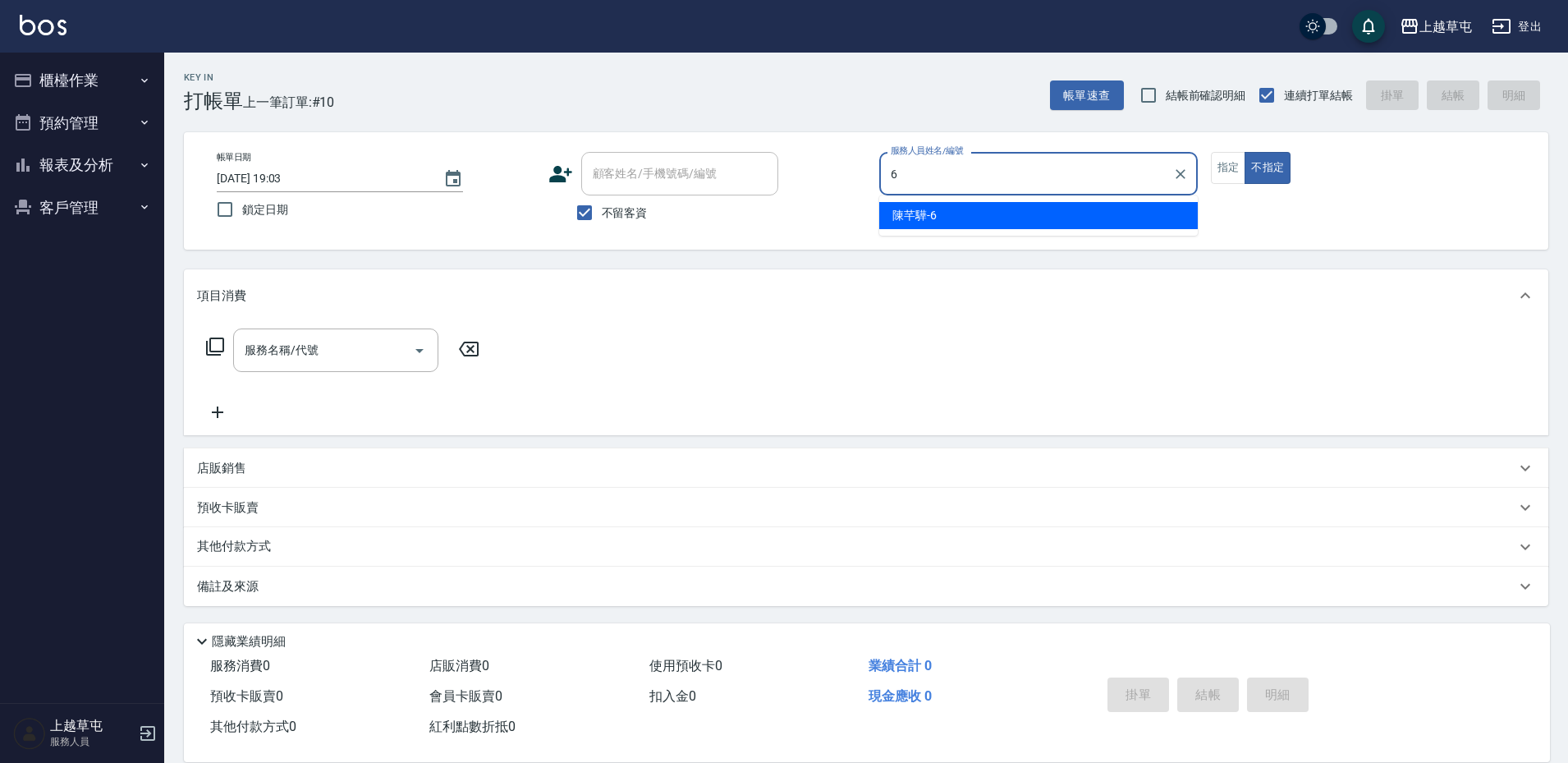
type input "[PERSON_NAME]-6"
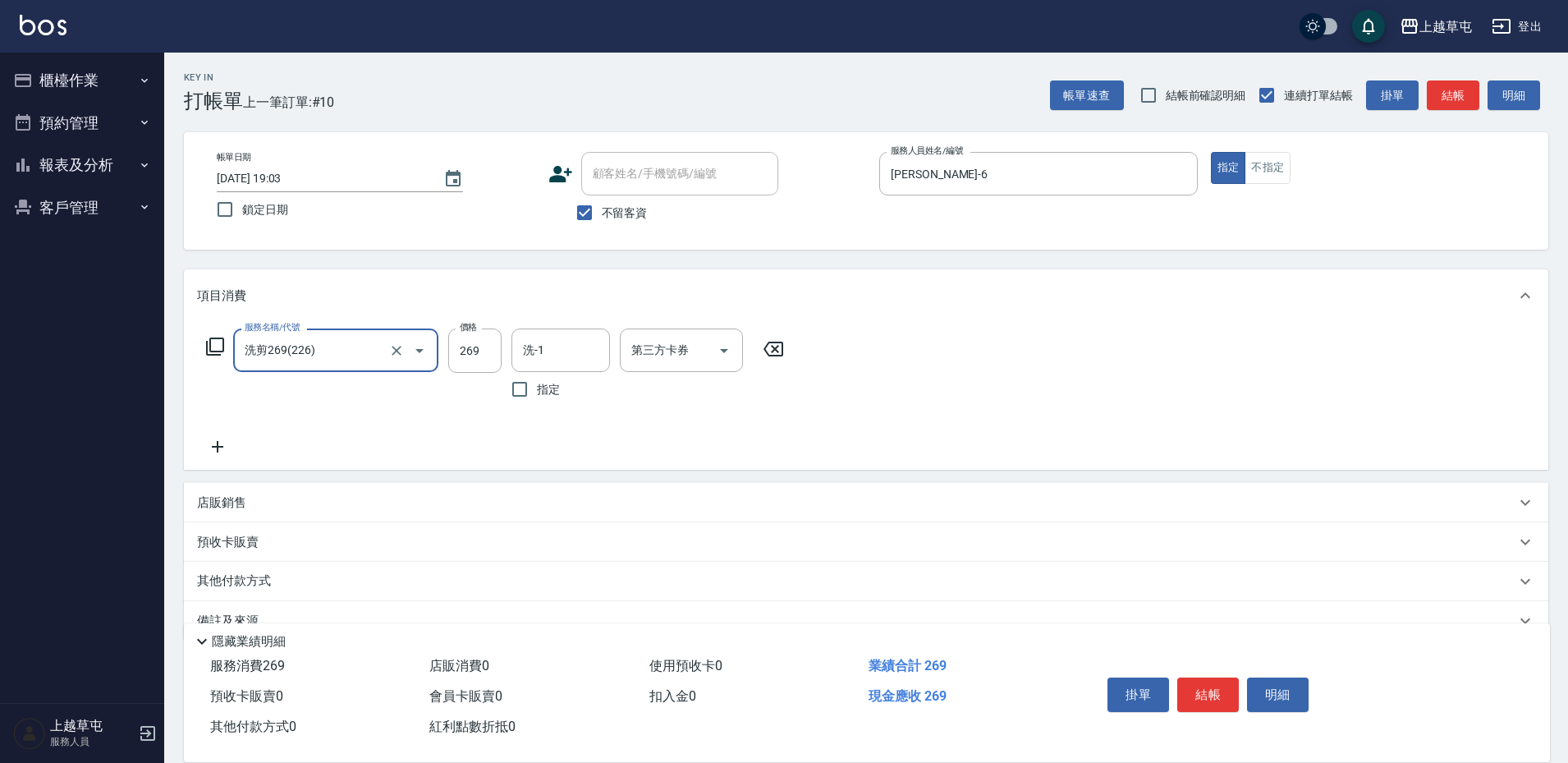
type input "洗剪269(226)"
type input "300"
type input "[PERSON_NAME]-33"
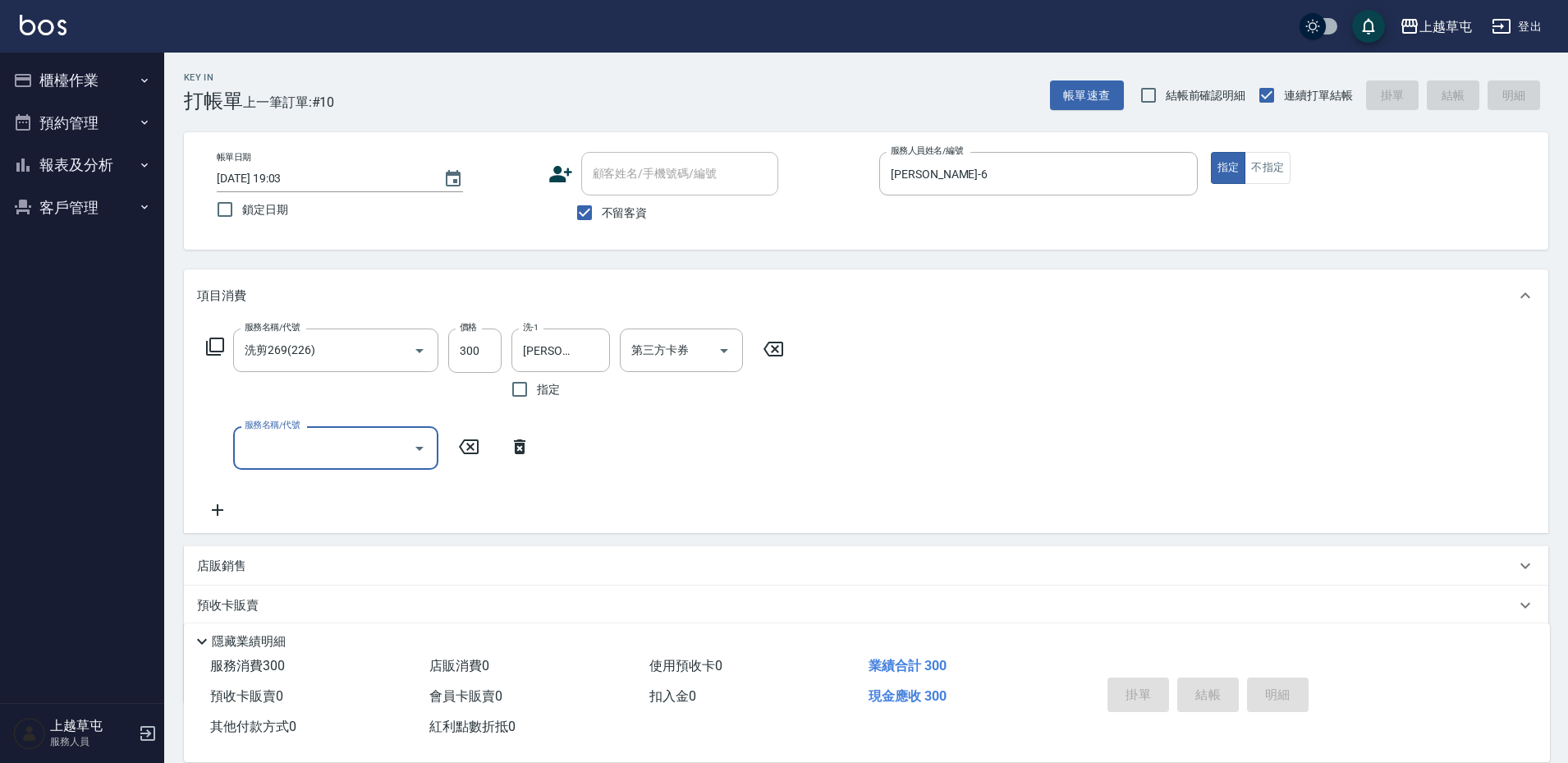
type input "[DATE] 19:18"
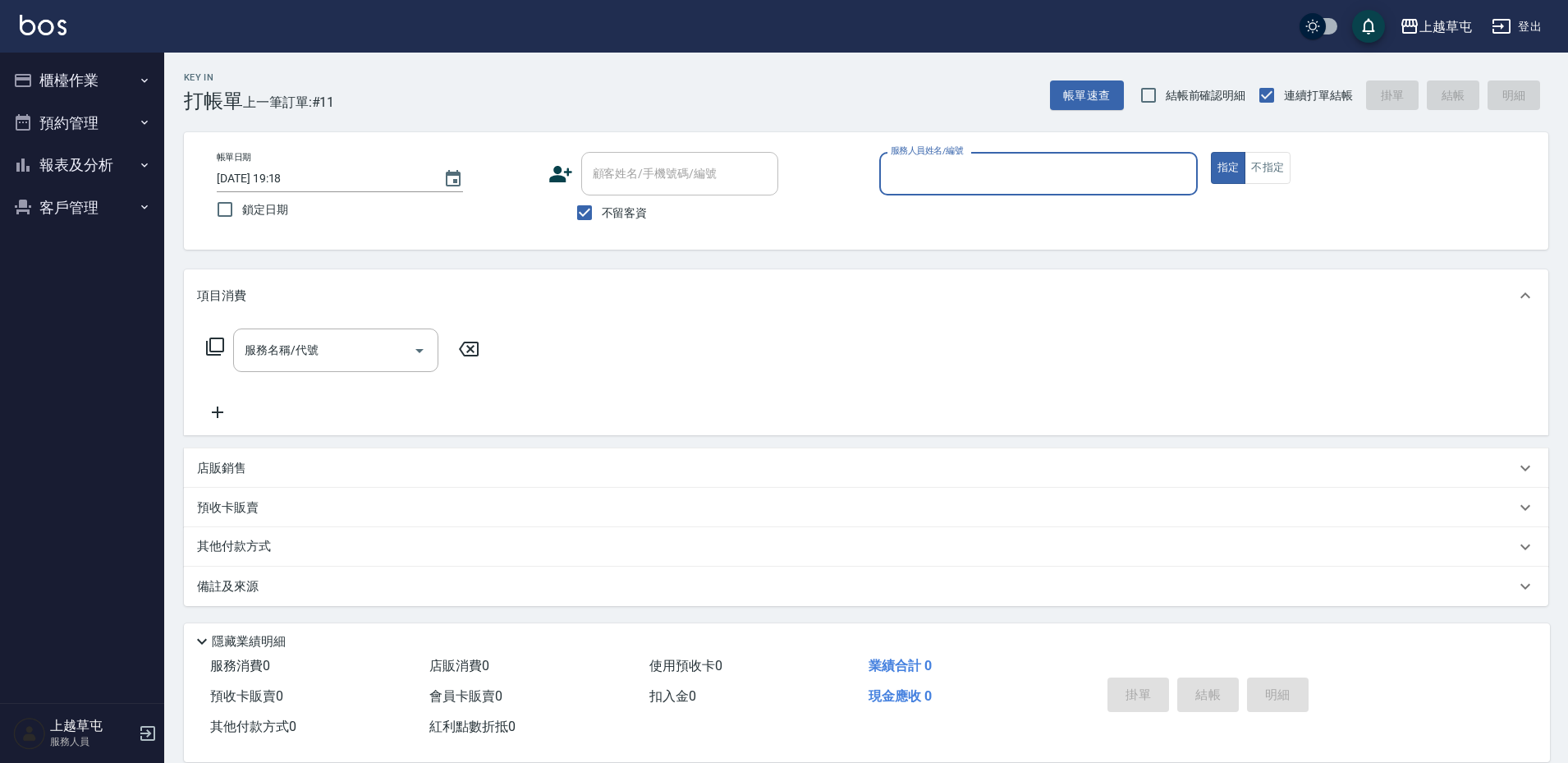
click at [87, 166] on button "報表及分析" at bounding box center [82, 165] width 151 height 43
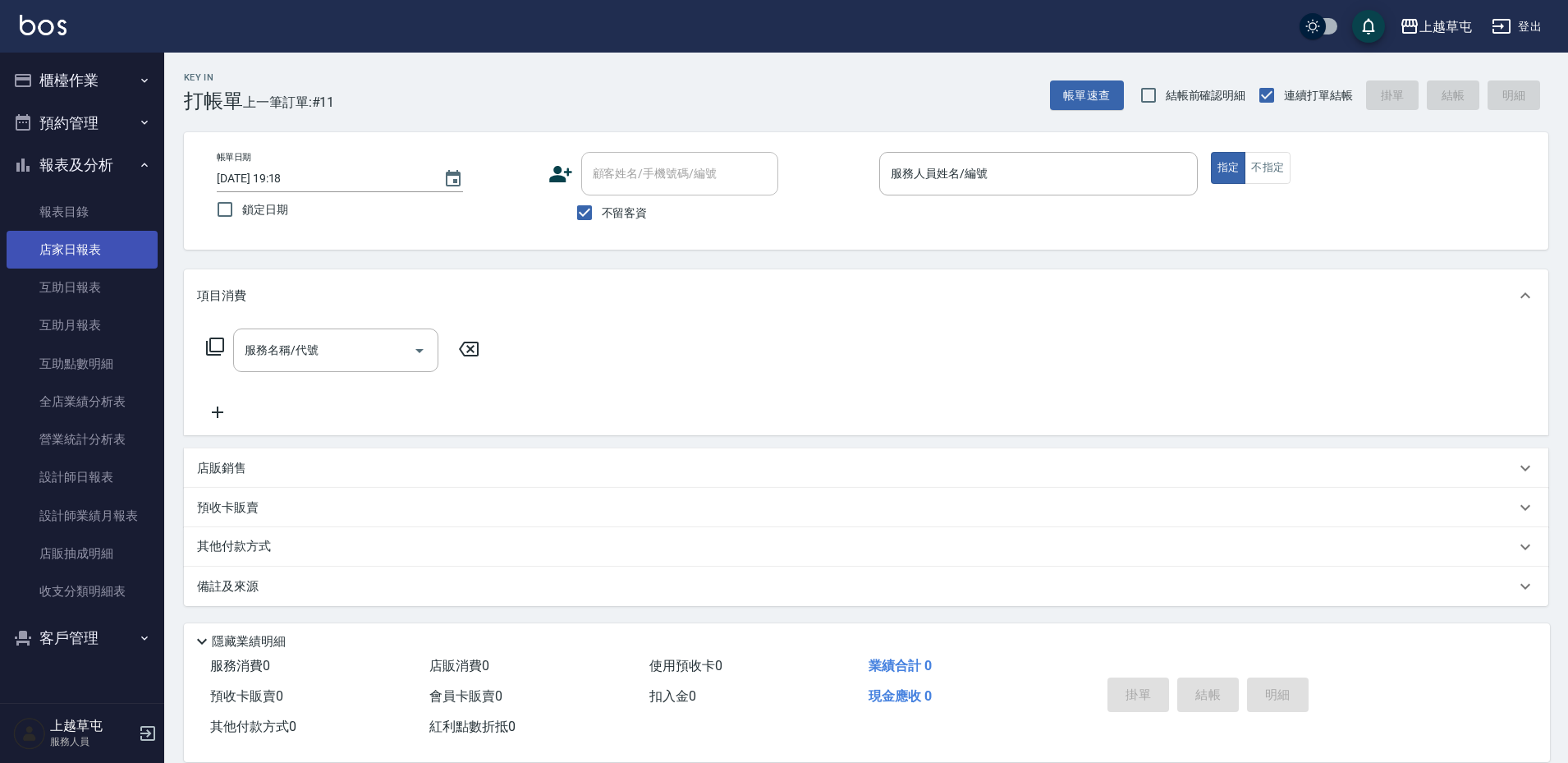
click at [105, 236] on link "店家日報表" at bounding box center [82, 250] width 151 height 38
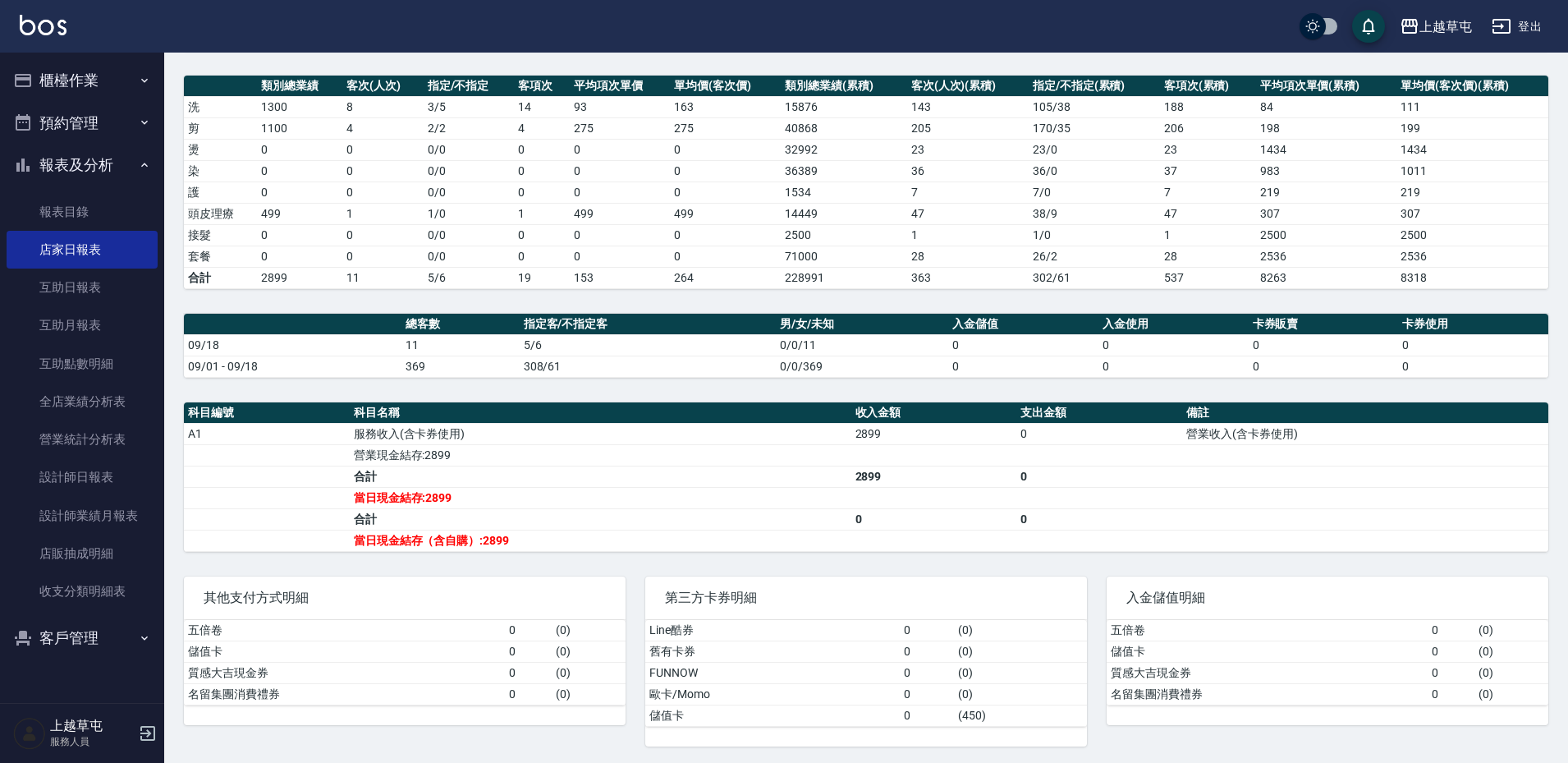
scroll to position [216, 0]
